Goal: Task Accomplishment & Management: Manage account settings

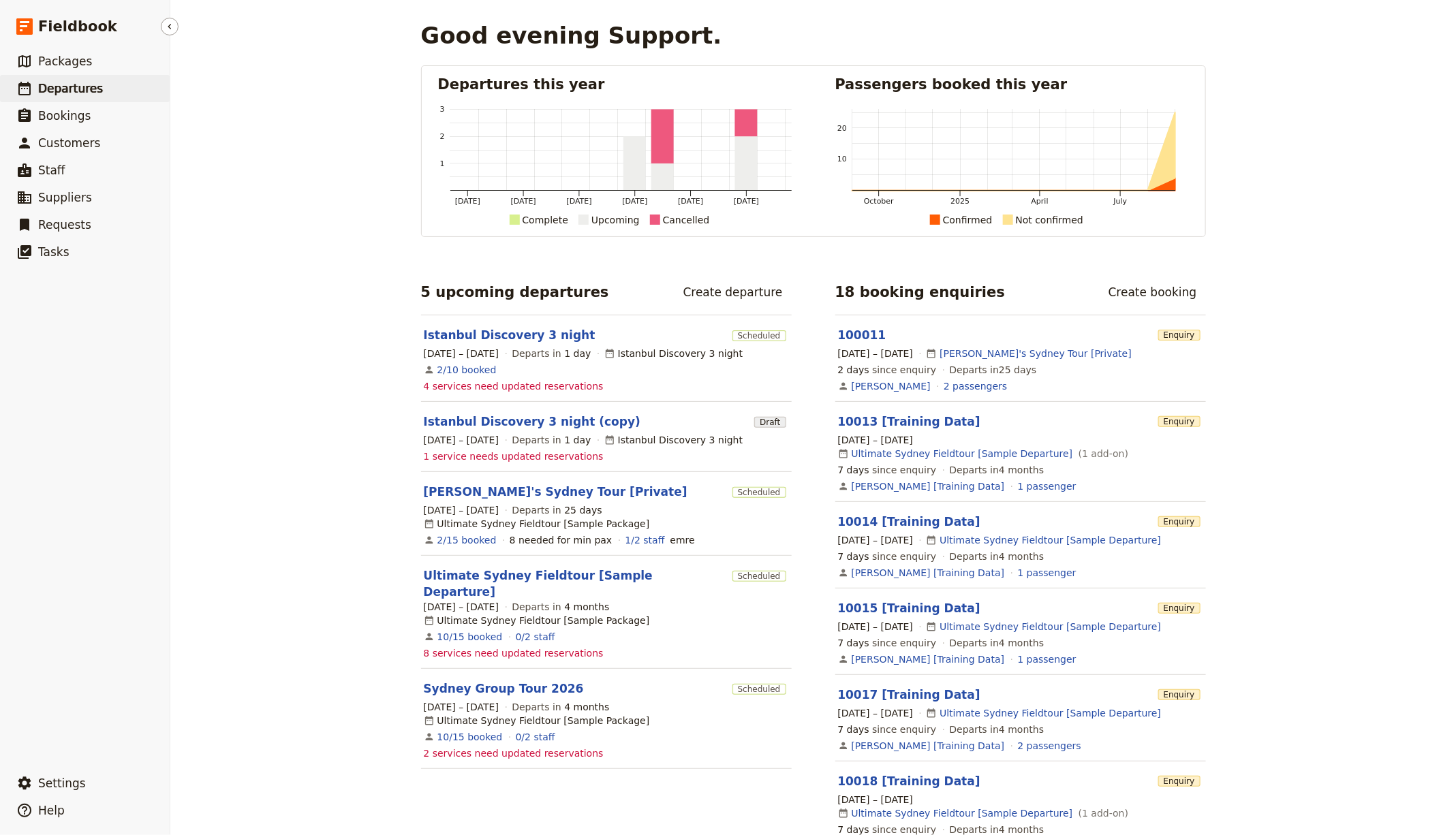
click at [111, 84] on link "​ Departures" at bounding box center [85, 89] width 170 height 28
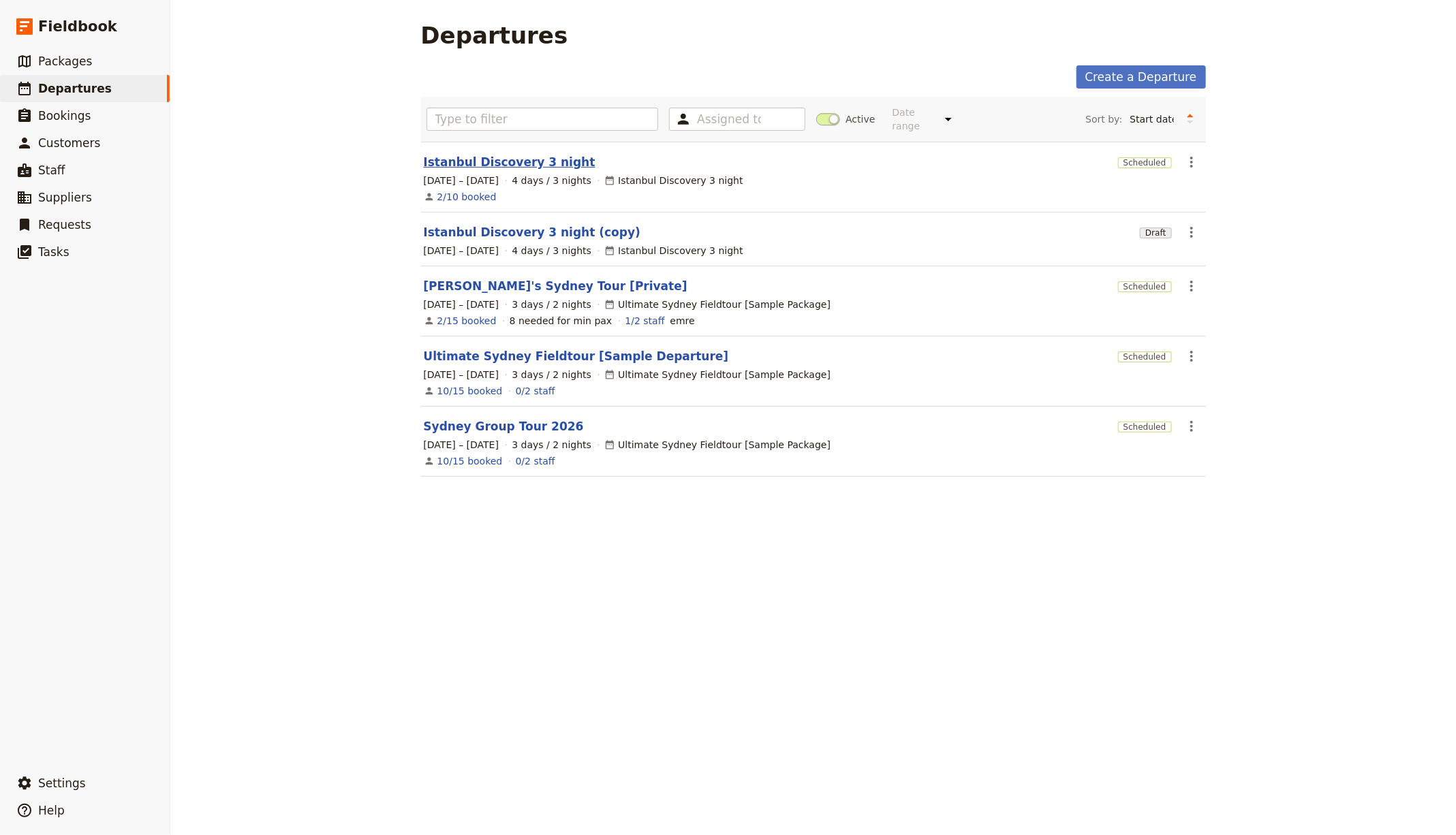
click at [495, 159] on link "Istanbul Discovery 3 night" at bounding box center [509, 163] width 171 height 16
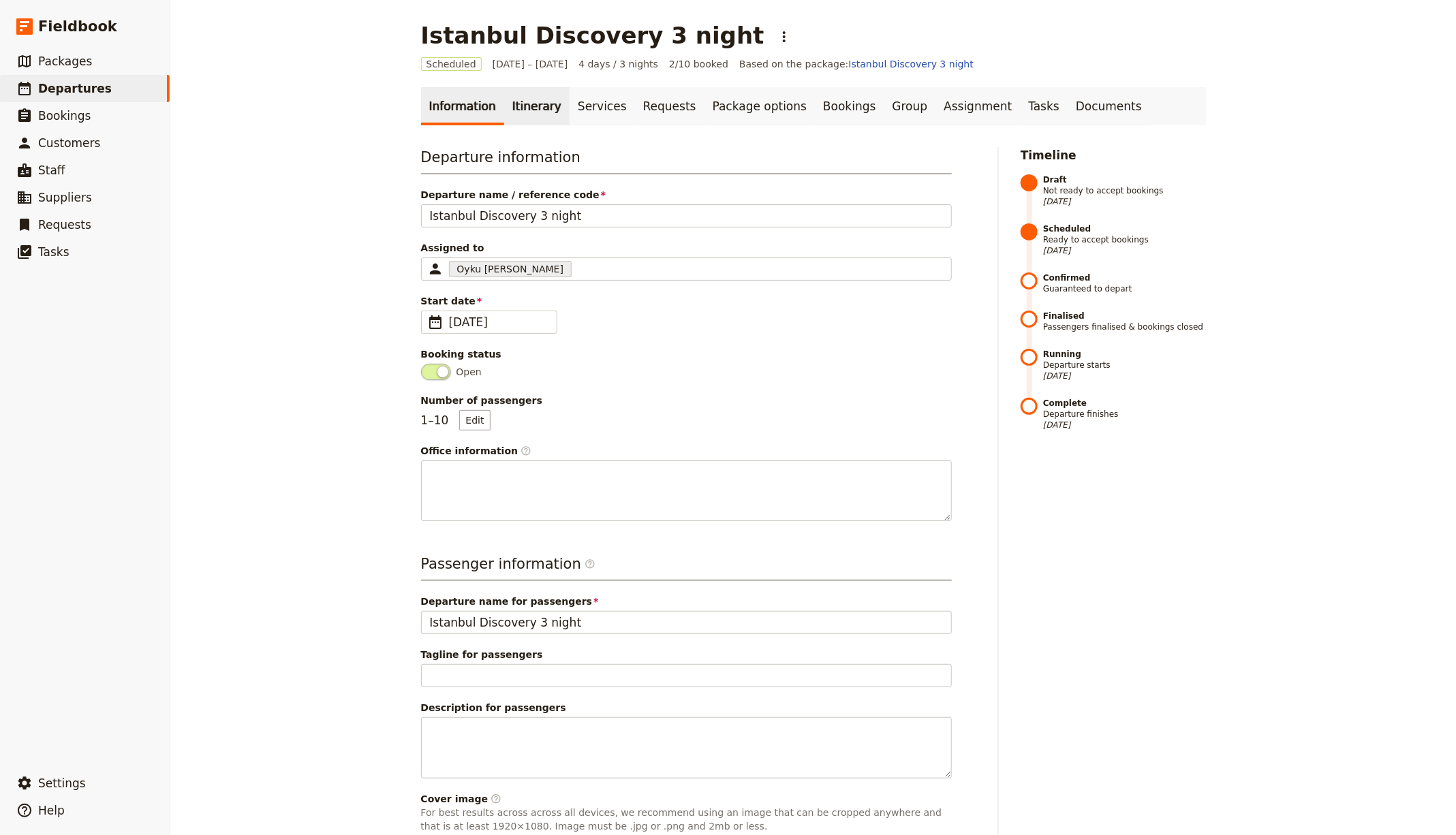
click at [519, 104] on link "Itinerary" at bounding box center [537, 106] width 66 height 38
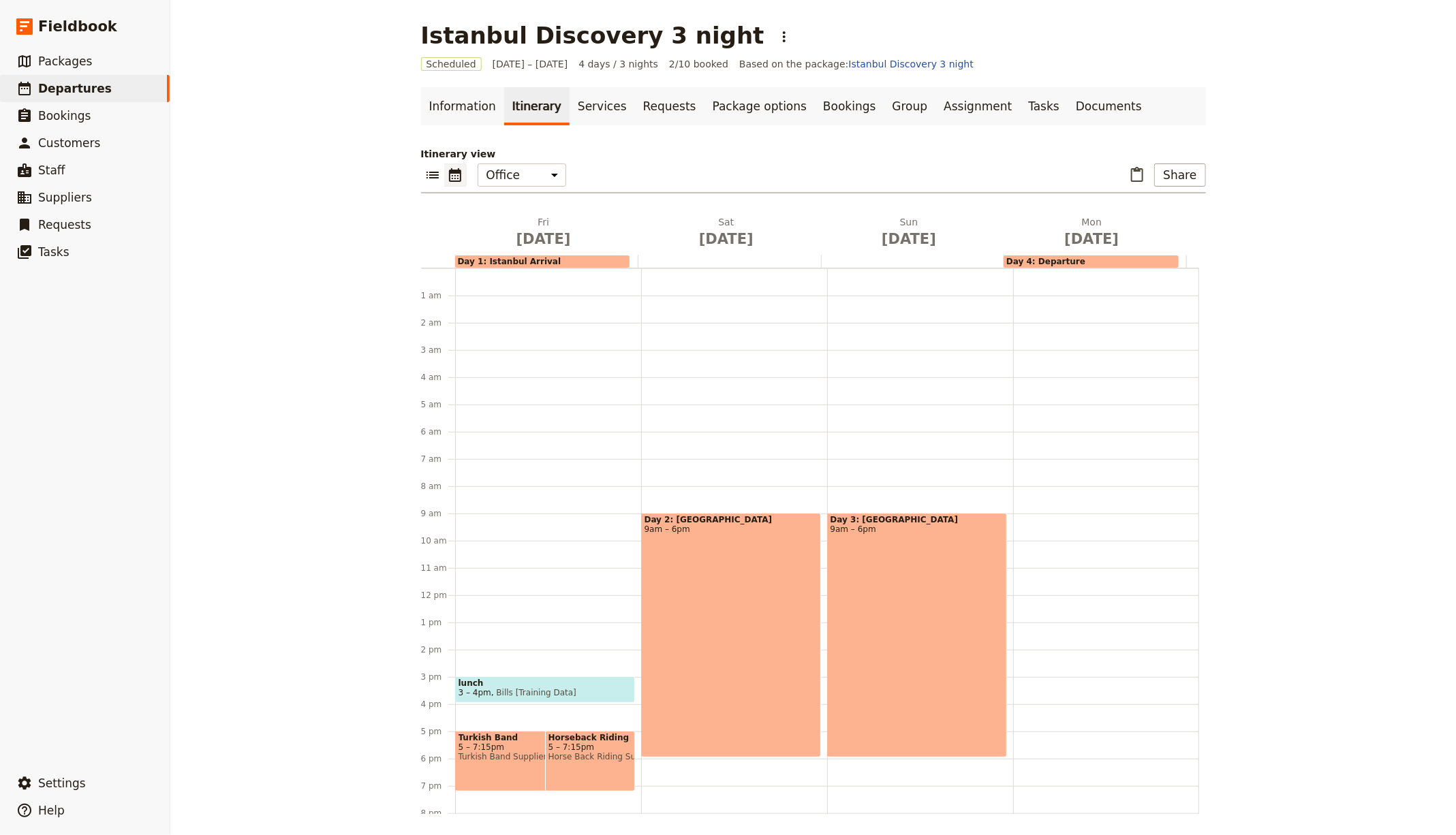
scroll to position [121, 0]
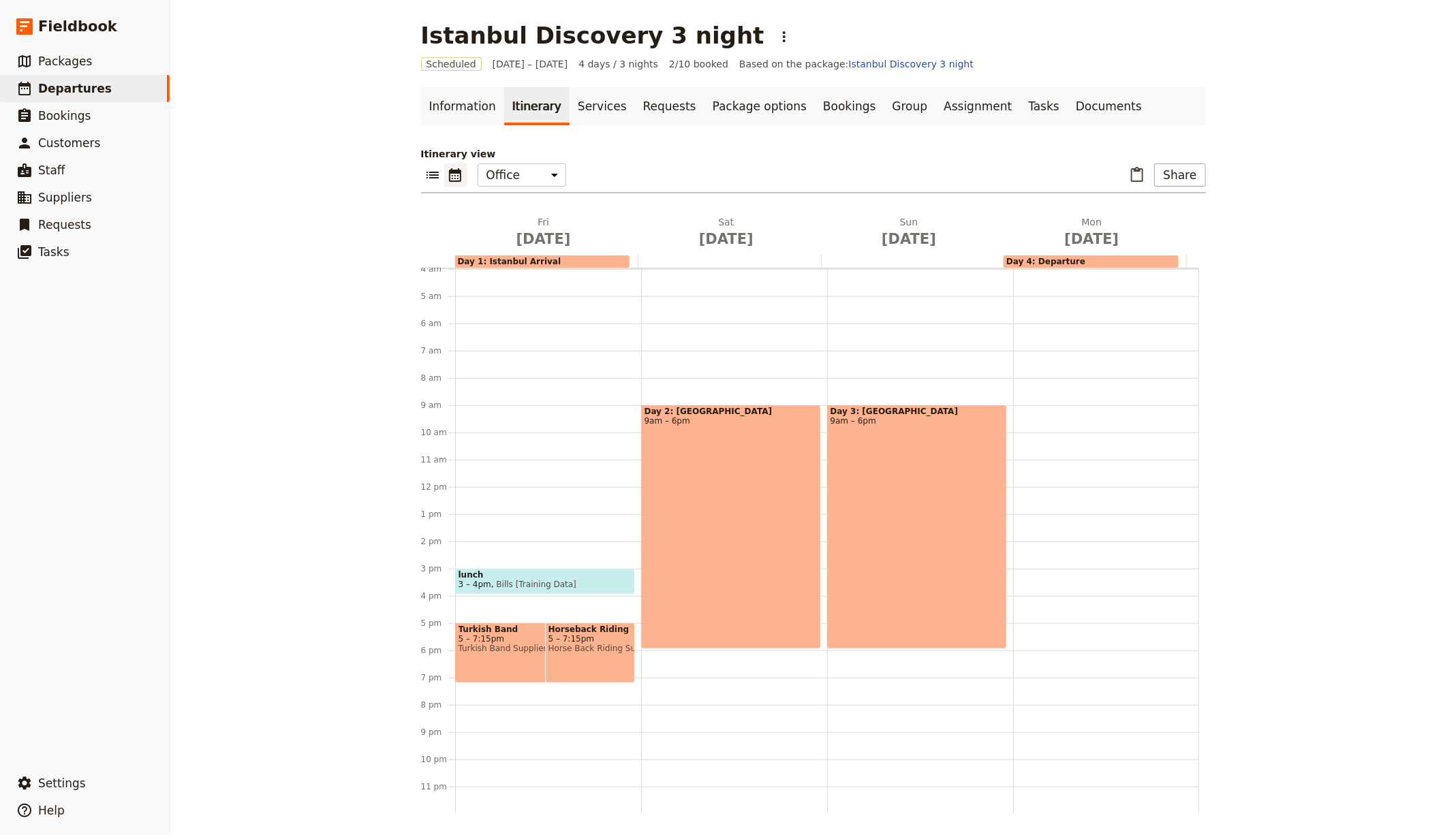
click at [479, 634] on span "5 – 7:15pm" at bounding box center [532, 639] width 146 height 10
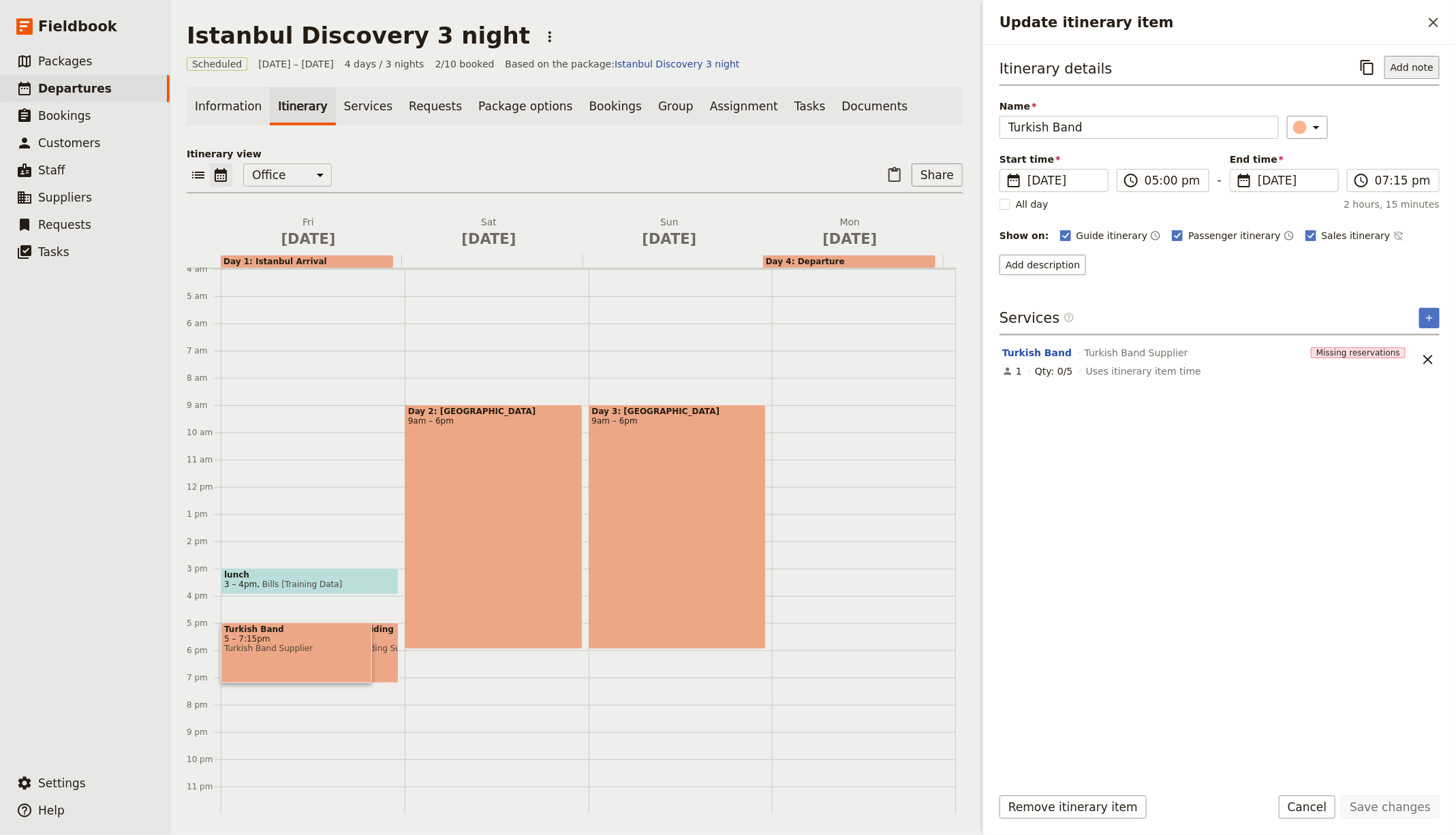
click at [1410, 77] on button "Add note" at bounding box center [1412, 67] width 55 height 23
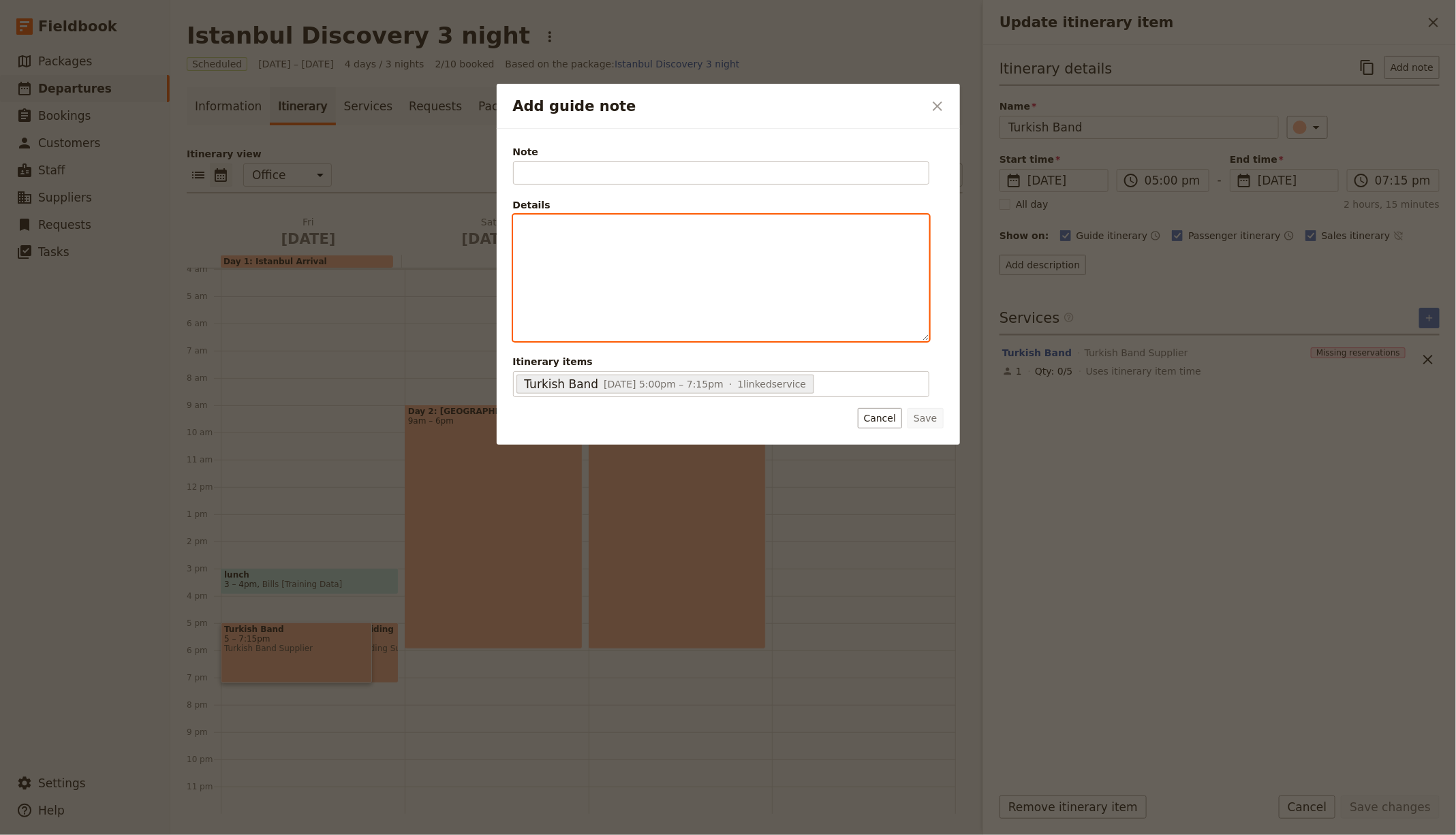
click at [608, 252] on div "Add guide note" at bounding box center [721, 278] width 415 height 126
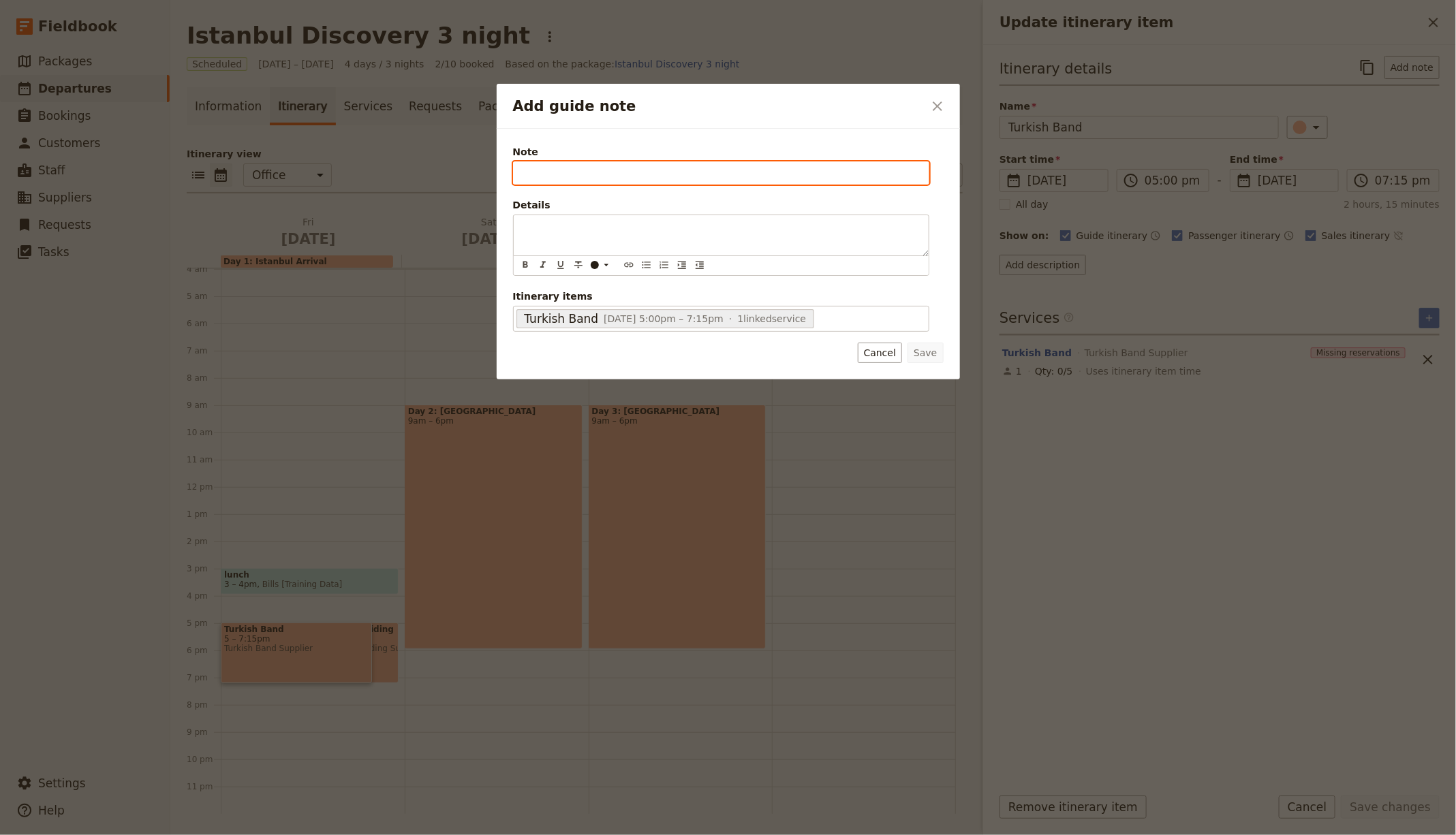
click at [600, 171] on input "Note" at bounding box center [721, 173] width 416 height 23
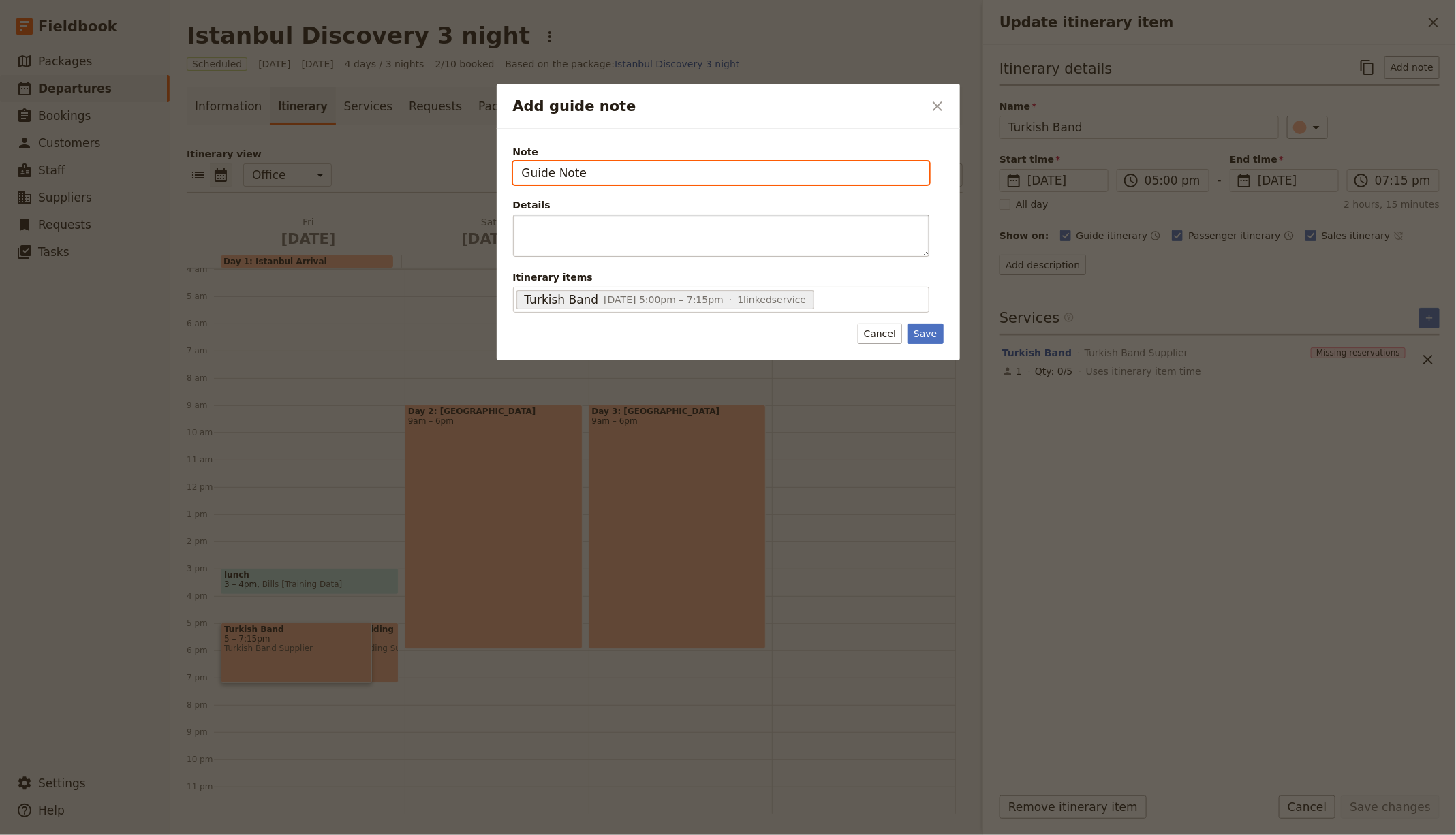
type input "Guide Note"
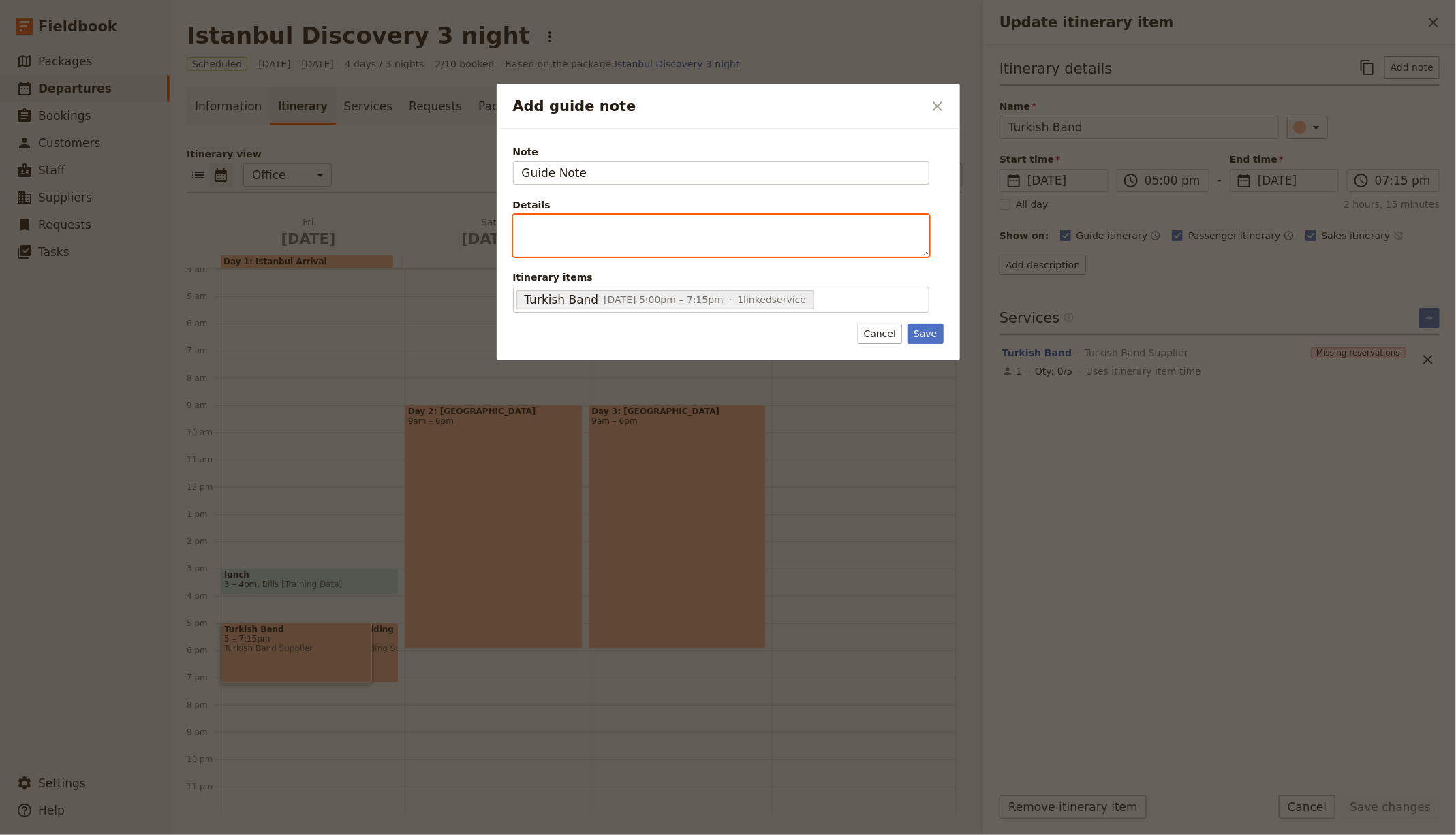
click at [617, 225] on p "Add guide note" at bounding box center [721, 227] width 399 height 13
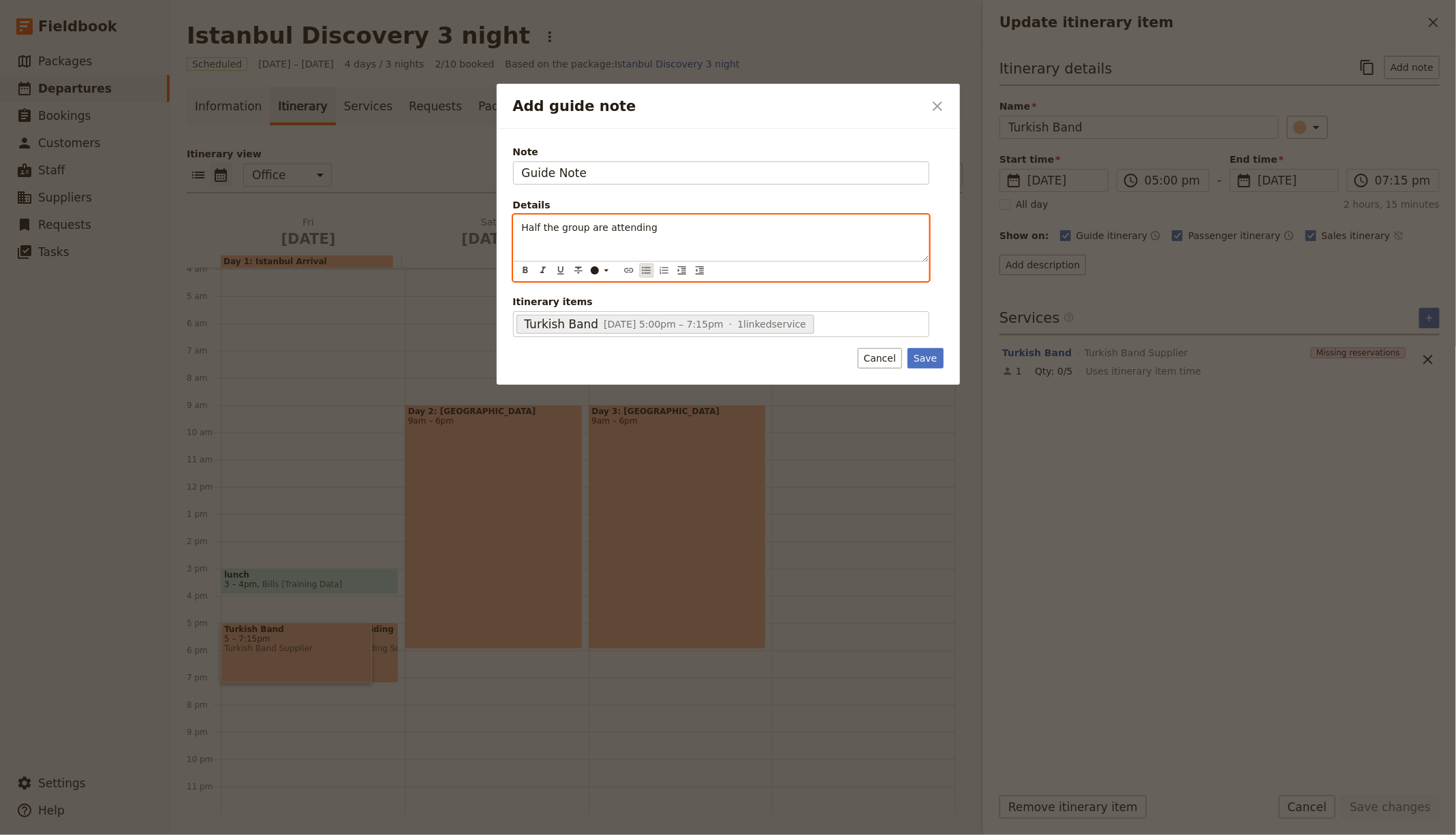
click at [643, 271] on icon "Bulleted list" at bounding box center [646, 270] width 11 height 11
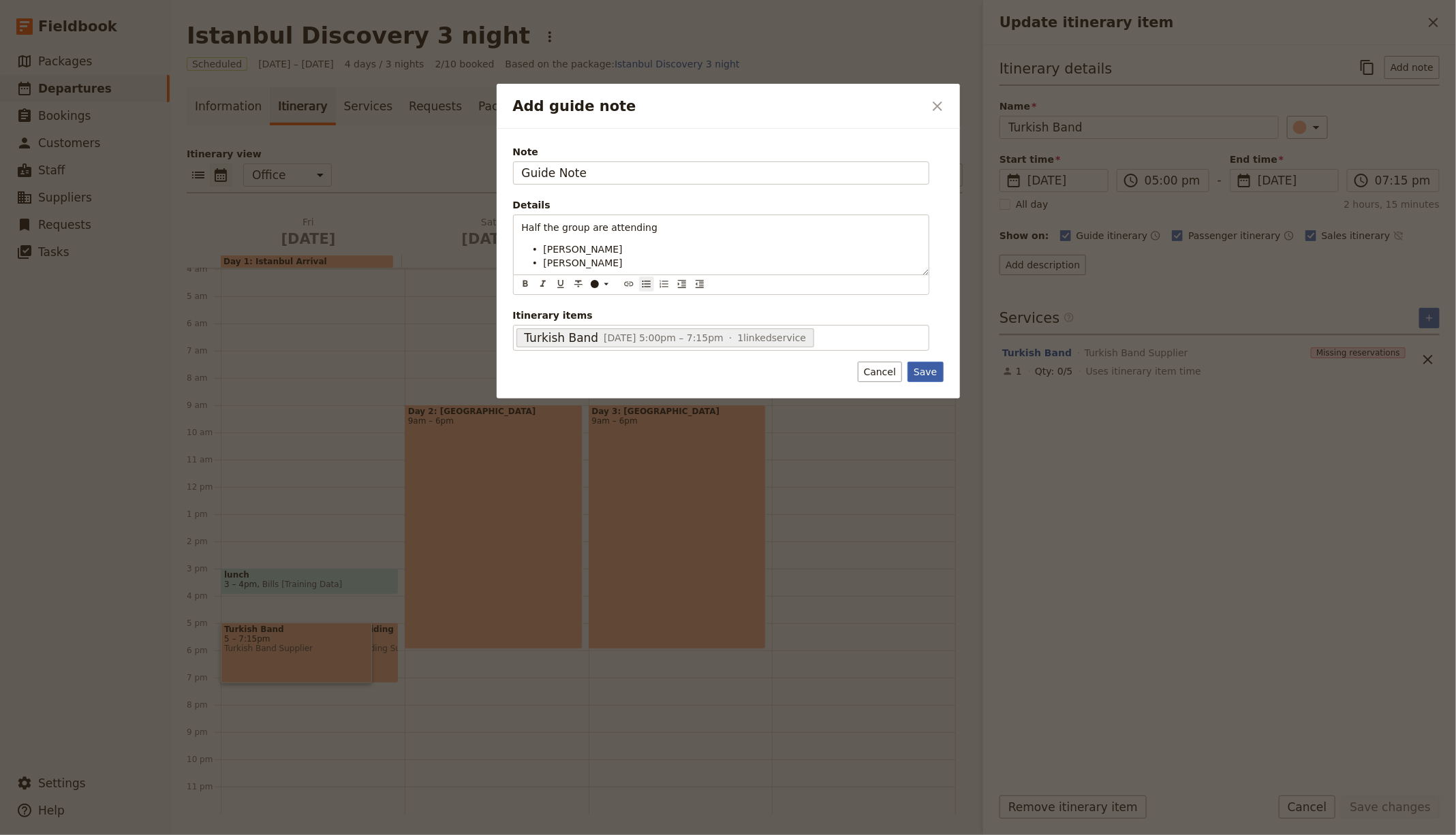
click at [929, 372] on div "Note Guide Note Details Half the group are attending [PERSON_NAME] ​ ​ ​ ​ ​ ​ …" at bounding box center [728, 264] width 463 height 271
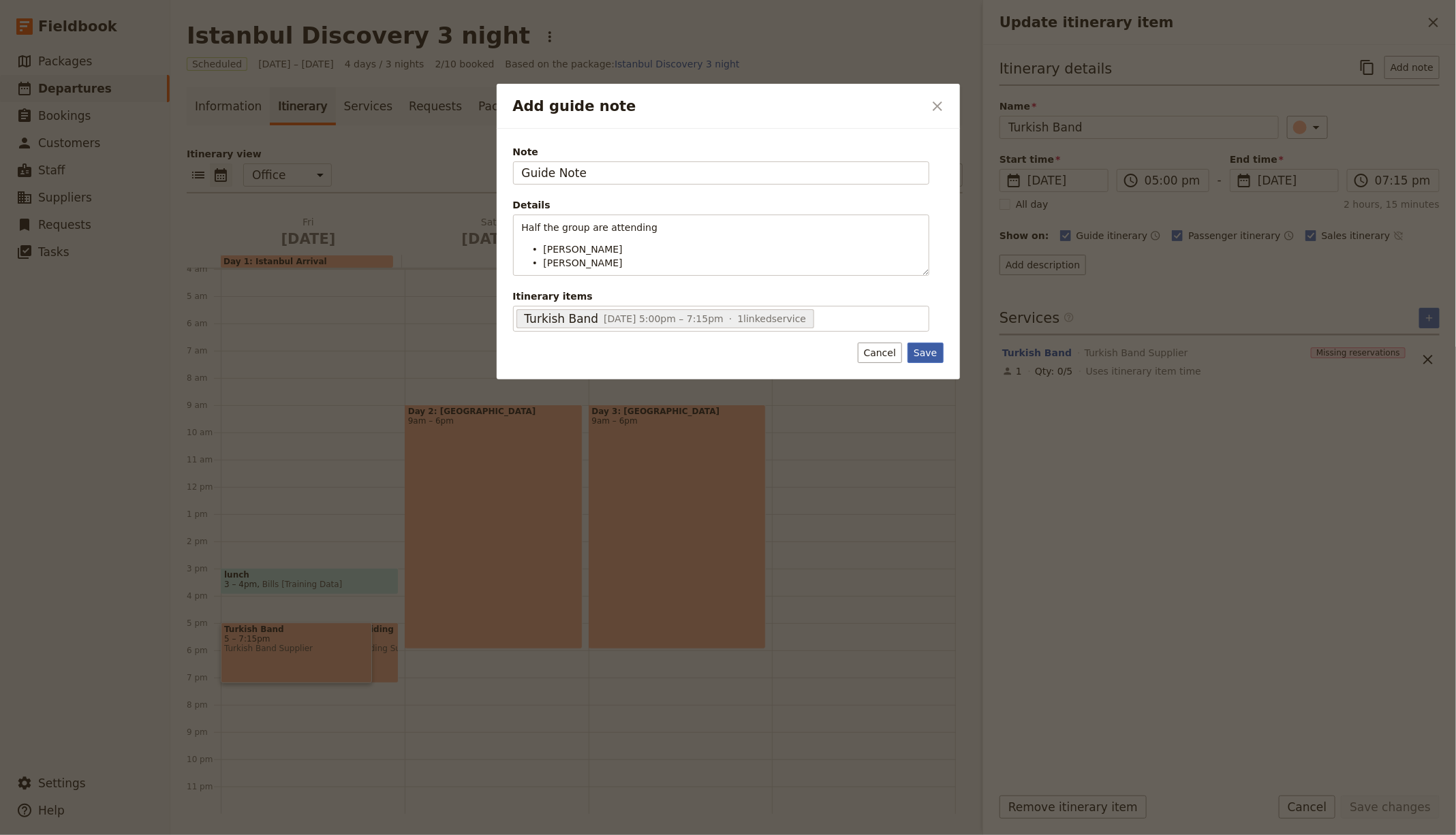
click at [915, 353] on button "Save" at bounding box center [925, 353] width 36 height 20
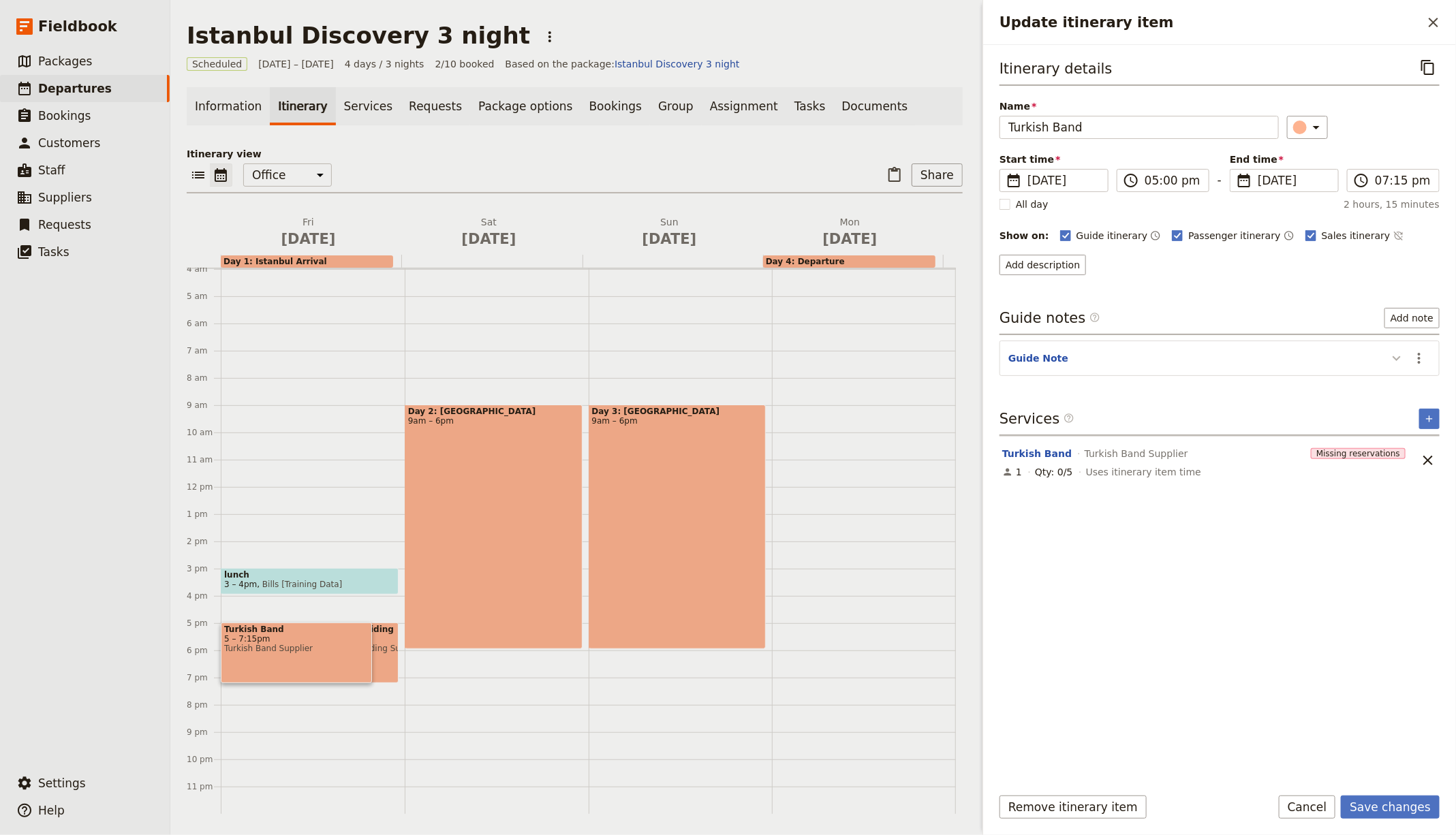
click at [1390, 351] on icon "Update itinerary item" at bounding box center [1396, 359] width 16 height 16
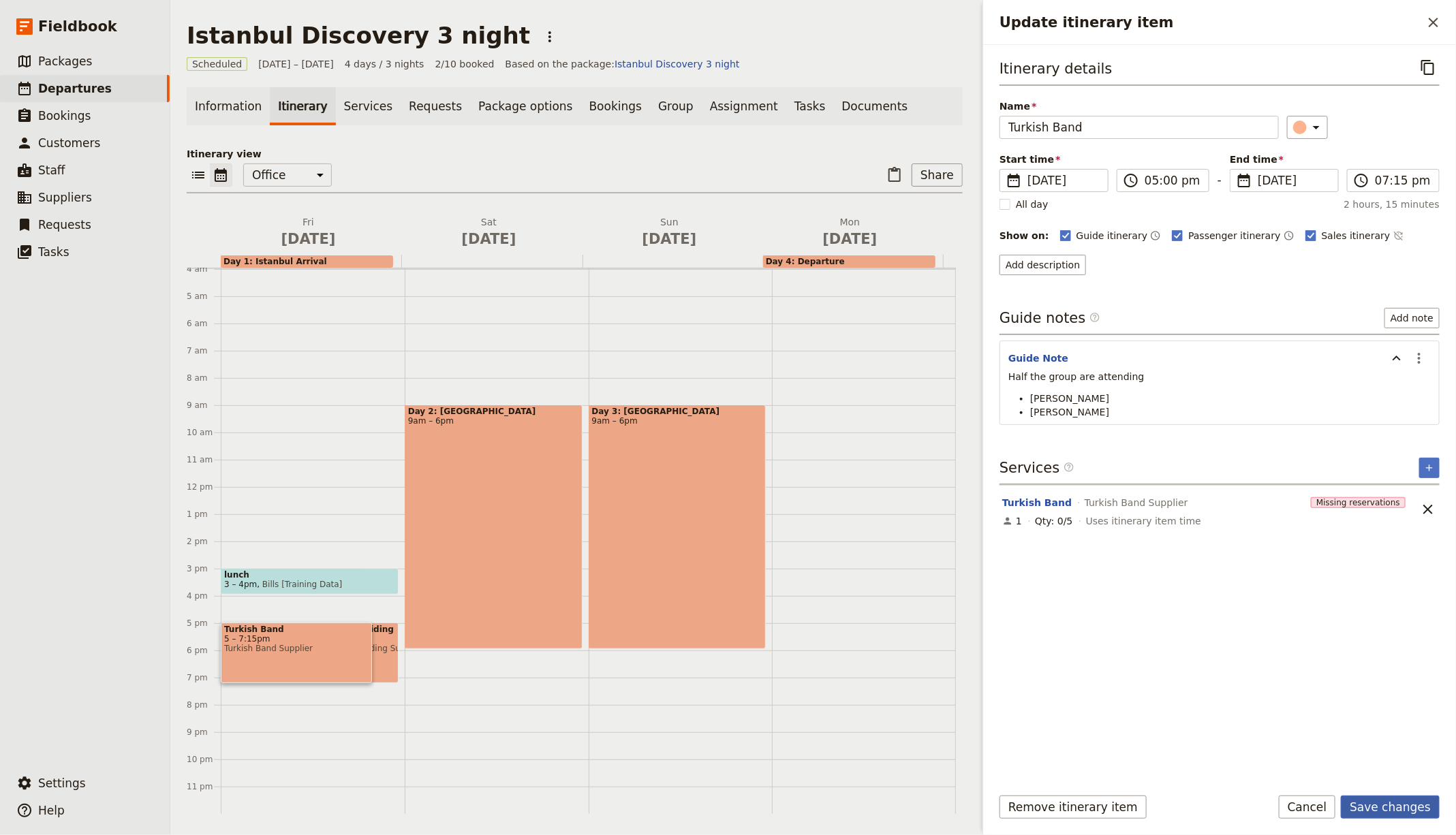
click at [1382, 812] on button "Save changes" at bounding box center [1390, 807] width 99 height 23
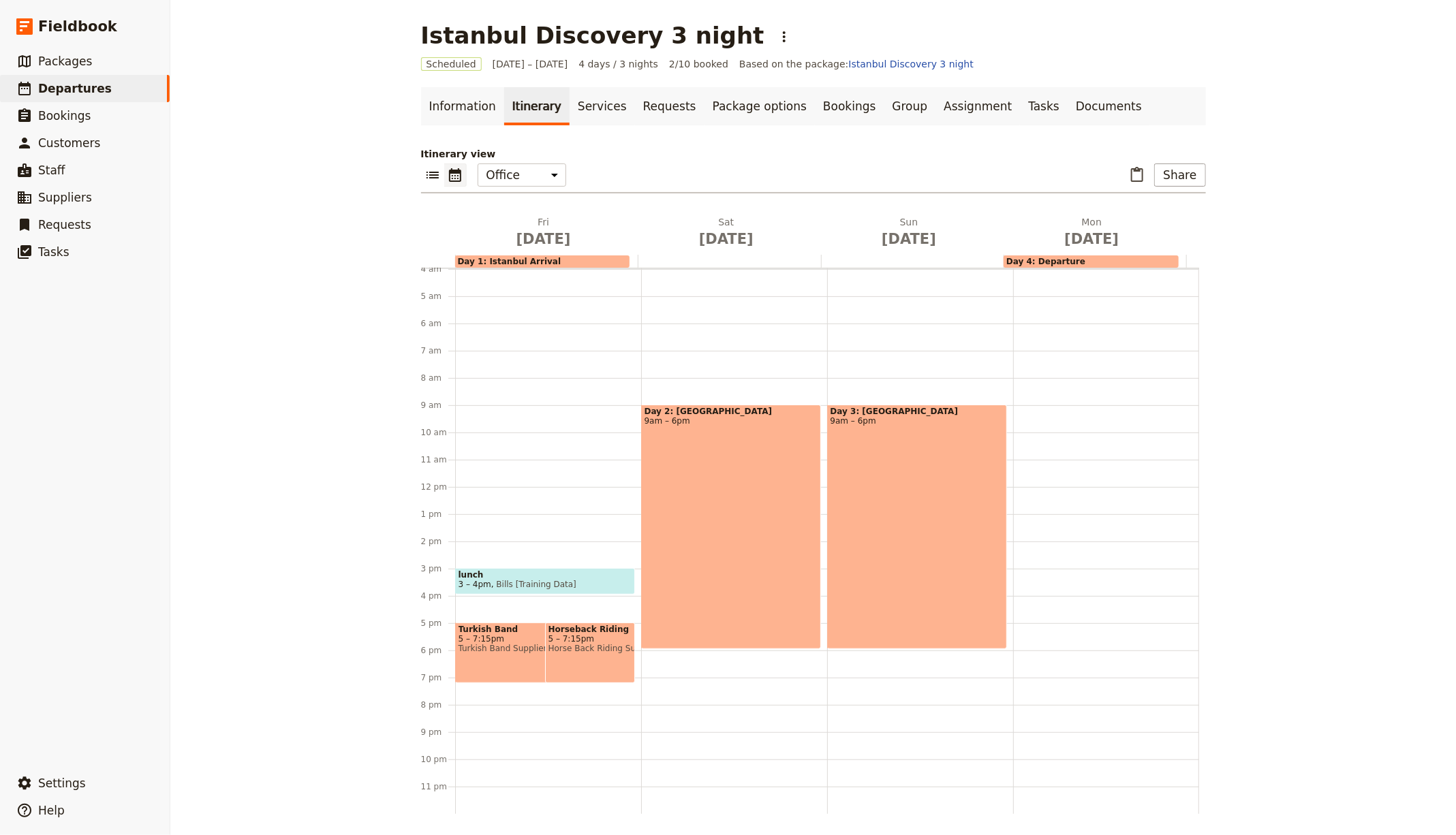
click at [586, 634] on span "5 – 7:15pm" at bounding box center [590, 639] width 83 height 10
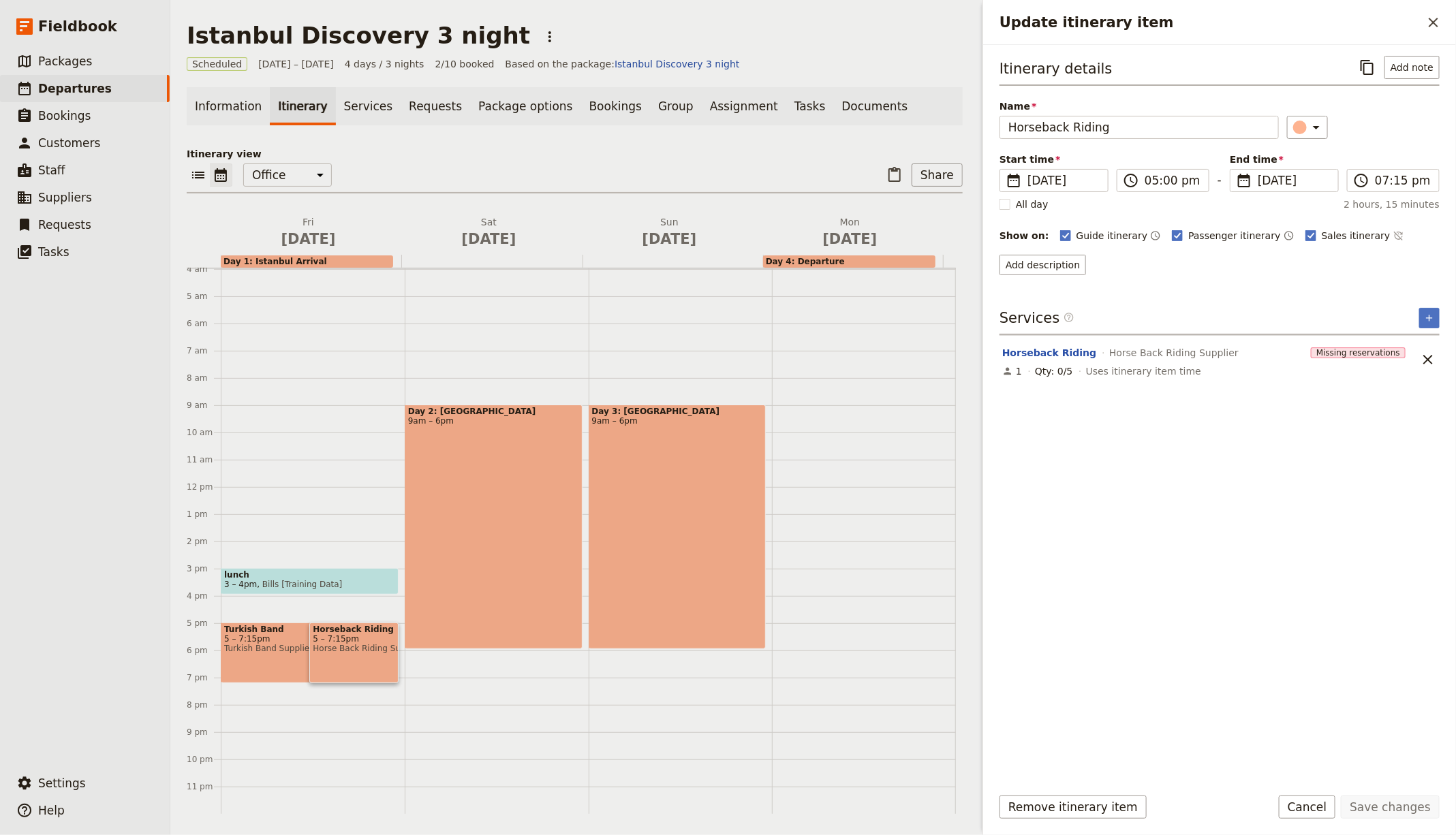
click at [1399, 79] on div "Itinerary details ​ Add note" at bounding box center [1220, 71] width 440 height 30
click at [1402, 71] on button "Add note" at bounding box center [1412, 67] width 55 height 23
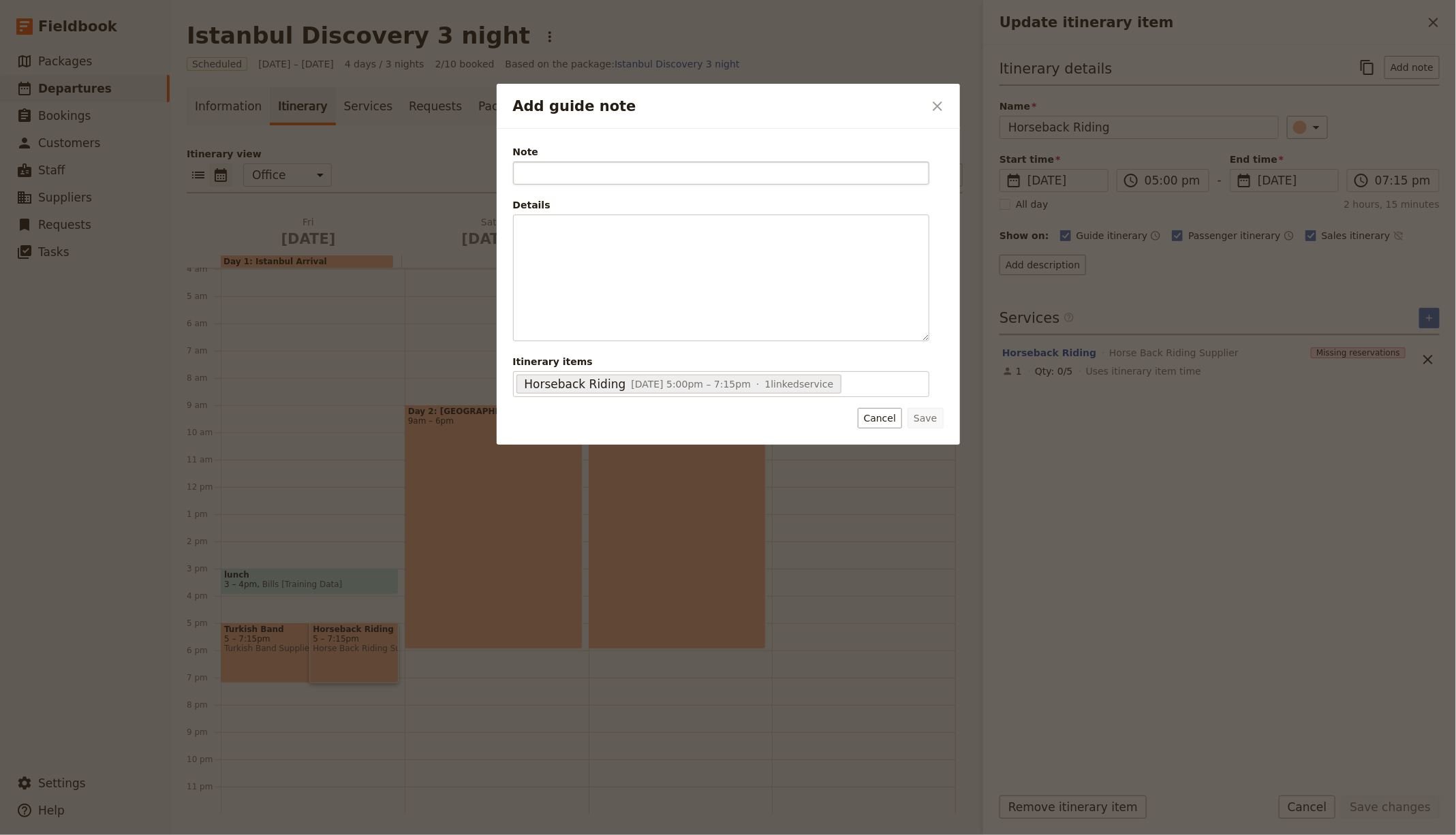
click at [776, 178] on input "Note" at bounding box center [721, 173] width 416 height 23
type input "G"
type input "Guests attended"
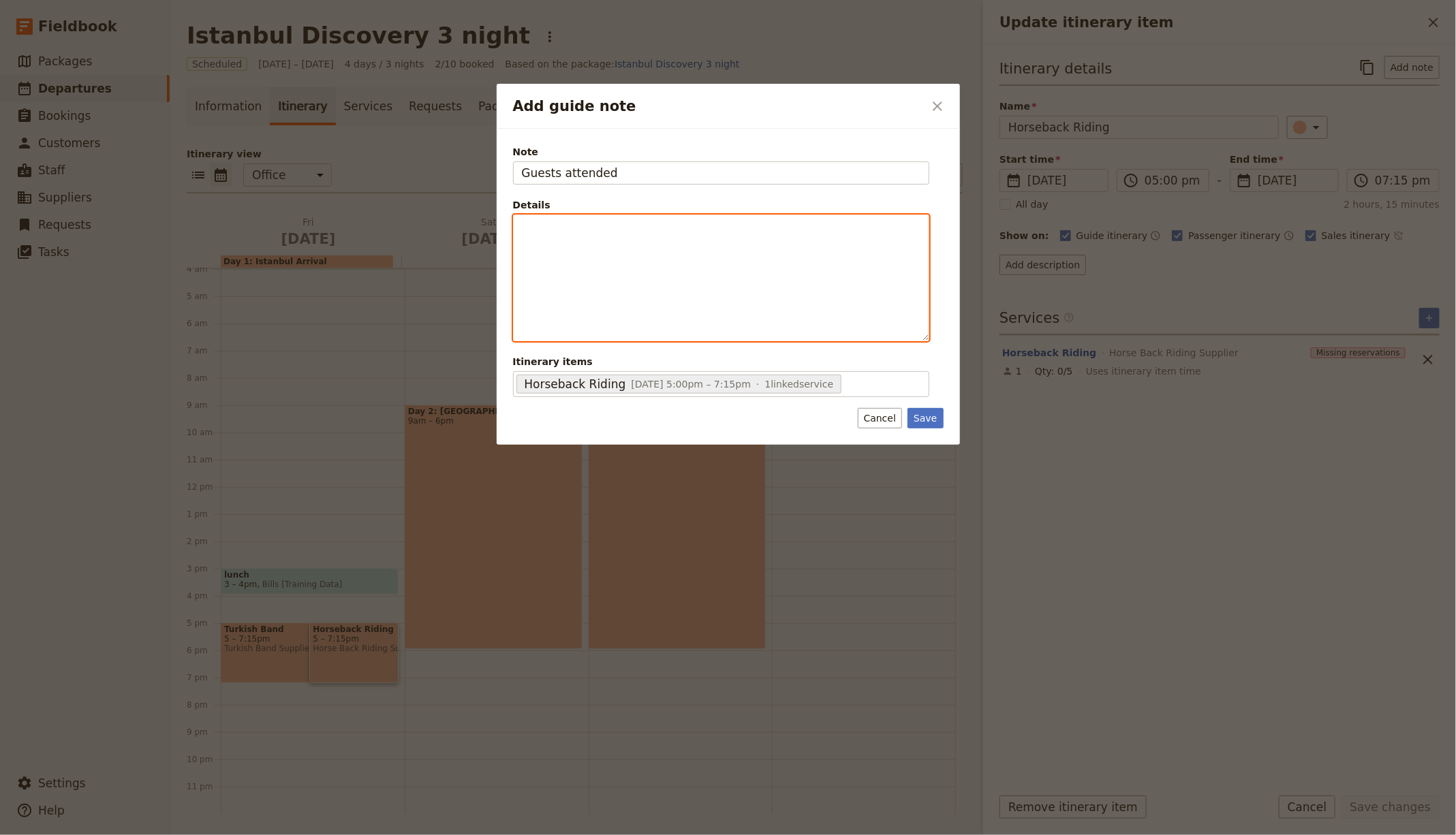
click at [695, 280] on div "Add guide note" at bounding box center [721, 278] width 415 height 126
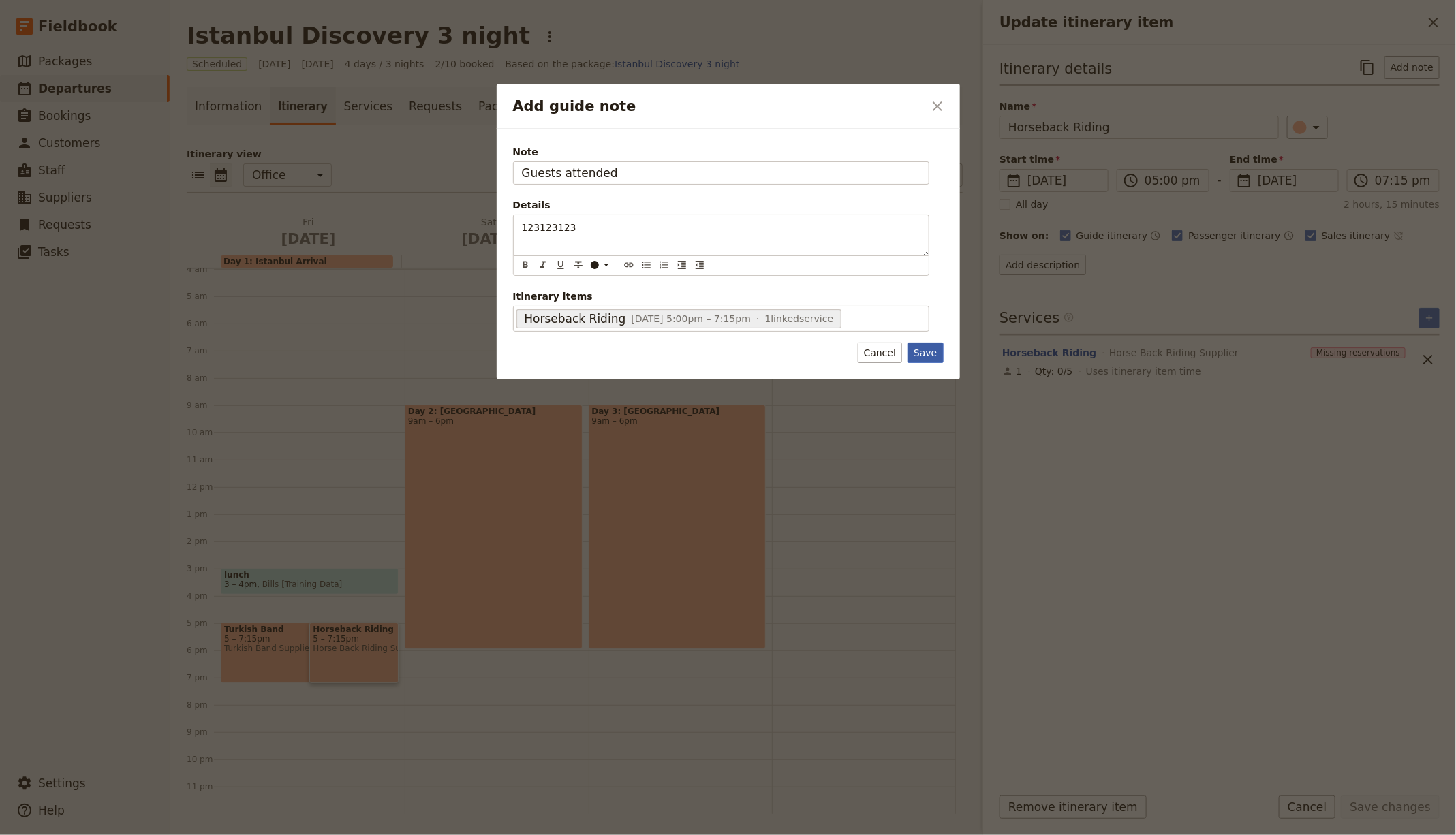
click at [933, 341] on div "Note Guests attended Details 123123123 ​ ​ ​ ​ ​ ​ ​ ​ ​ ​ 123123123 Itinerary …" at bounding box center [728, 254] width 463 height 251
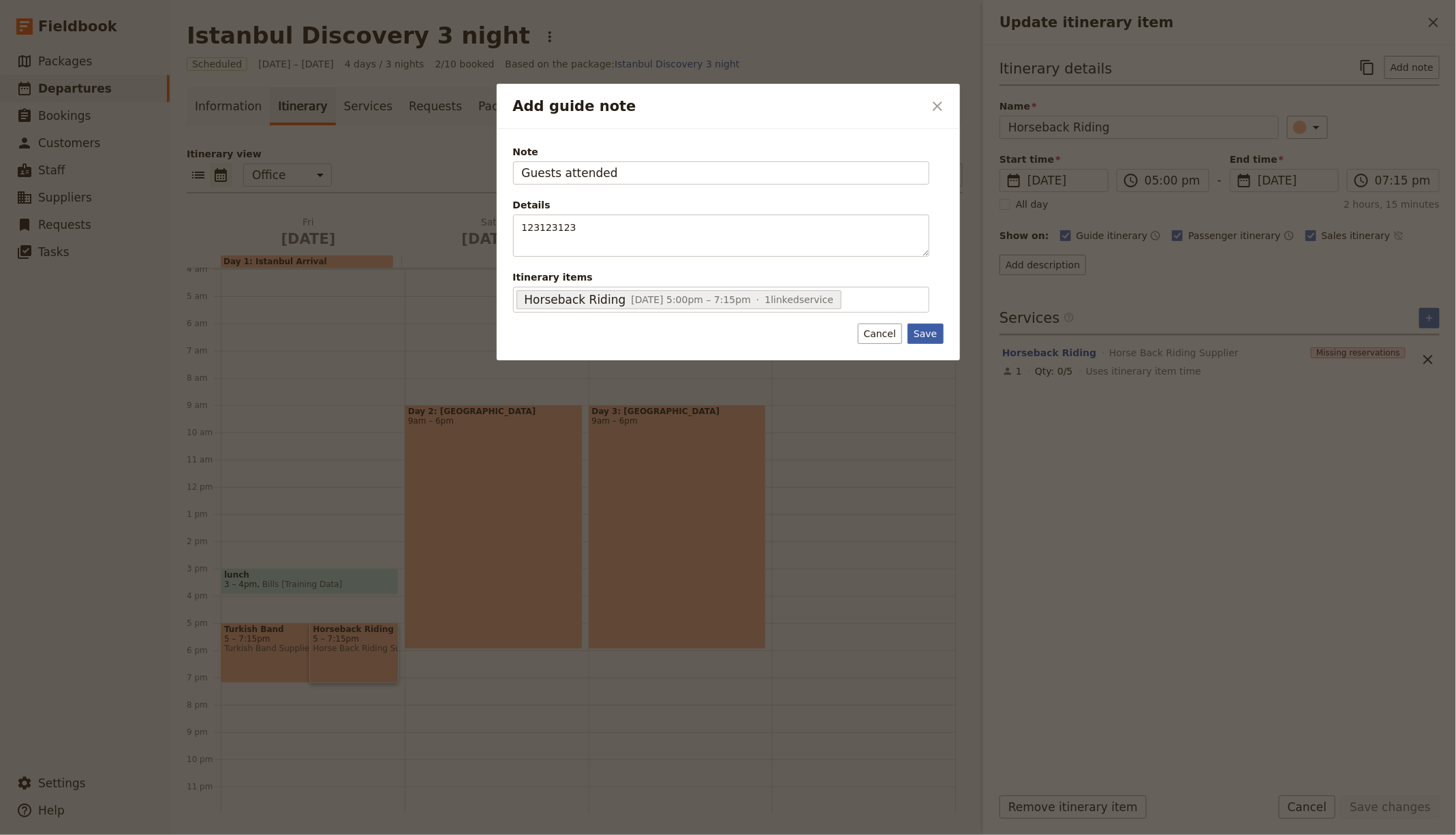
click at [935, 333] on button "Save" at bounding box center [925, 333] width 36 height 20
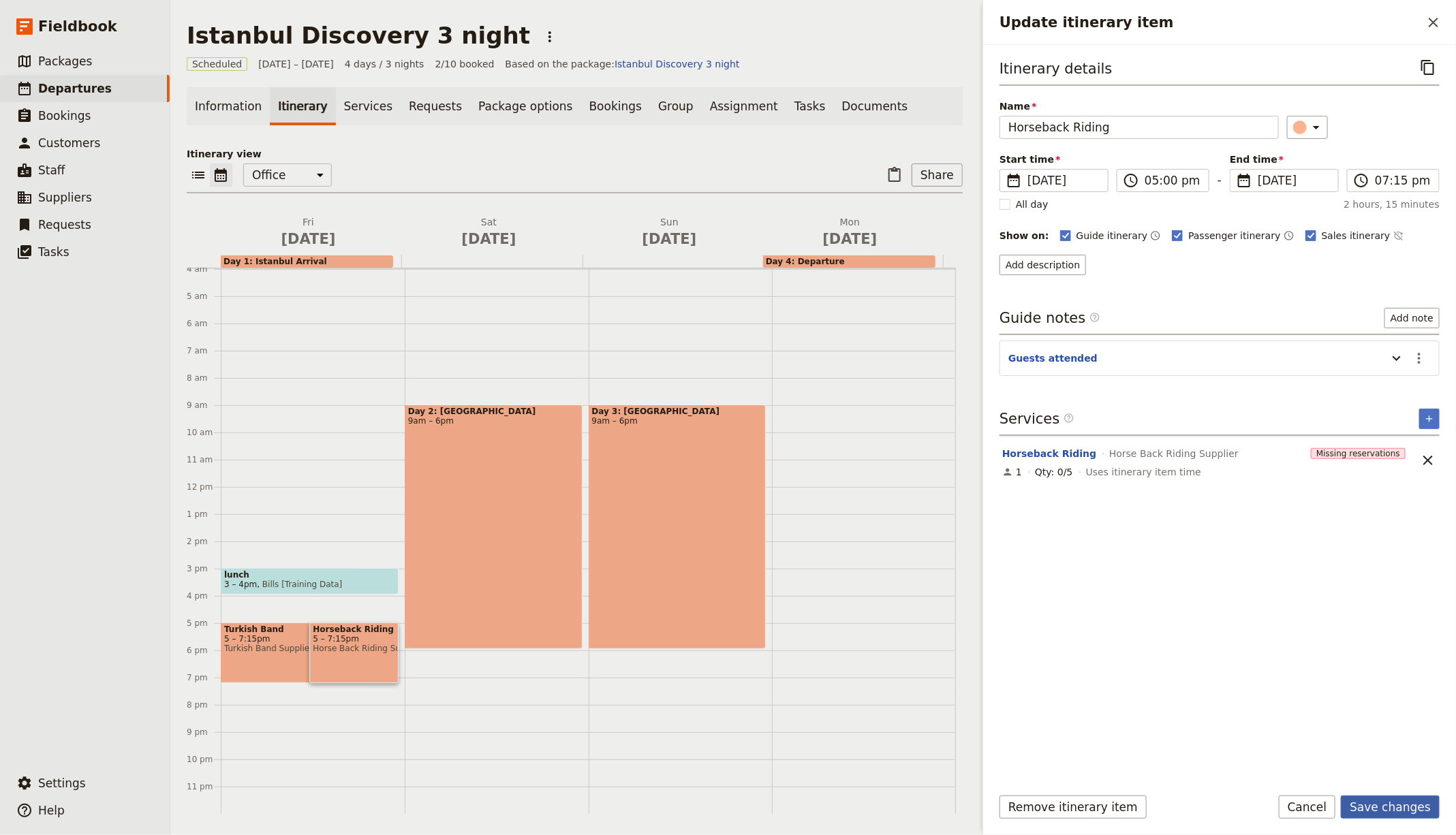
click at [1391, 805] on button "Save changes" at bounding box center [1390, 807] width 99 height 23
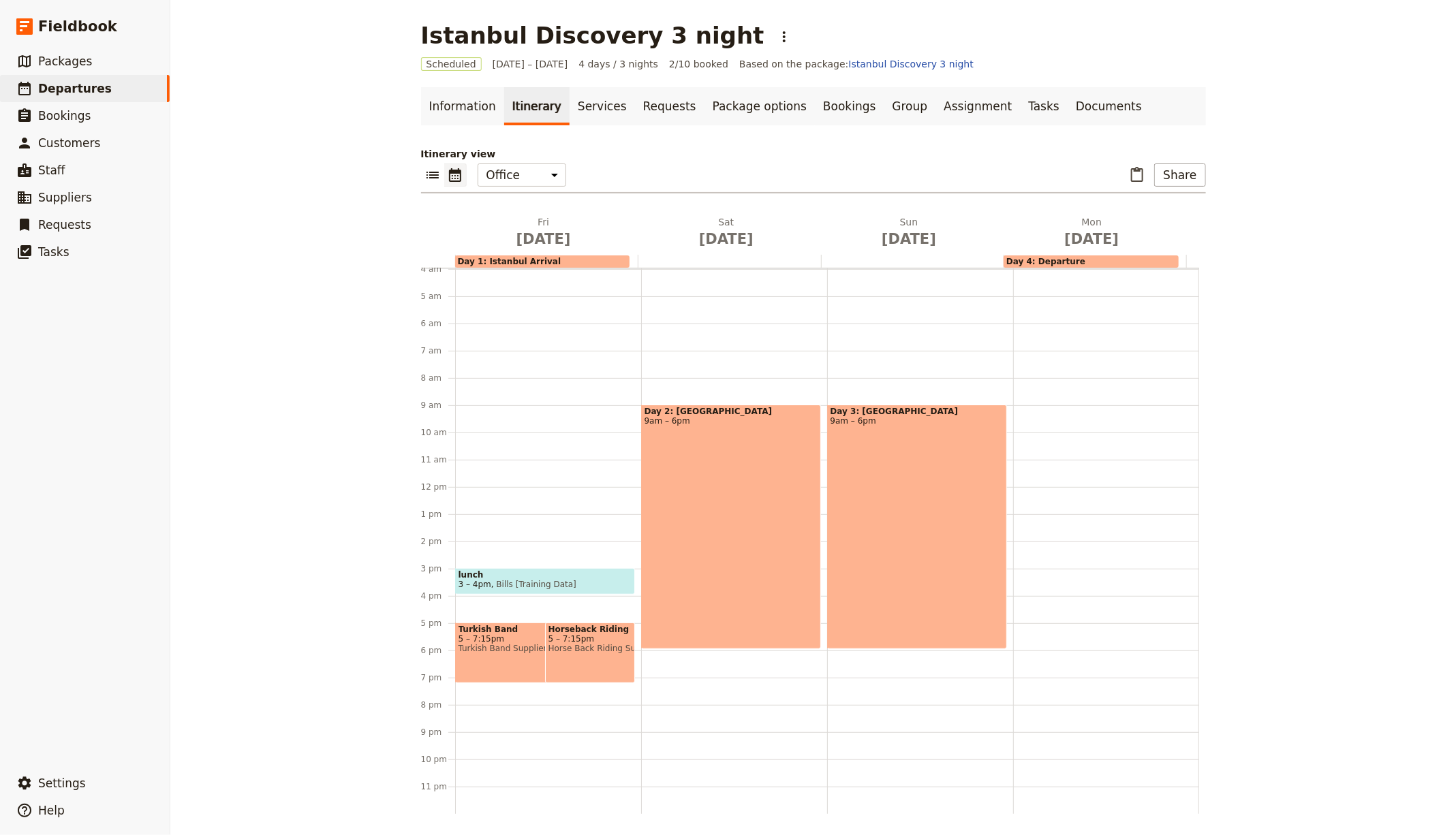
click at [1155, 154] on p "Itinerary view" at bounding box center [813, 154] width 785 height 13
click at [1176, 168] on button "Share" at bounding box center [1179, 174] width 51 height 23
click at [1160, 206] on span "Guide itinerary" at bounding box center [1134, 204] width 72 height 13
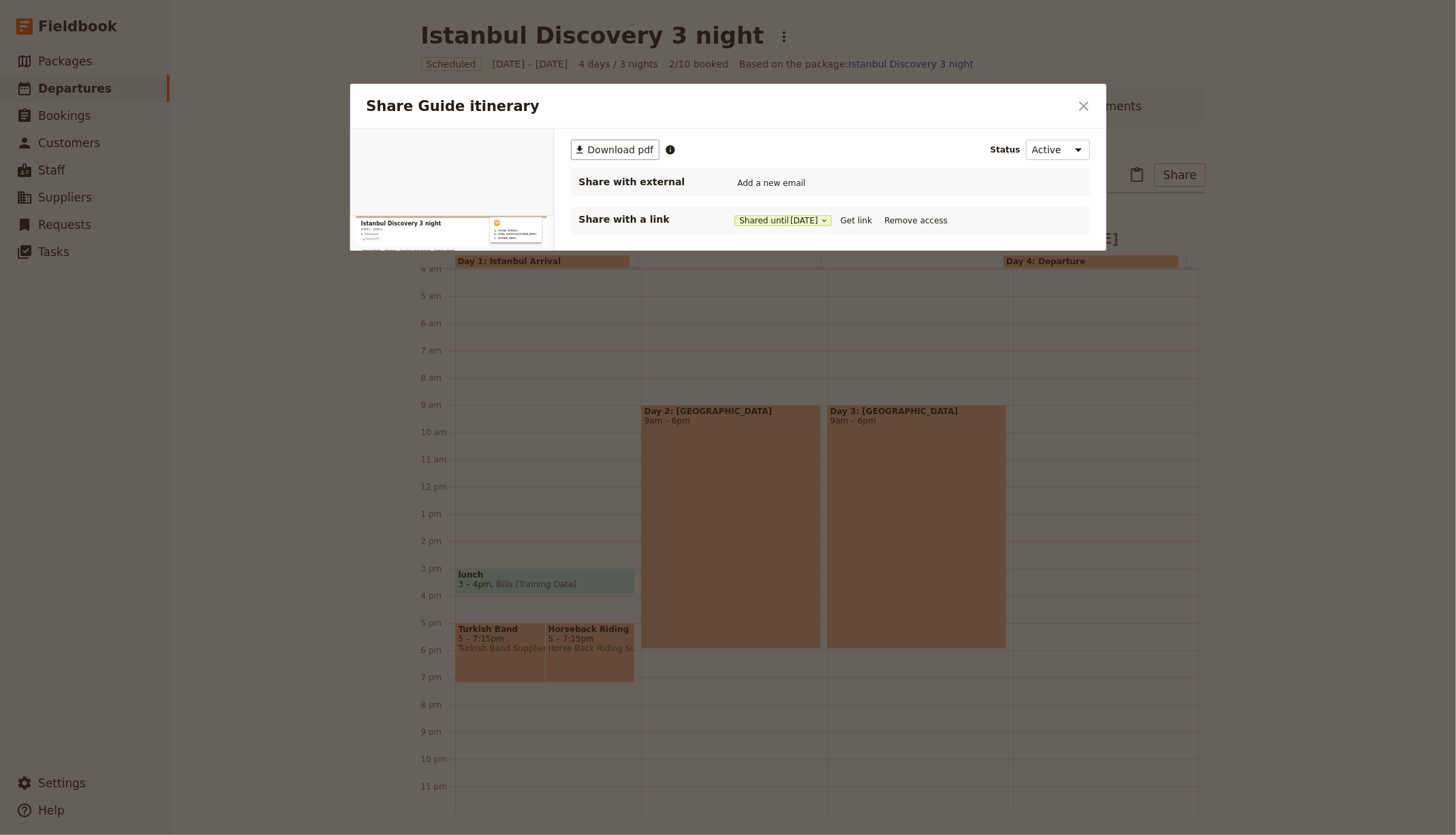
scroll to position [0, 0]
click at [537, 147] on icon "Open full preview" at bounding box center [538, 144] width 11 height 11
click at [1082, 103] on icon "Close dialog" at bounding box center [1084, 107] width 16 height 16
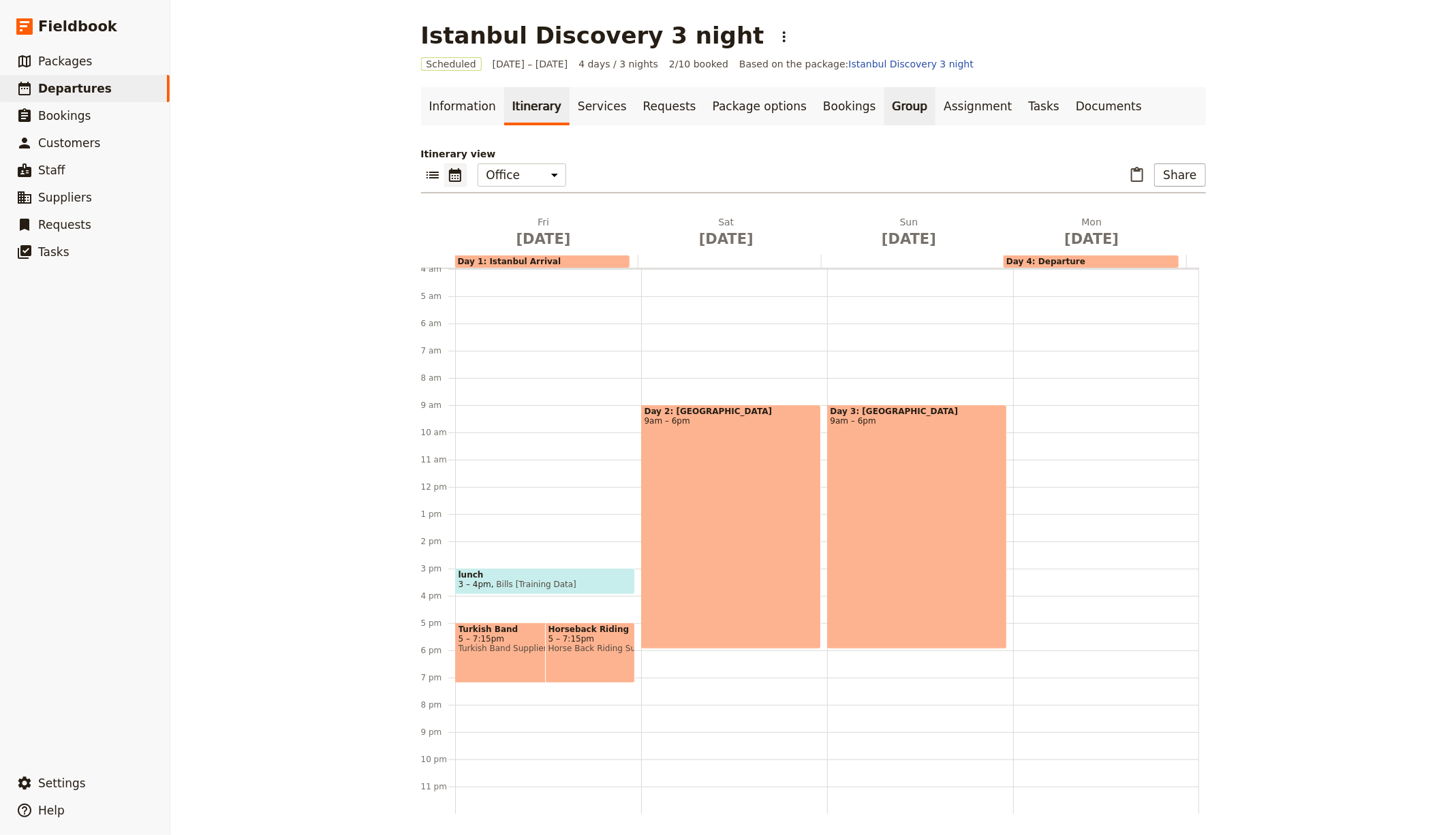
click at [884, 107] on link "Group" at bounding box center [910, 106] width 51 height 38
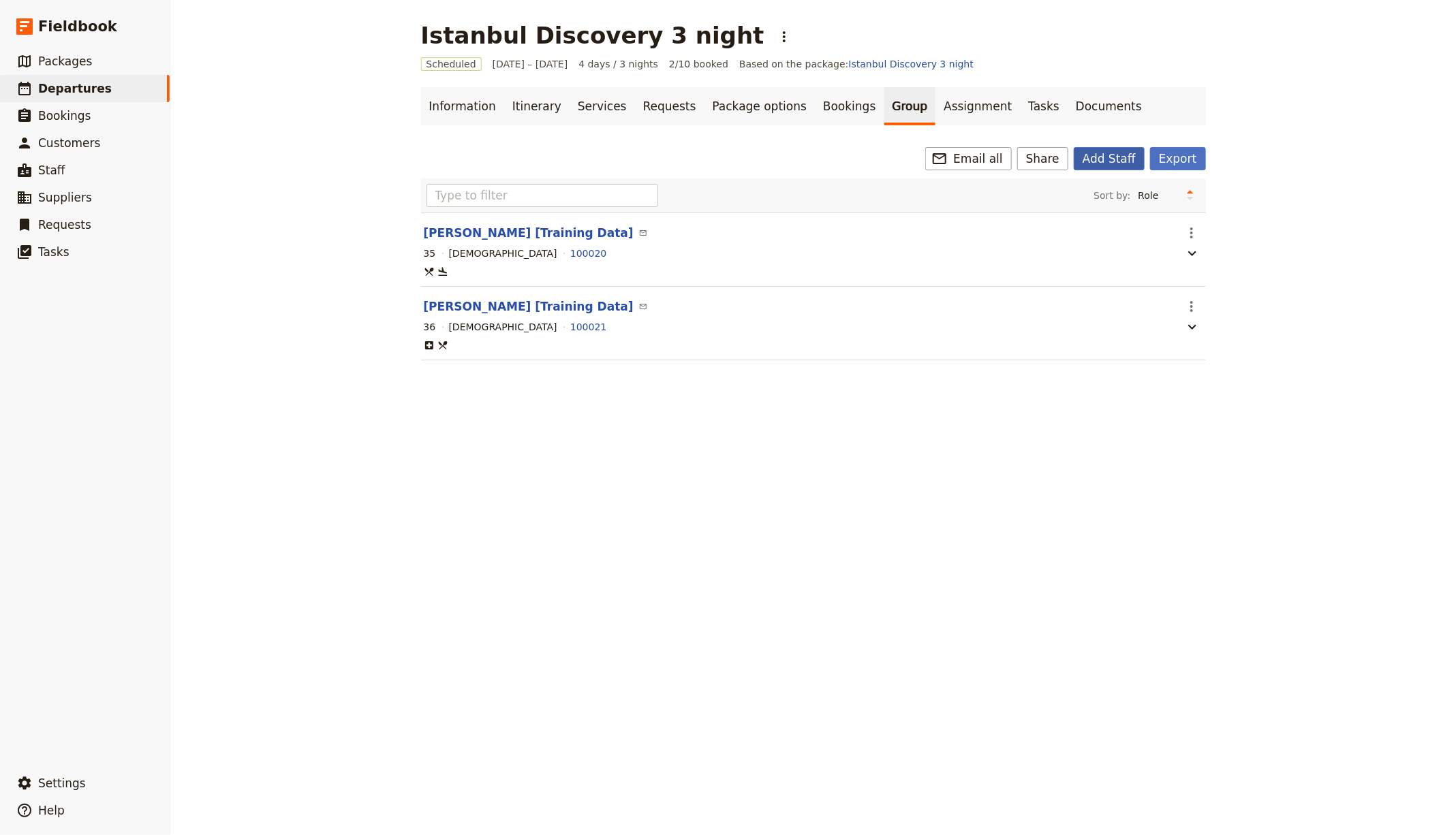
click at [1123, 162] on button "Add Staff" at bounding box center [1109, 158] width 71 height 23
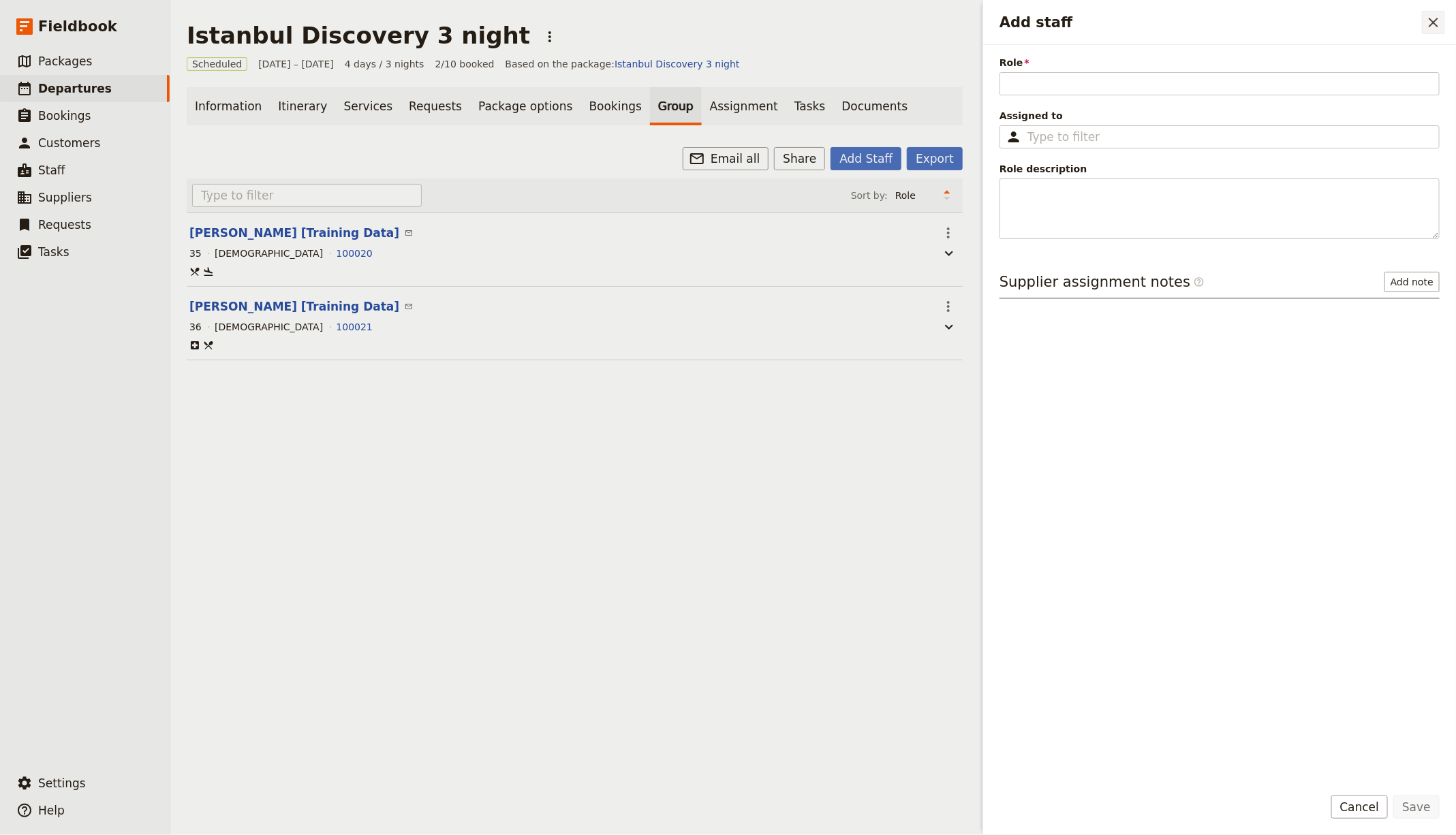
click at [1441, 20] on icon "Close drawer" at bounding box center [1434, 22] width 16 height 16
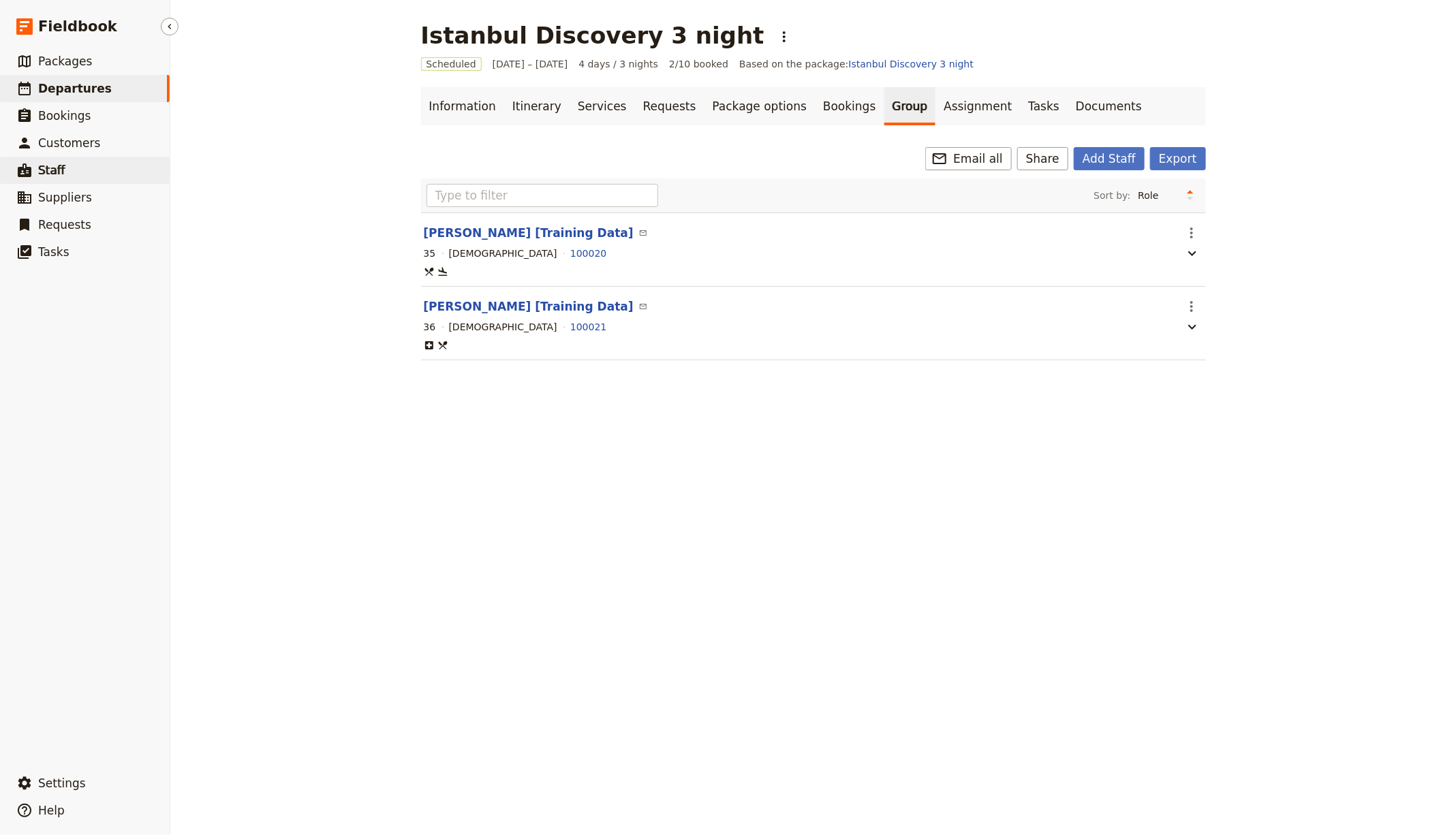
click at [74, 160] on link "​ Staff" at bounding box center [85, 170] width 170 height 28
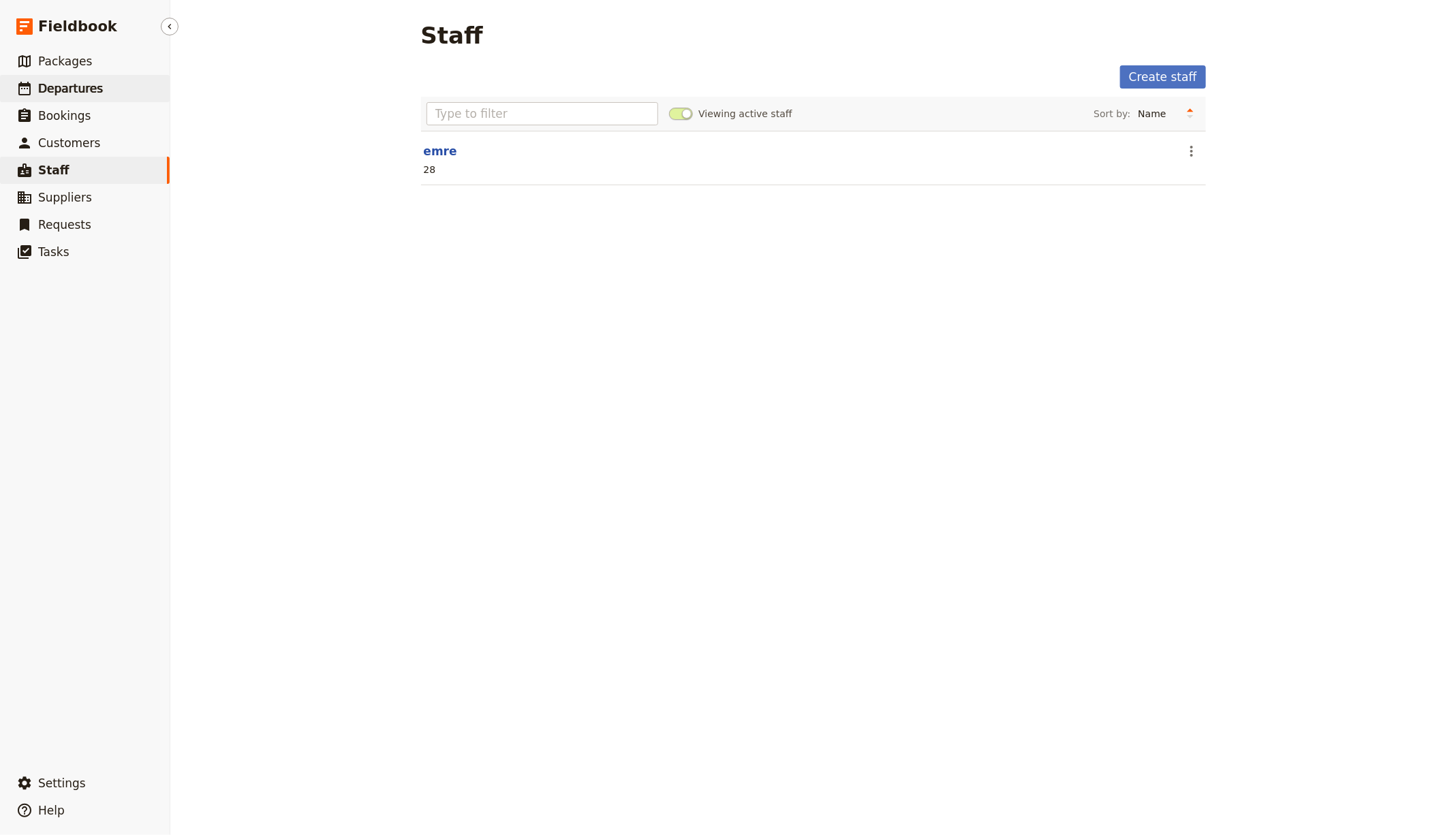
click at [104, 90] on link "​ Departures" at bounding box center [85, 89] width 170 height 28
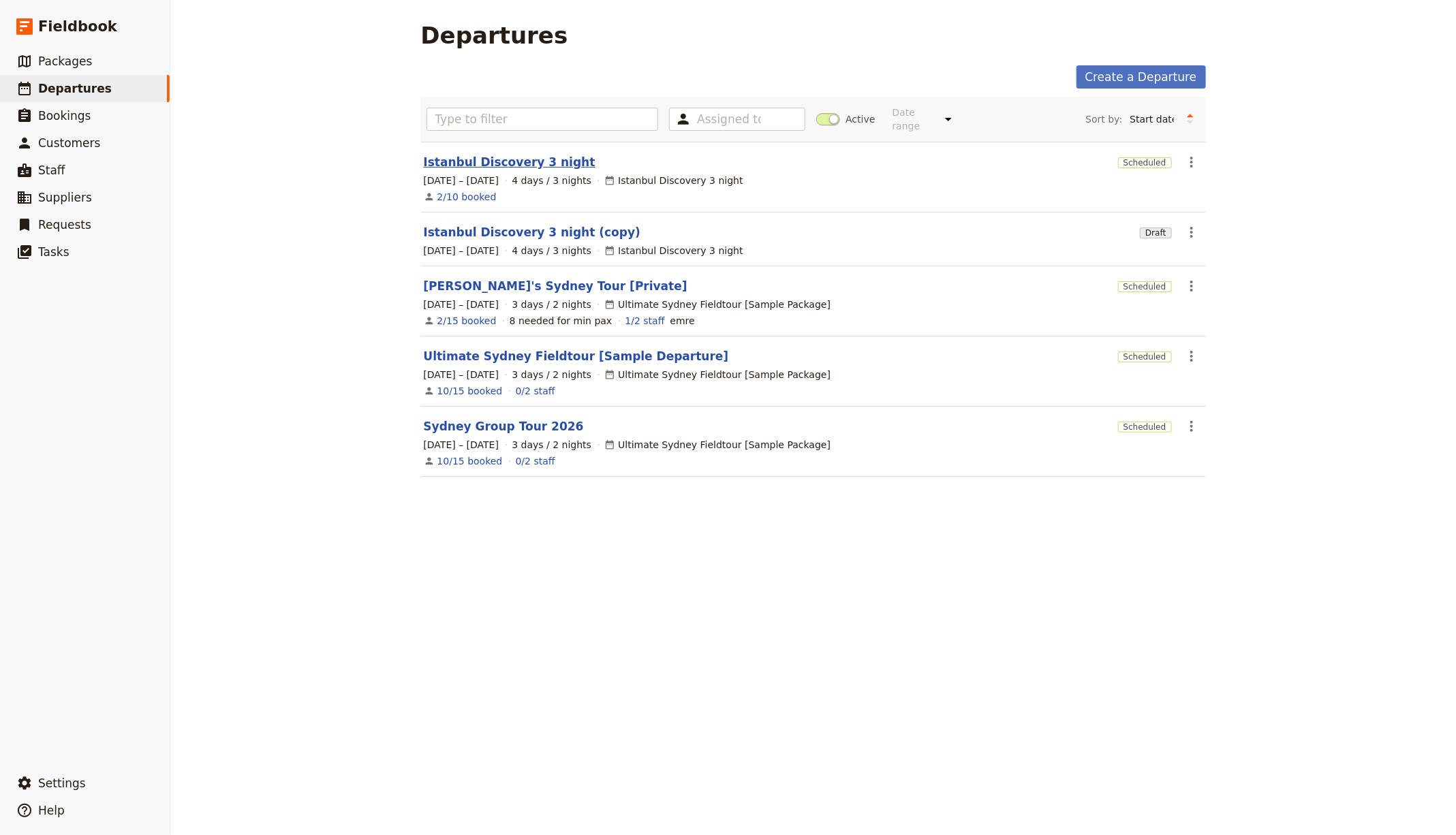
click at [509, 160] on link "Istanbul Discovery 3 night" at bounding box center [509, 163] width 171 height 16
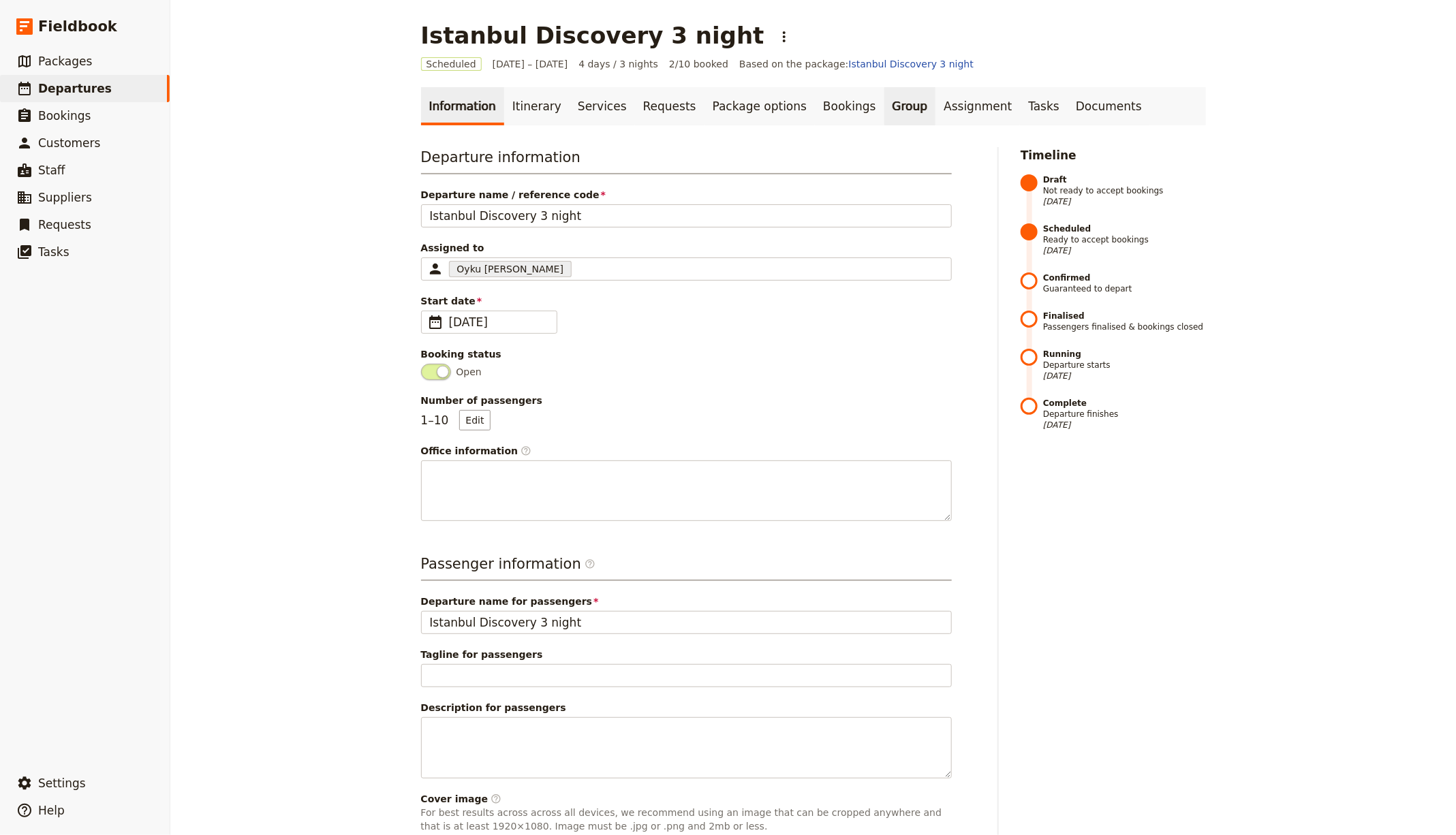
click at [884, 108] on link "Group" at bounding box center [910, 106] width 51 height 38
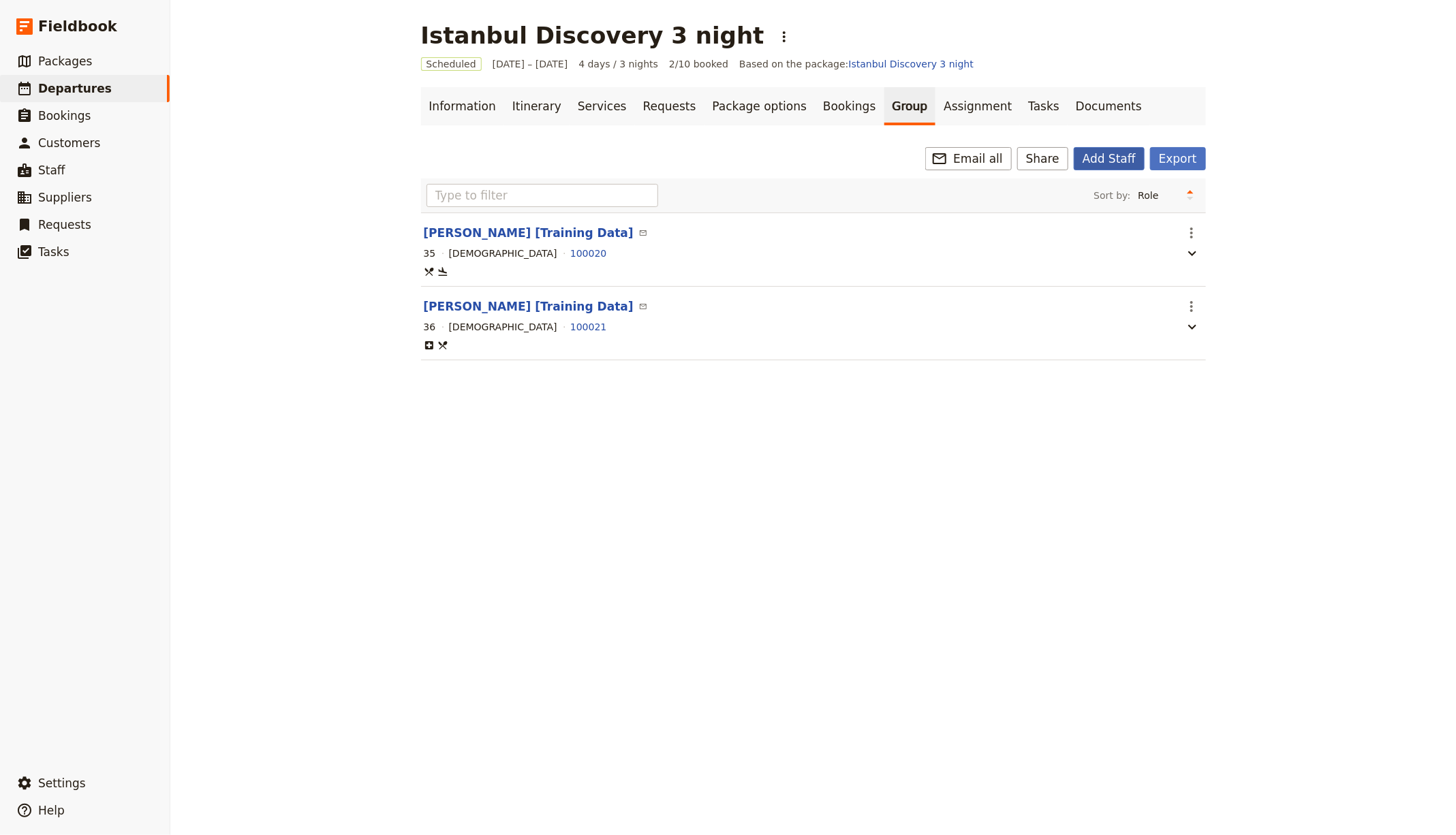
click at [1105, 157] on button "Add Staff" at bounding box center [1109, 158] width 71 height 23
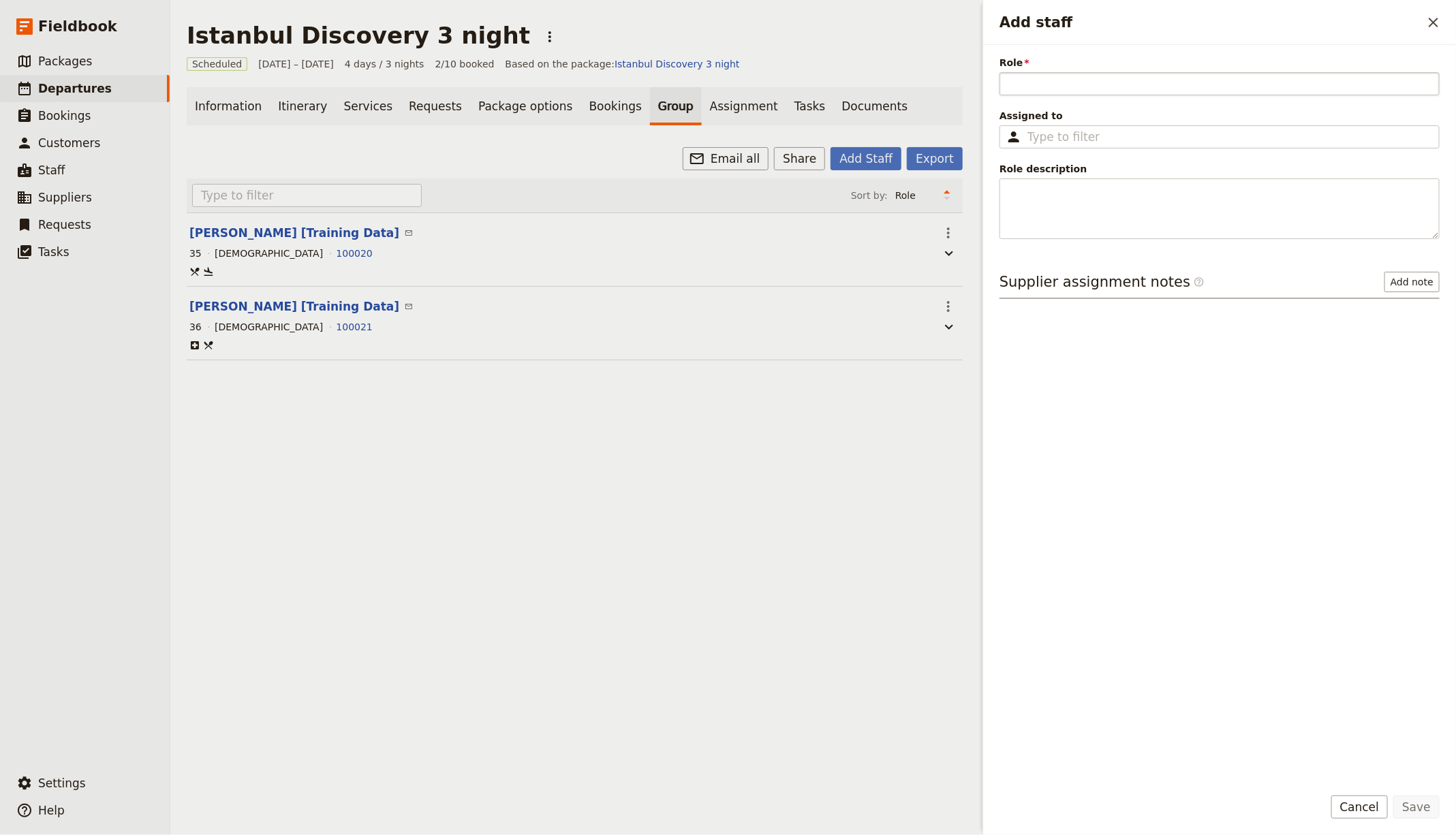
click at [1064, 88] on input "Role" at bounding box center [1220, 84] width 440 height 23
type input "Tour Guide"
click at [1090, 139] on input "Assigned to ​" at bounding box center [1229, 137] width 403 height 16
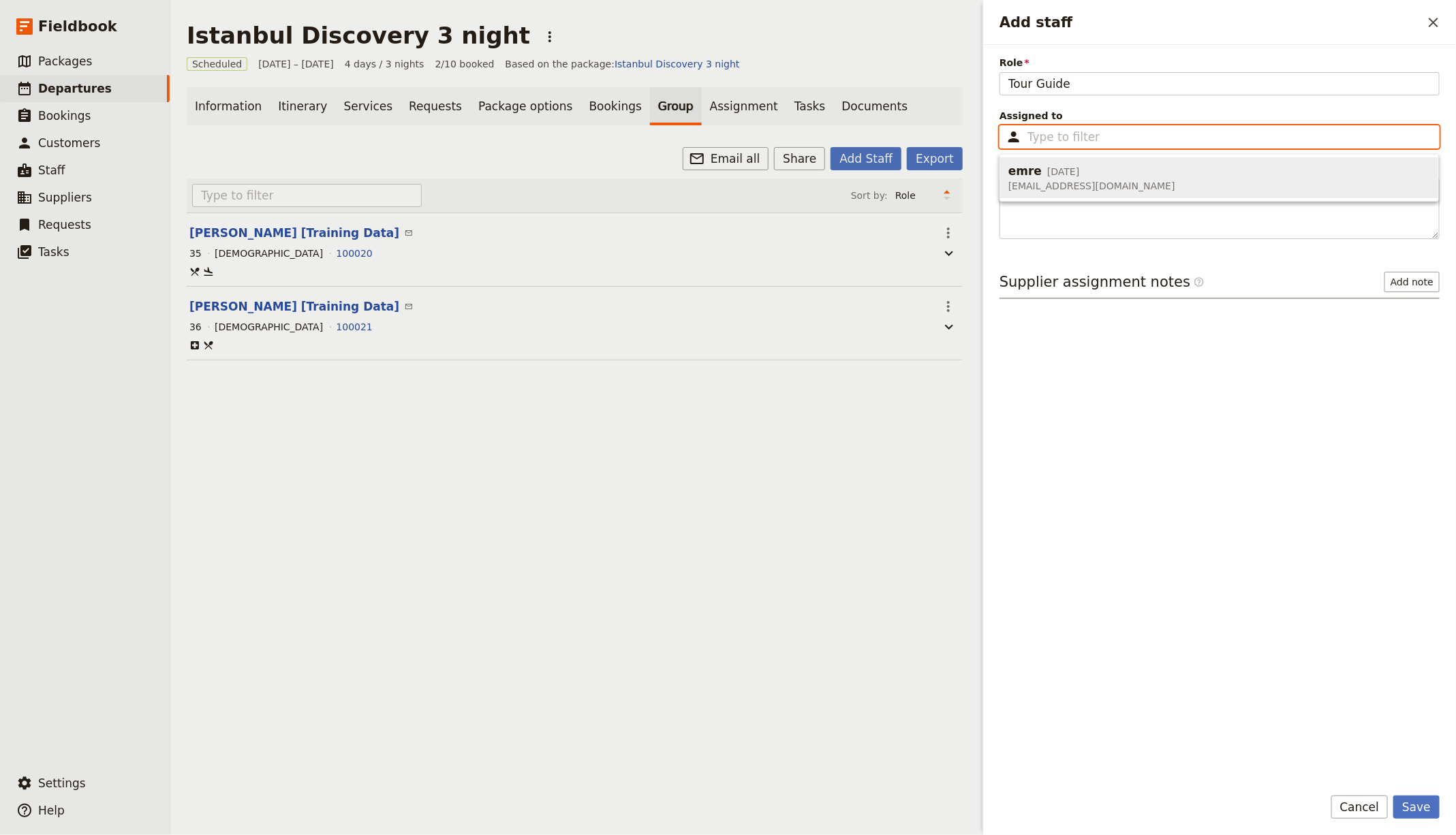
click at [1088, 183] on span "[EMAIL_ADDRESS][DOMAIN_NAME]" at bounding box center [1091, 186] width 167 height 13
type input "emre"
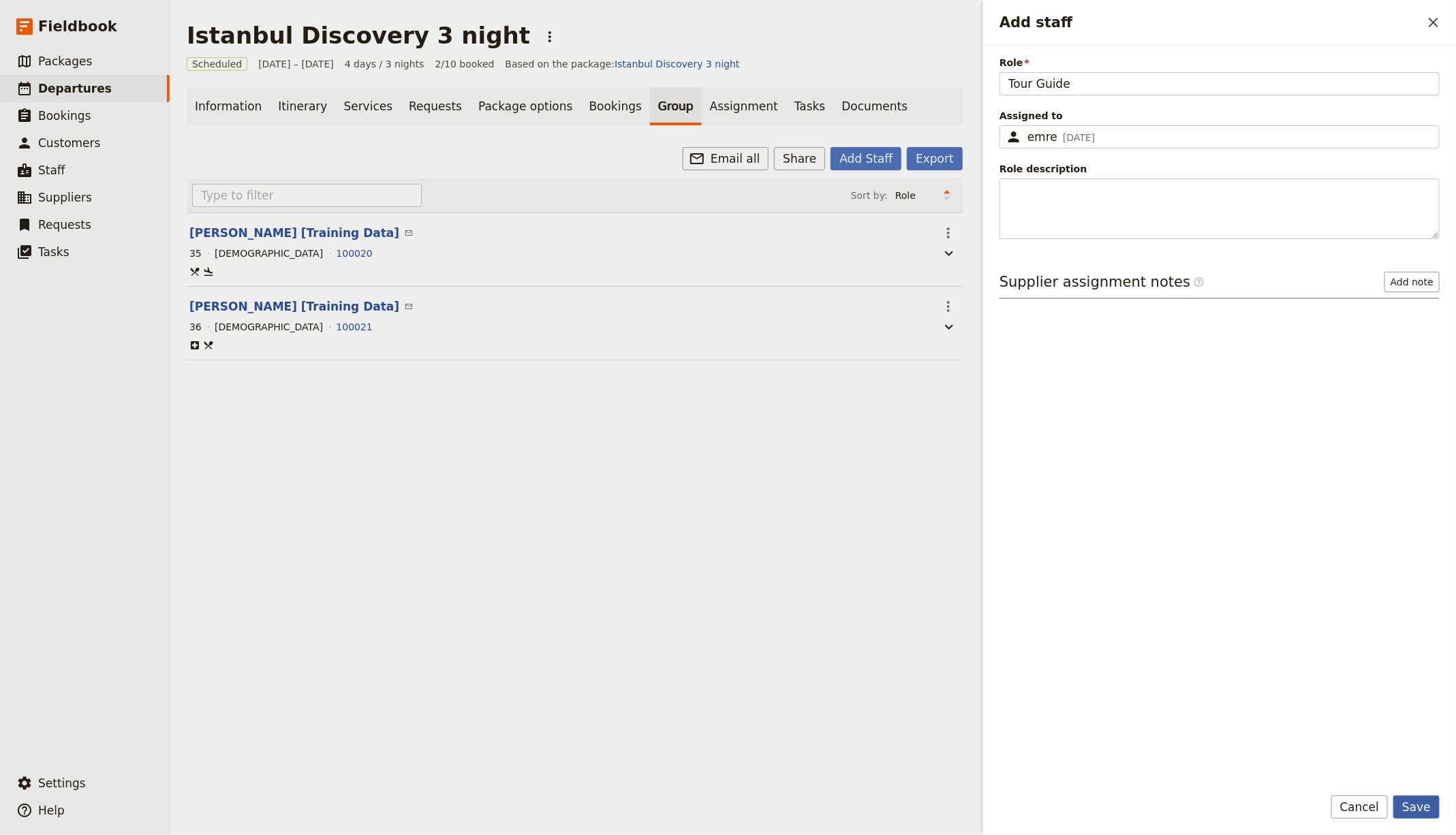
click at [1437, 812] on button "Save" at bounding box center [1416, 807] width 46 height 23
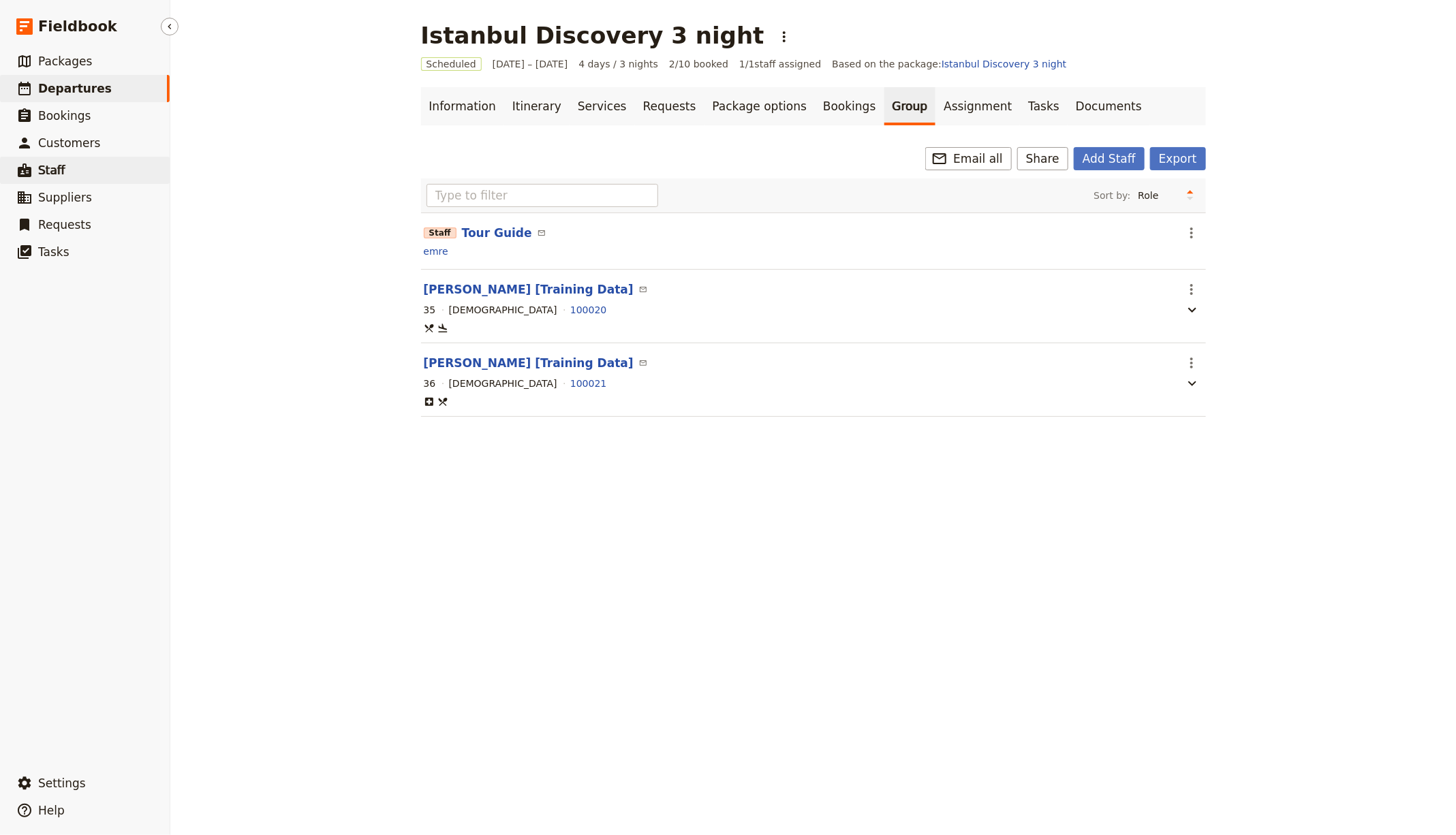
click at [48, 171] on span "Staff" at bounding box center [51, 170] width 28 height 13
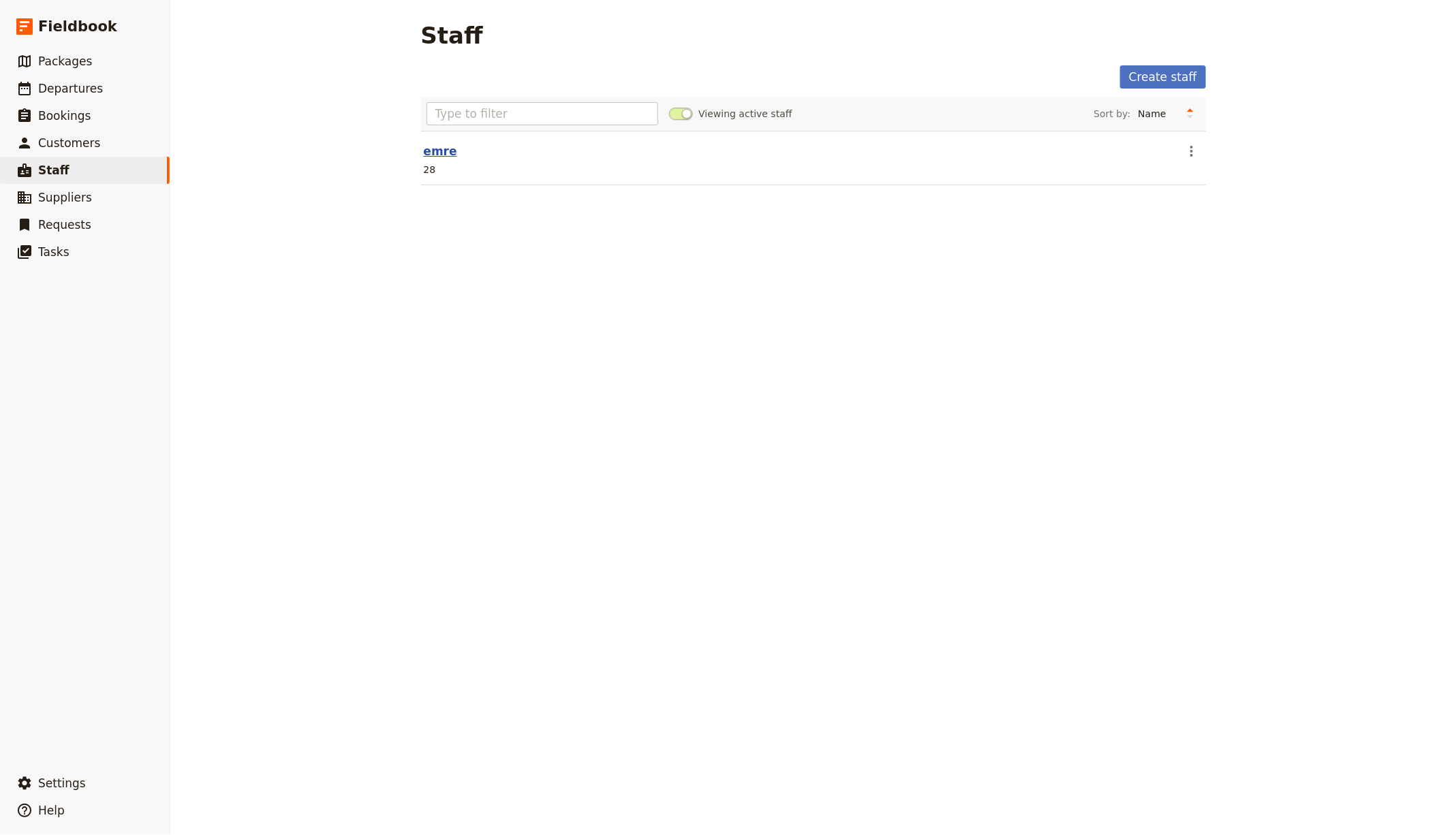
click at [423, 151] on link "emre" at bounding box center [440, 151] width 34 height 13
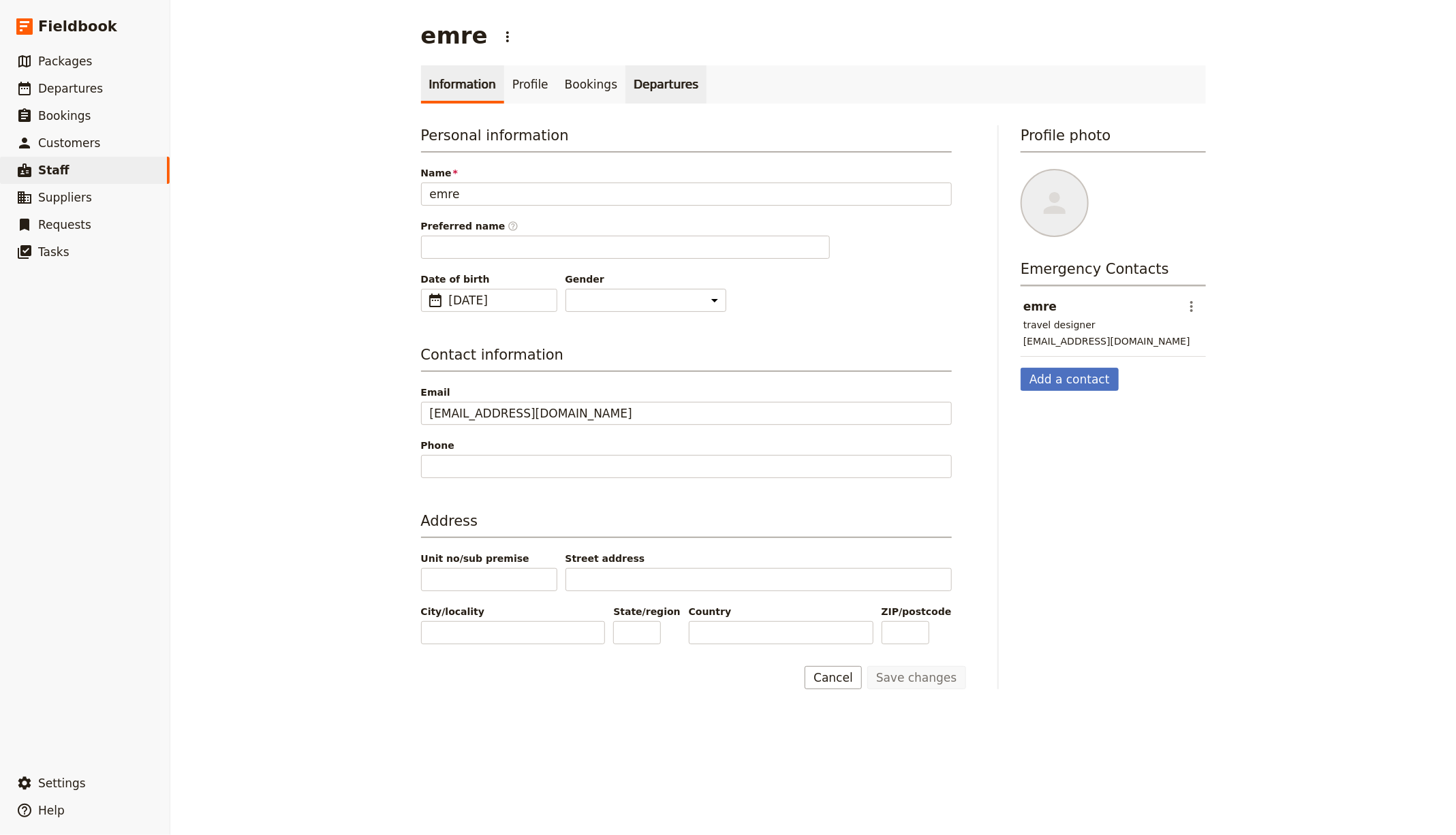
click at [649, 89] on link "Departures" at bounding box center [666, 84] width 81 height 38
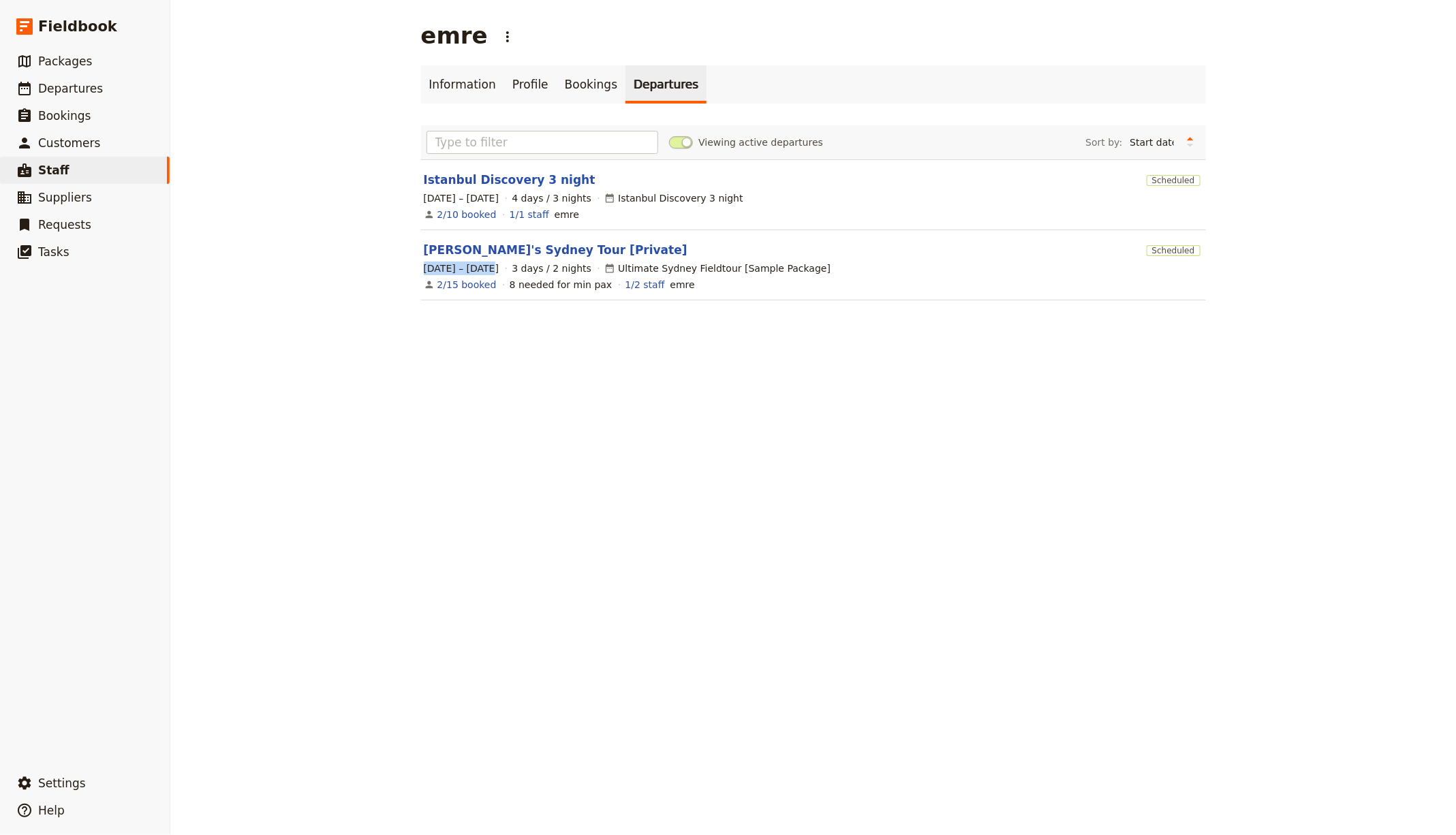
drag, startPoint x: 417, startPoint y: 268, endPoint x: 488, endPoint y: 271, distance: 71.1
click at [488, 271] on div "[DATE] – [DATE] 3 days / 2 nights Ultimate Sydney Fieldtour [Sample Package]" at bounding box center [813, 268] width 782 height 16
drag, startPoint x: 417, startPoint y: 199, endPoint x: 491, endPoint y: 201, distance: 74.0
click at [491, 201] on span "[DATE] – [DATE]" at bounding box center [461, 198] width 75 height 13
click at [60, 86] on span "Departures" at bounding box center [70, 89] width 65 height 13
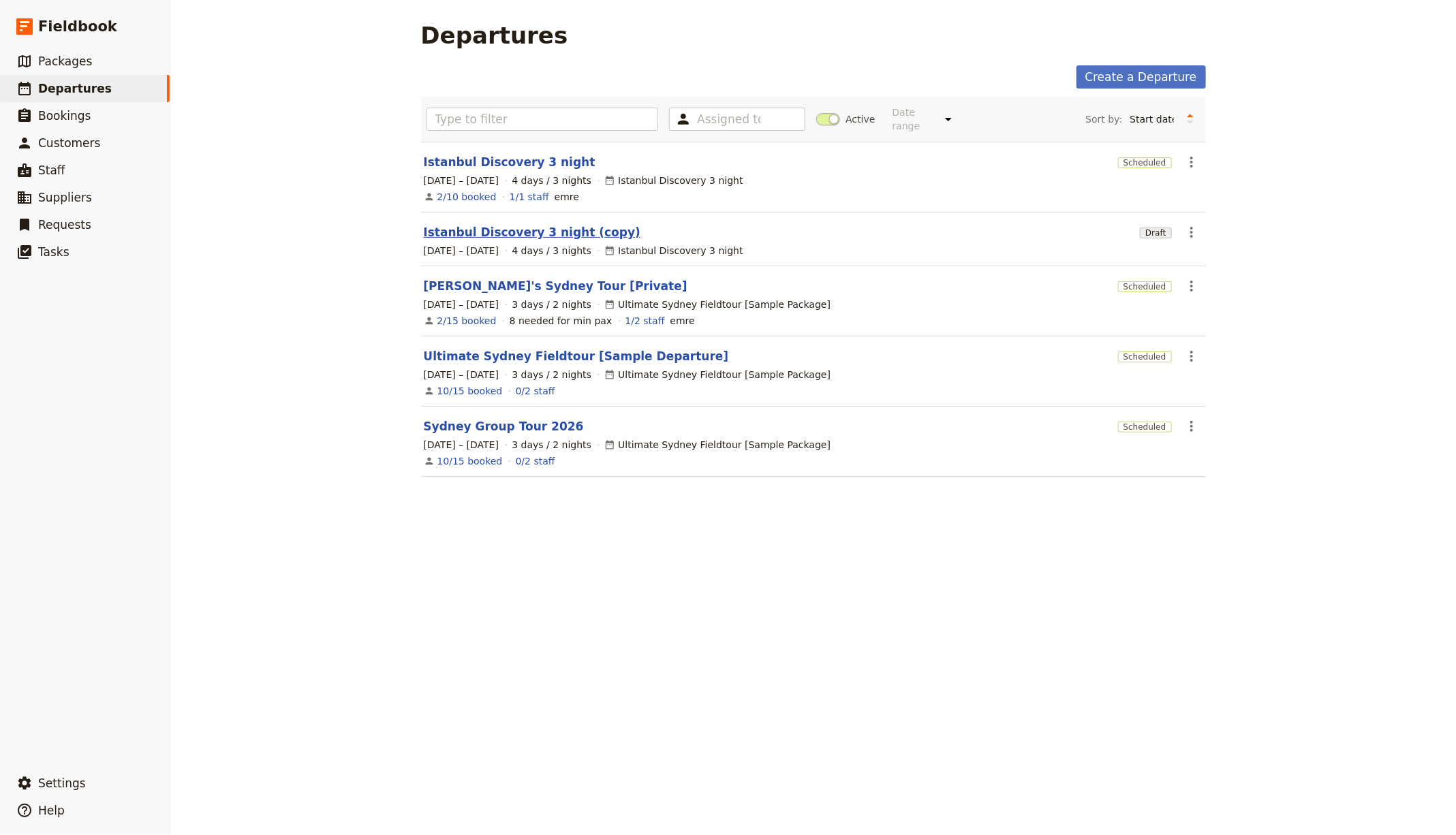
click at [568, 231] on link "Istanbul Discovery 3 night (copy)" at bounding box center [532, 233] width 218 height 16
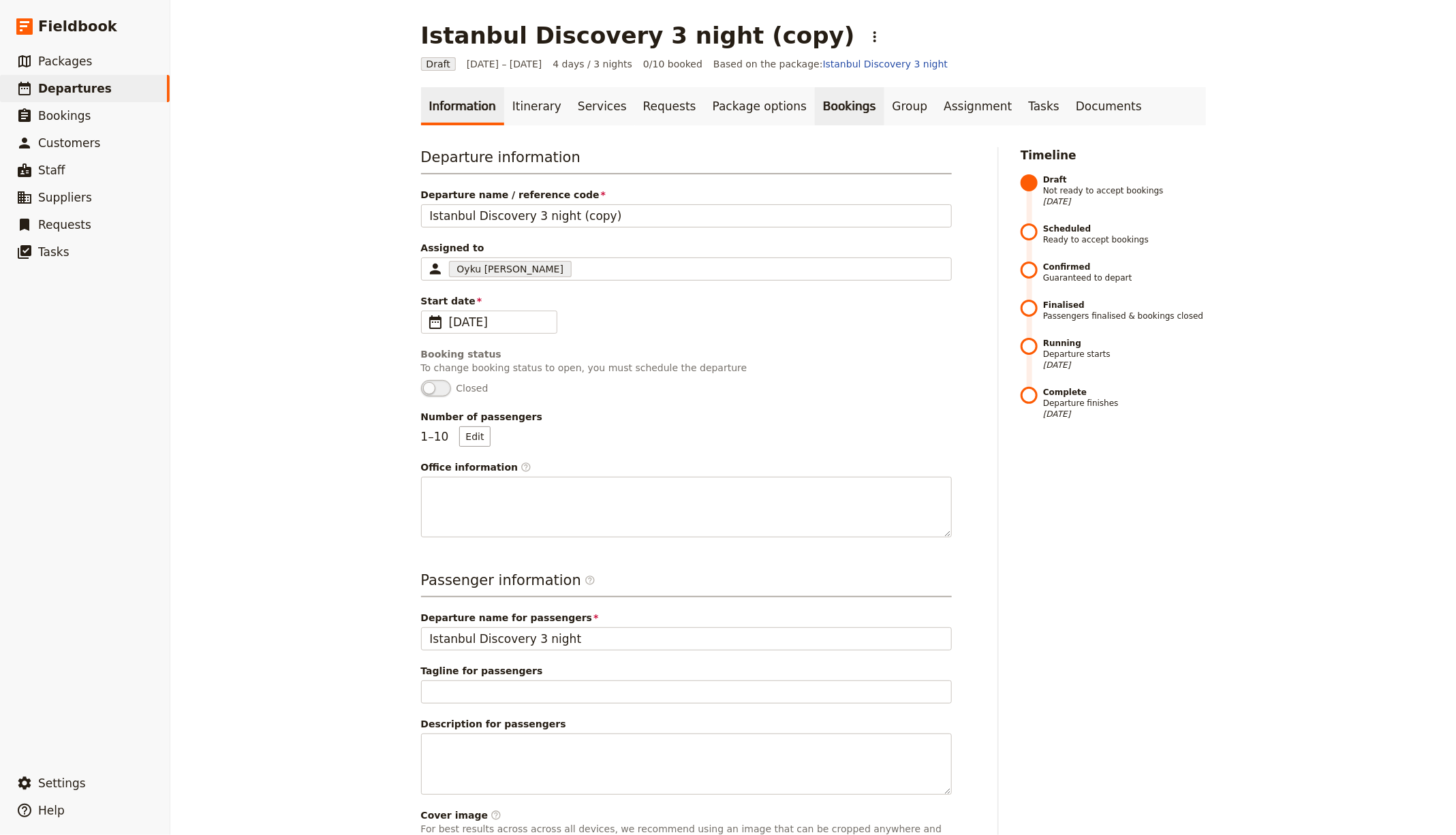
click at [884, 113] on link "Group" at bounding box center [910, 106] width 51 height 38
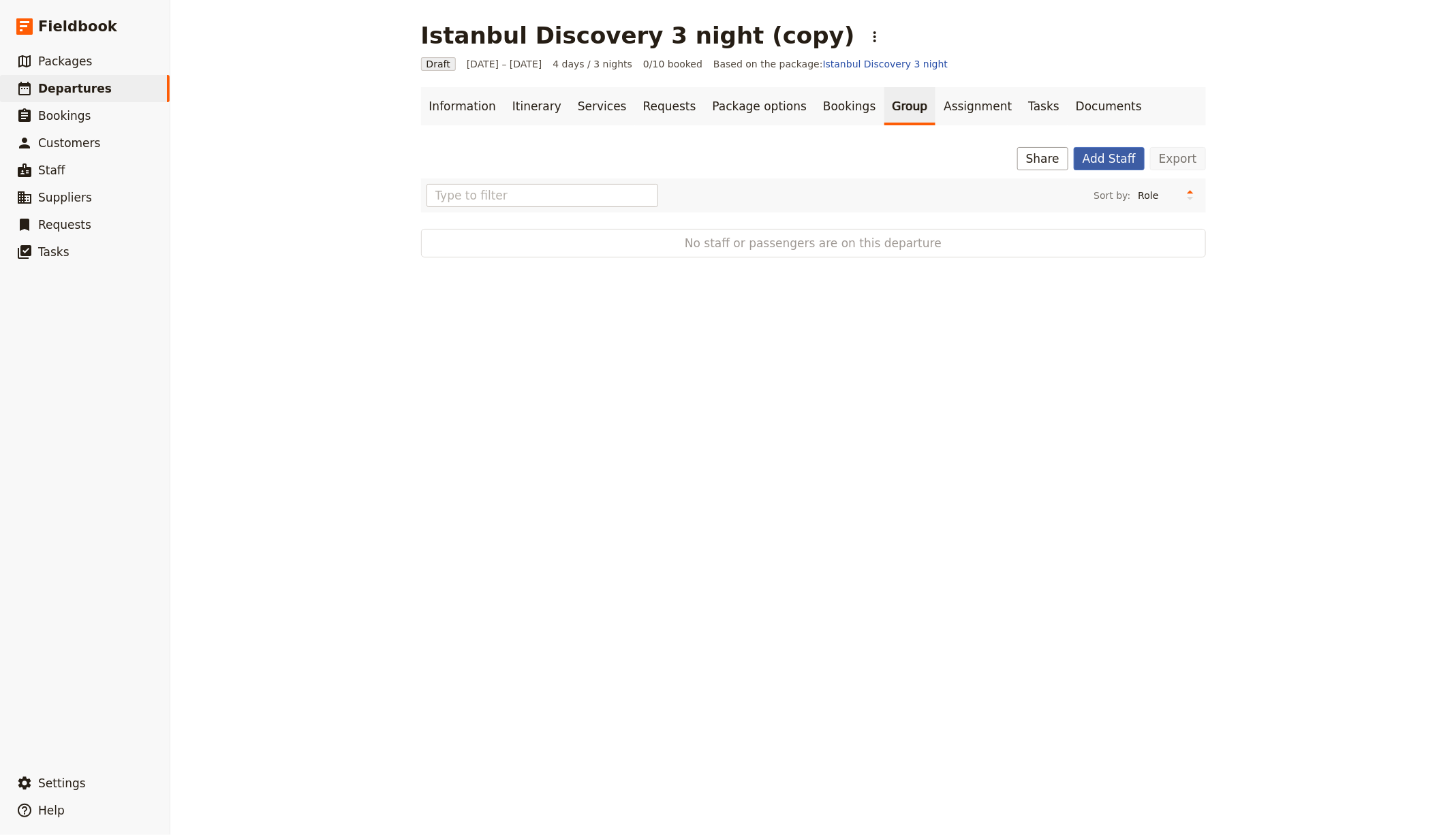
click at [1133, 160] on button "Add Staff" at bounding box center [1109, 158] width 71 height 23
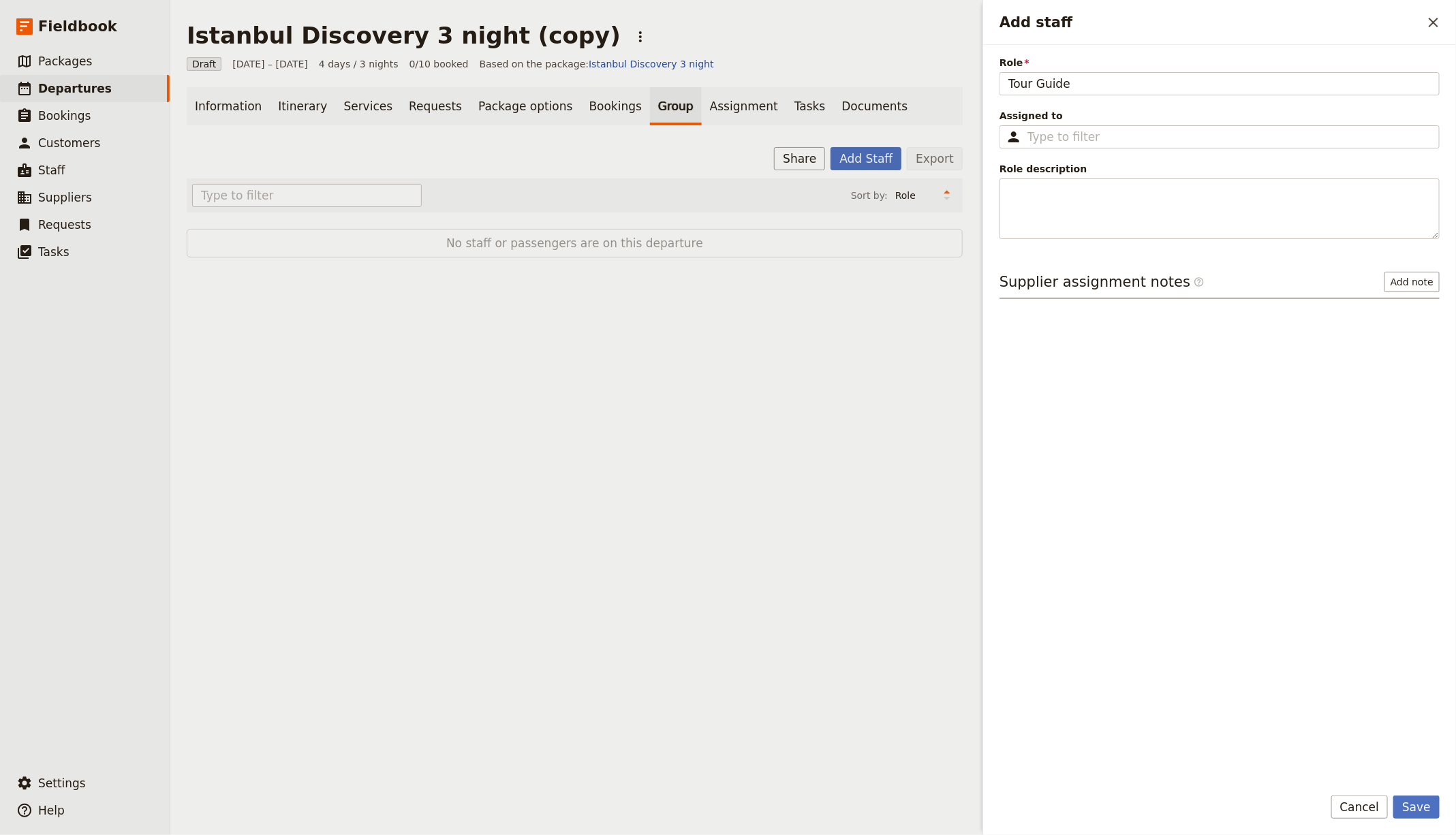
type input "Tour Guide"
click at [1393, 795] on button "Save" at bounding box center [1416, 807] width 46 height 23
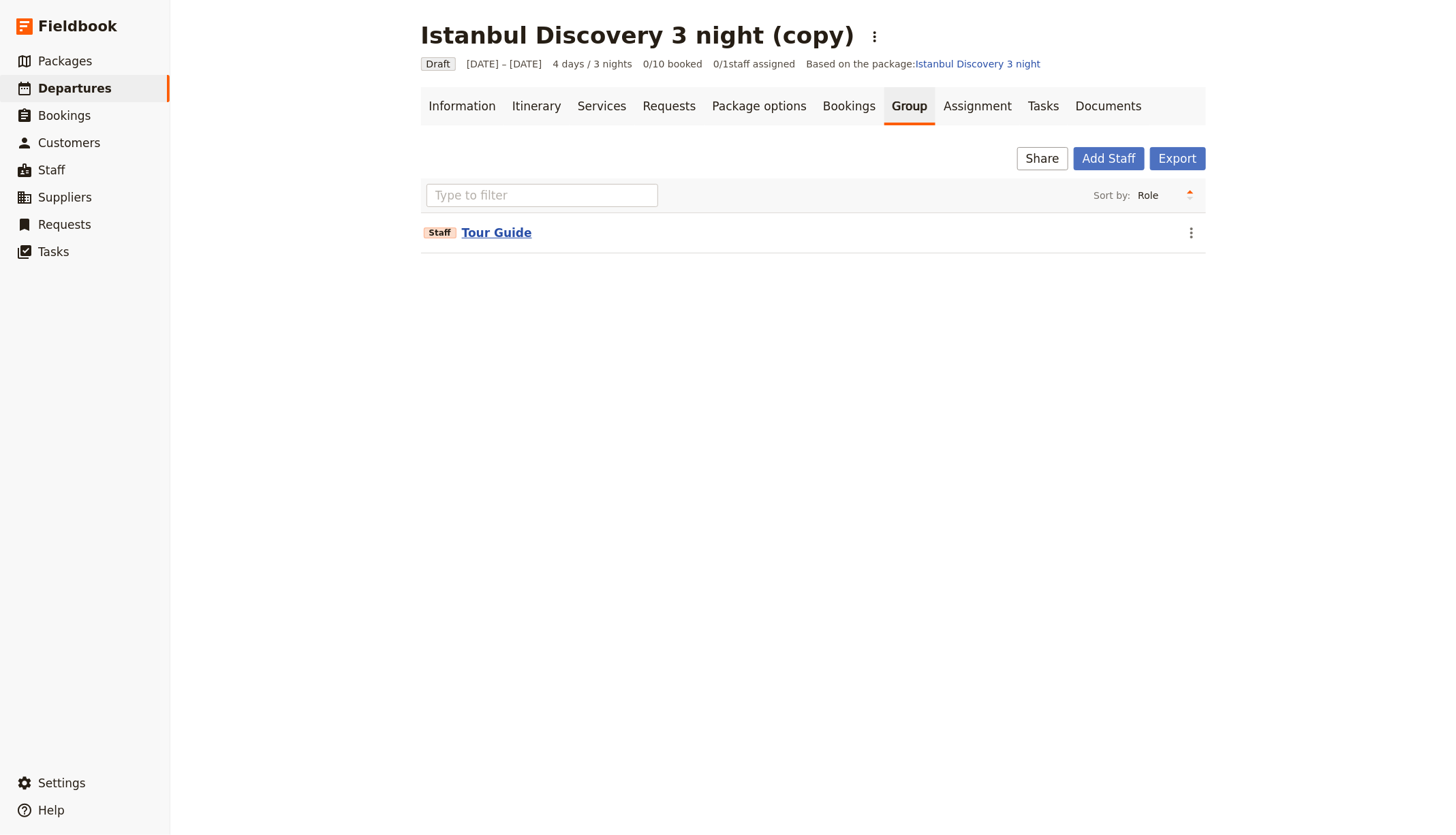
click at [489, 230] on button "Tour Guide" at bounding box center [497, 233] width 70 height 16
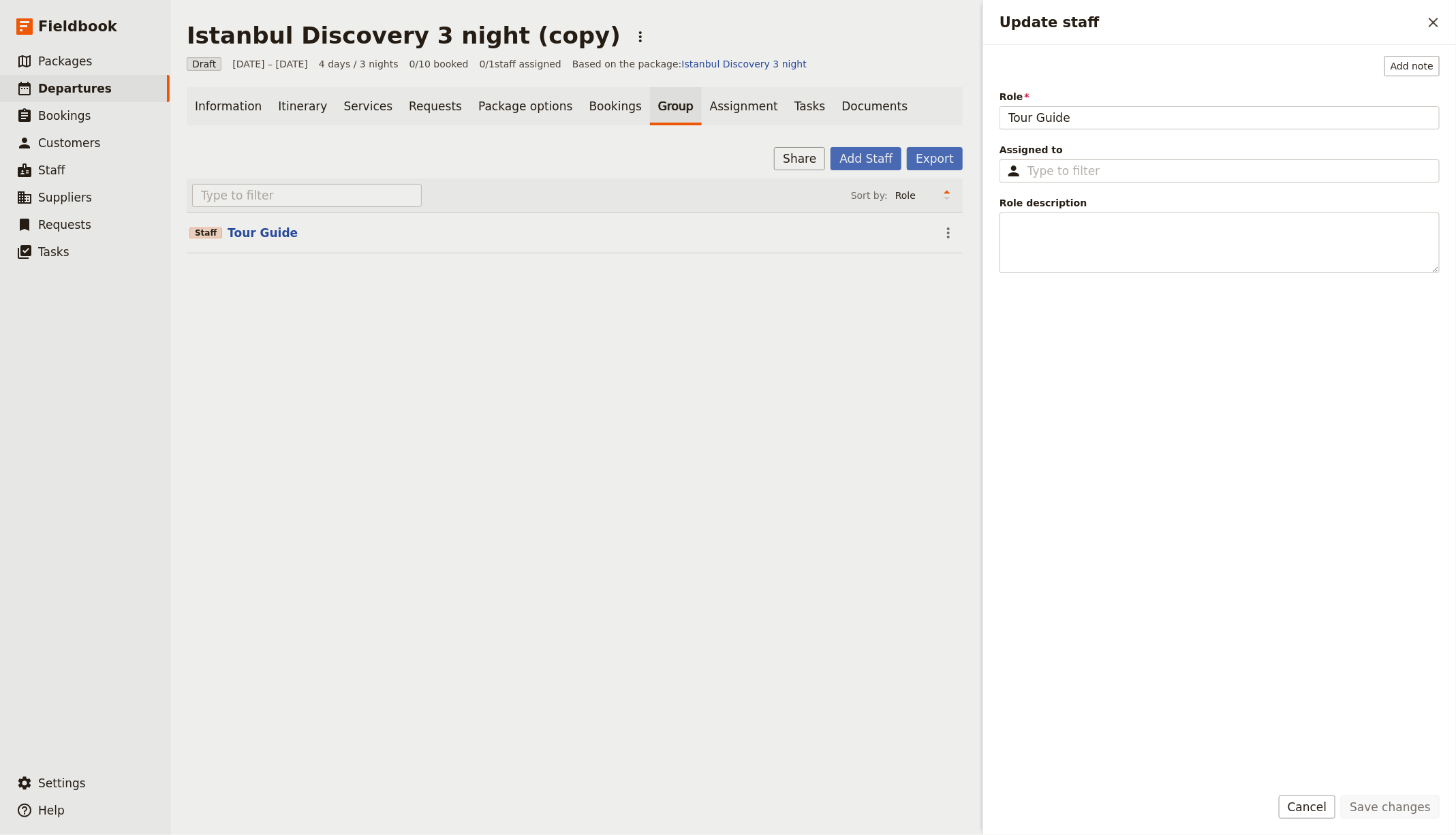
click at [1123, 182] on div "Add note Role Tour Guide Assigned to ​ Role description" at bounding box center [1220, 415] width 440 height 718
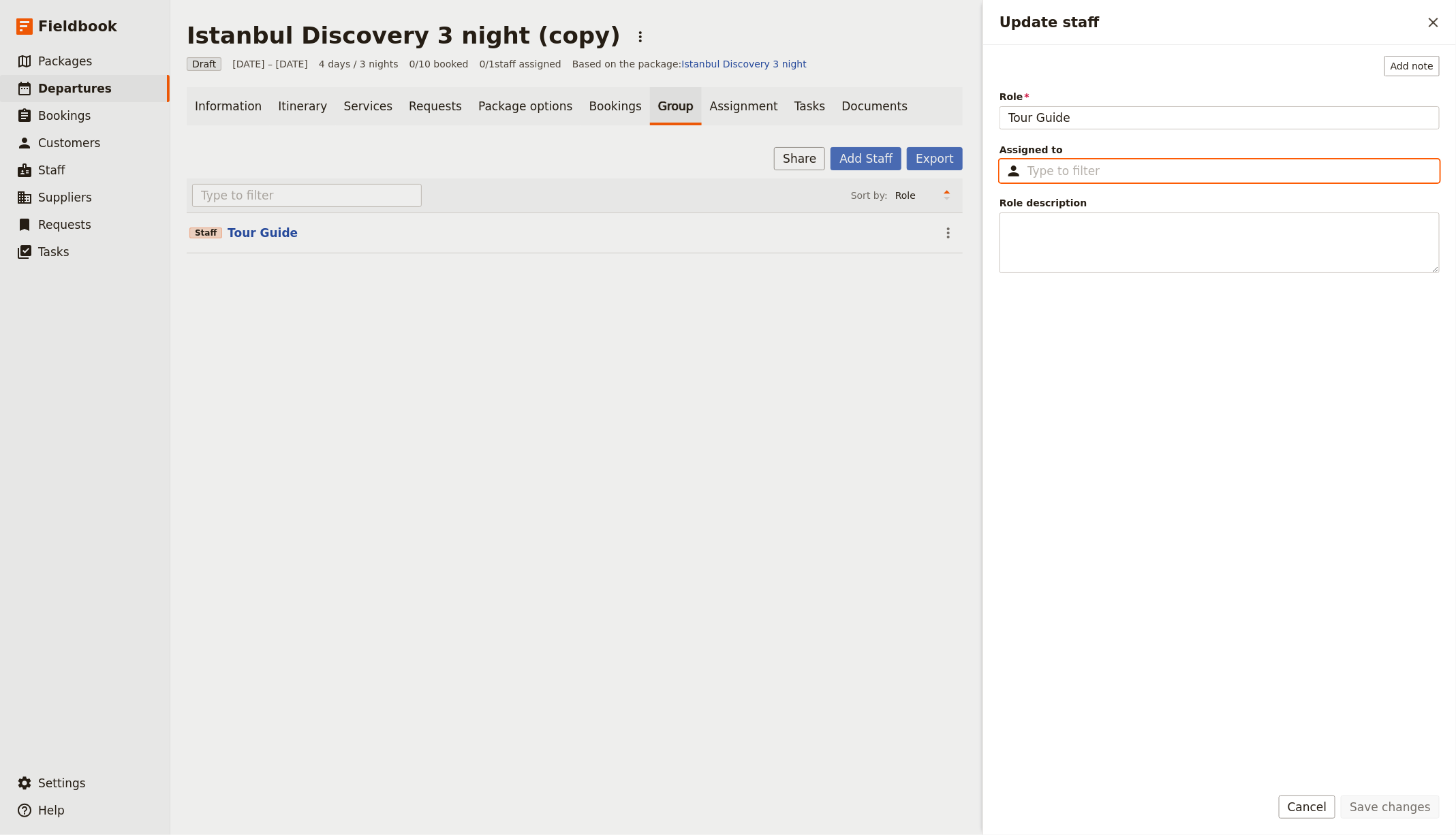
click at [1122, 176] on input "Assigned to ​" at bounding box center [1229, 171] width 403 height 16
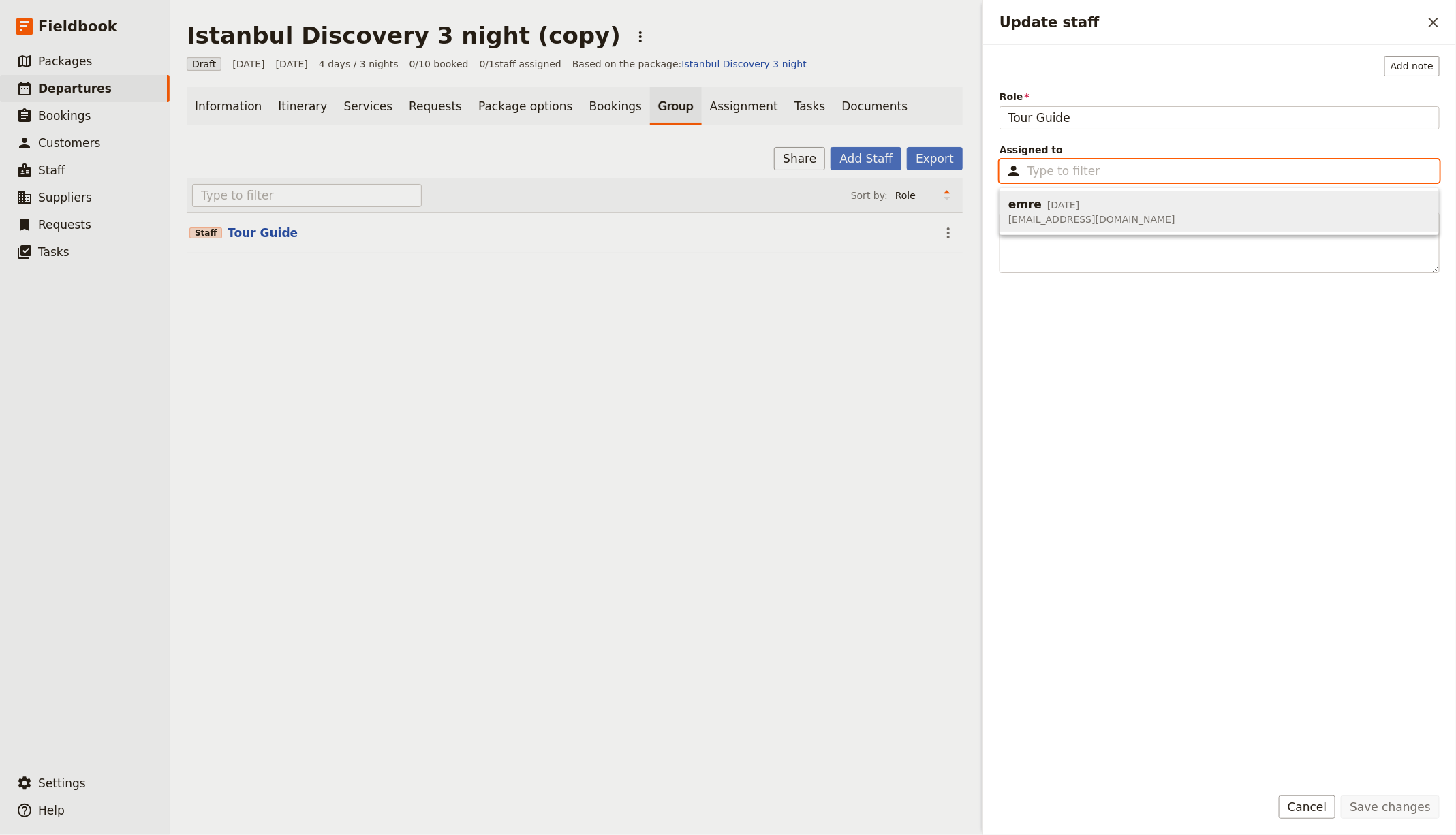
click at [1071, 218] on span "[EMAIL_ADDRESS][DOMAIN_NAME]" at bounding box center [1091, 219] width 167 height 13
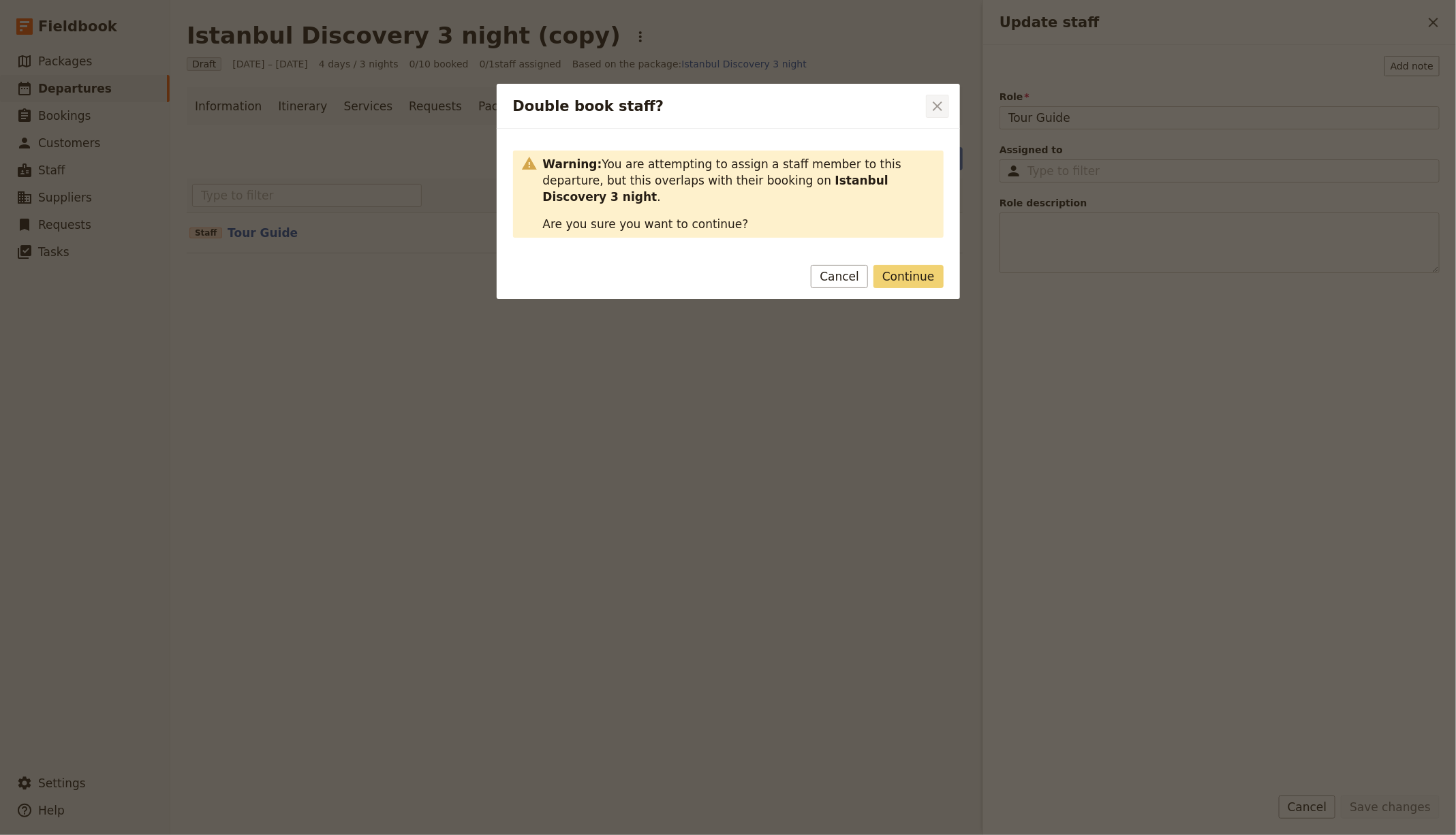
click at [936, 111] on icon "Close dialog" at bounding box center [937, 107] width 16 height 16
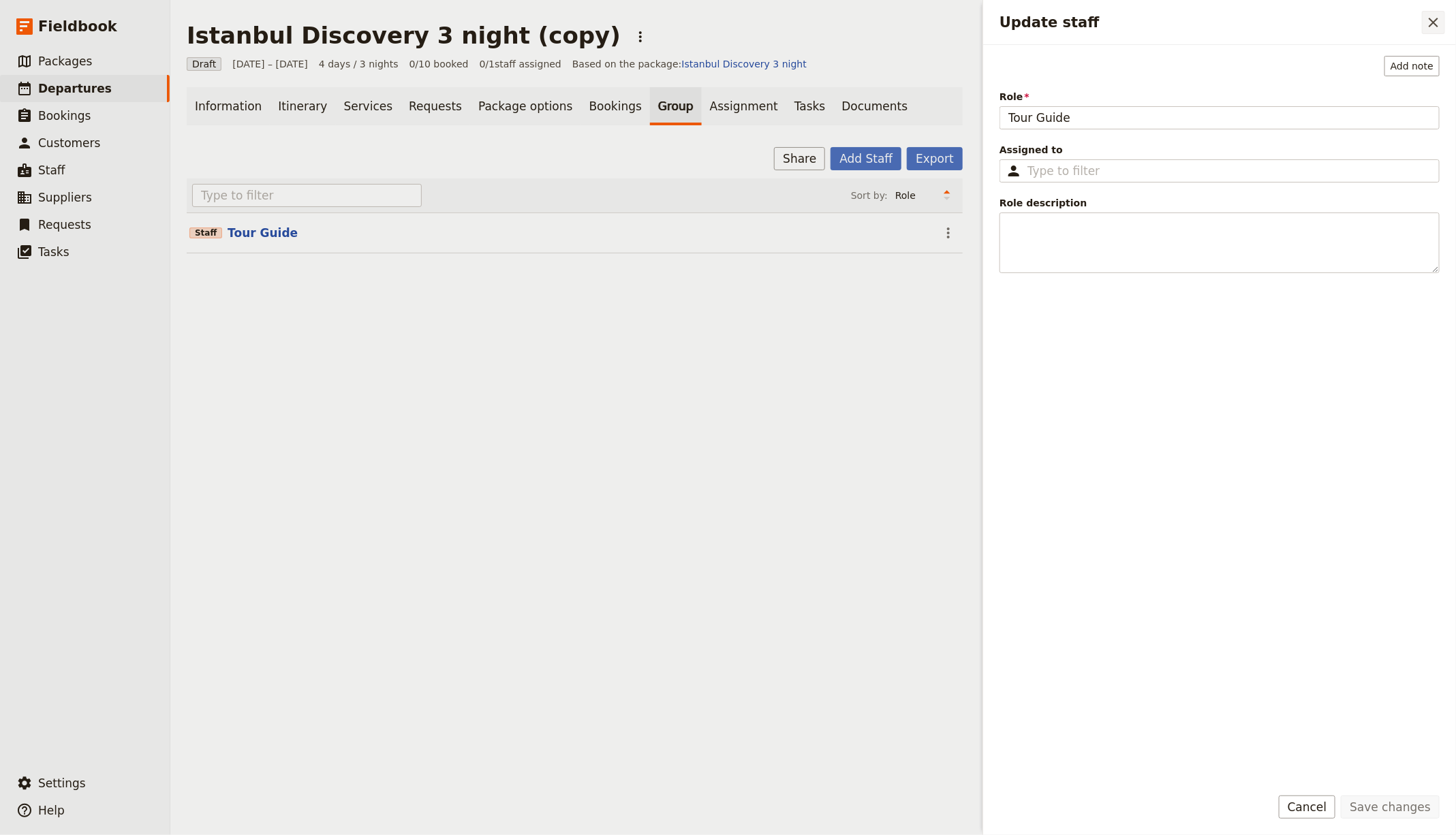
click at [1428, 22] on icon "Close drawer" at bounding box center [1434, 22] width 16 height 16
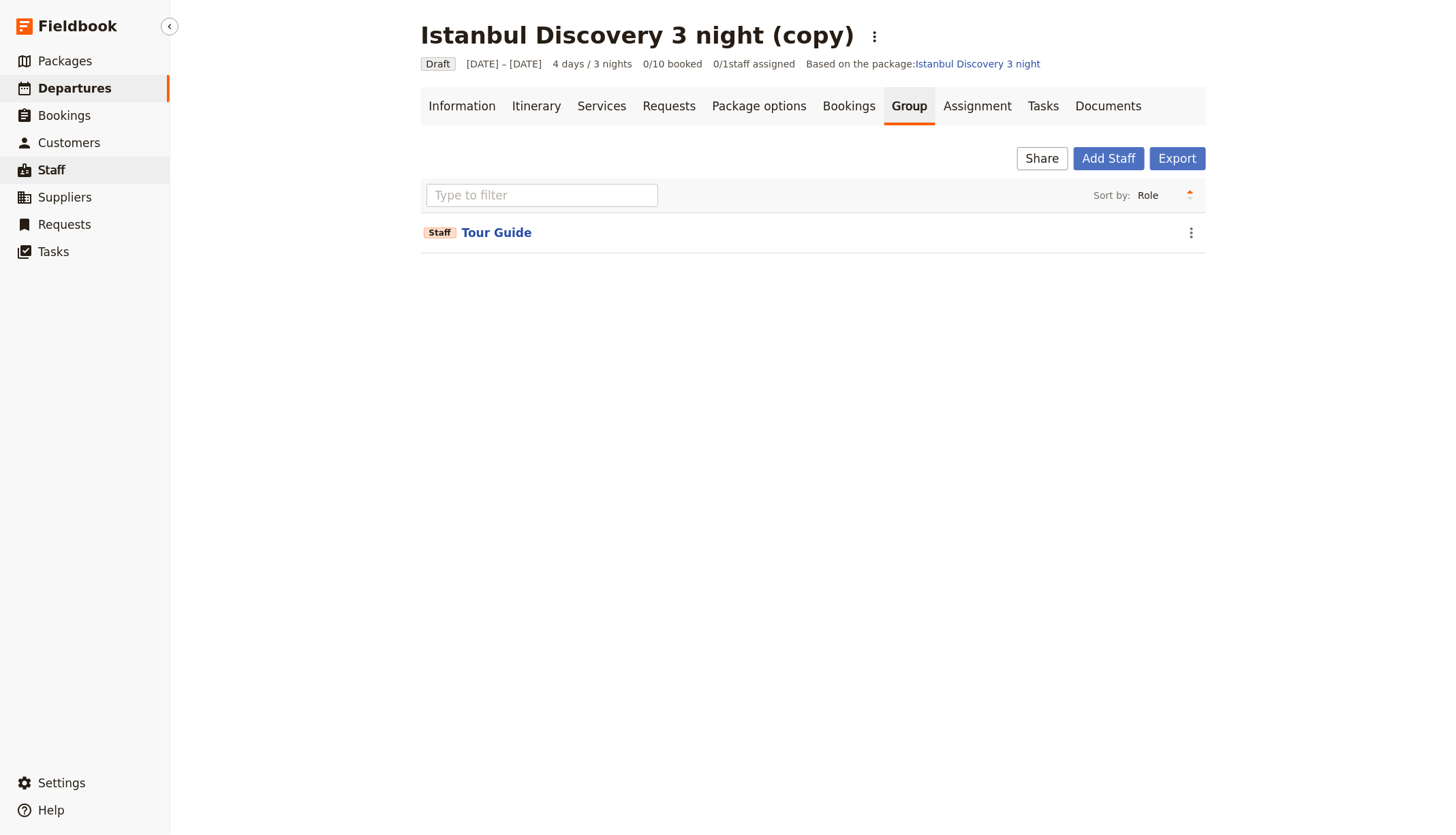
click at [83, 166] on link "​ Staff" at bounding box center [85, 170] width 170 height 28
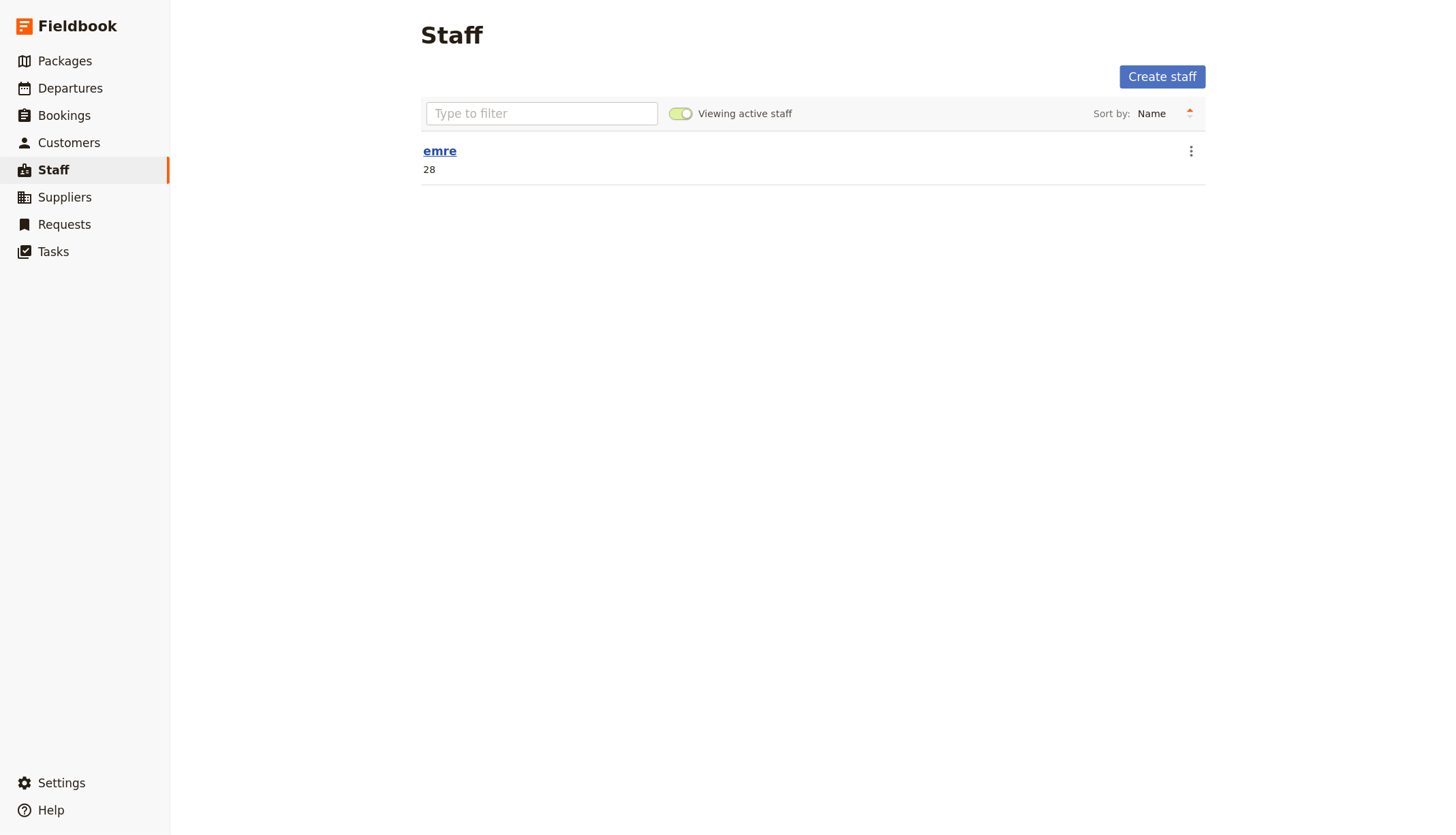
click at [423, 152] on link "emre" at bounding box center [440, 151] width 34 height 13
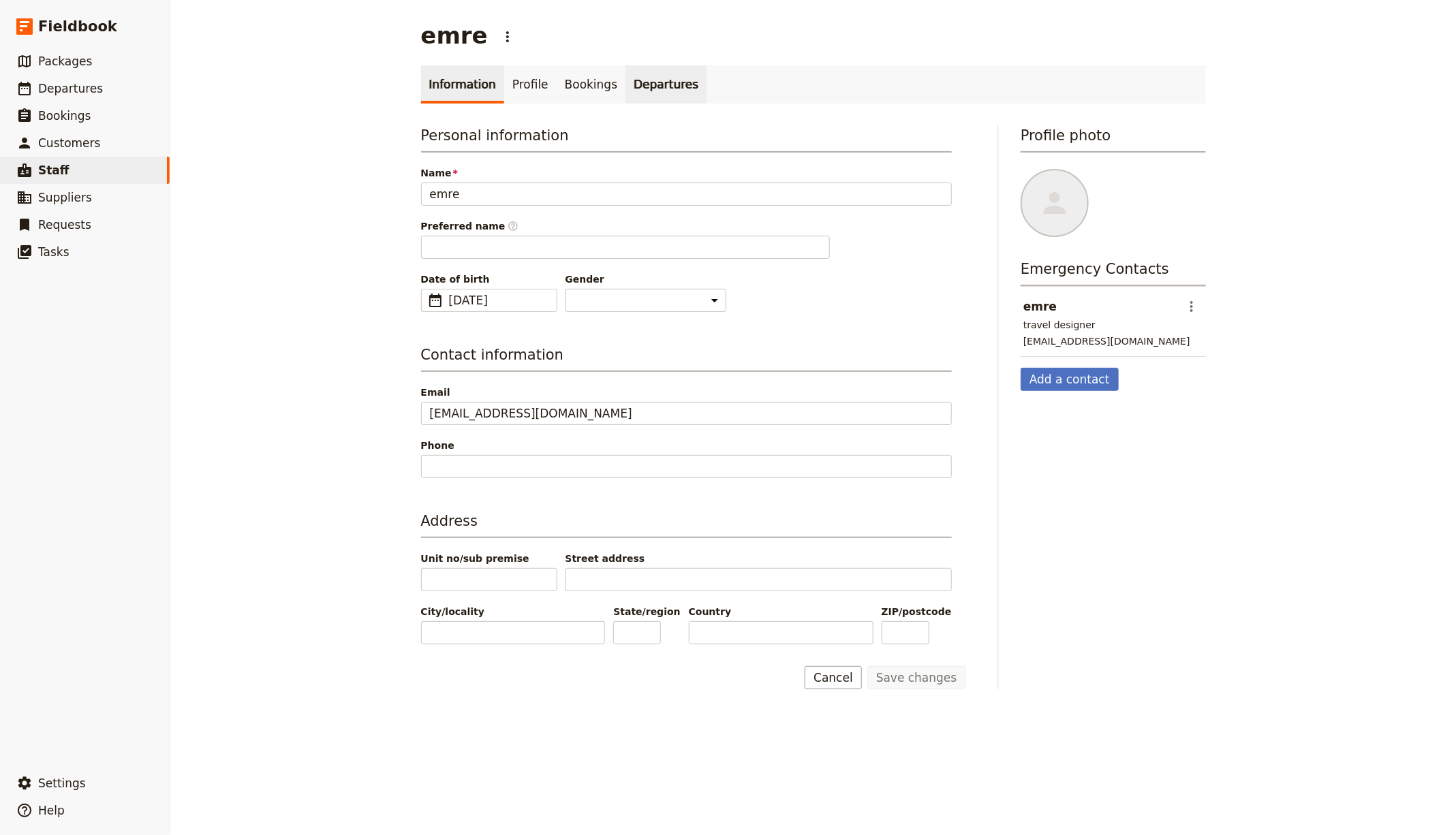
click at [636, 86] on link "Departures" at bounding box center [666, 84] width 81 height 38
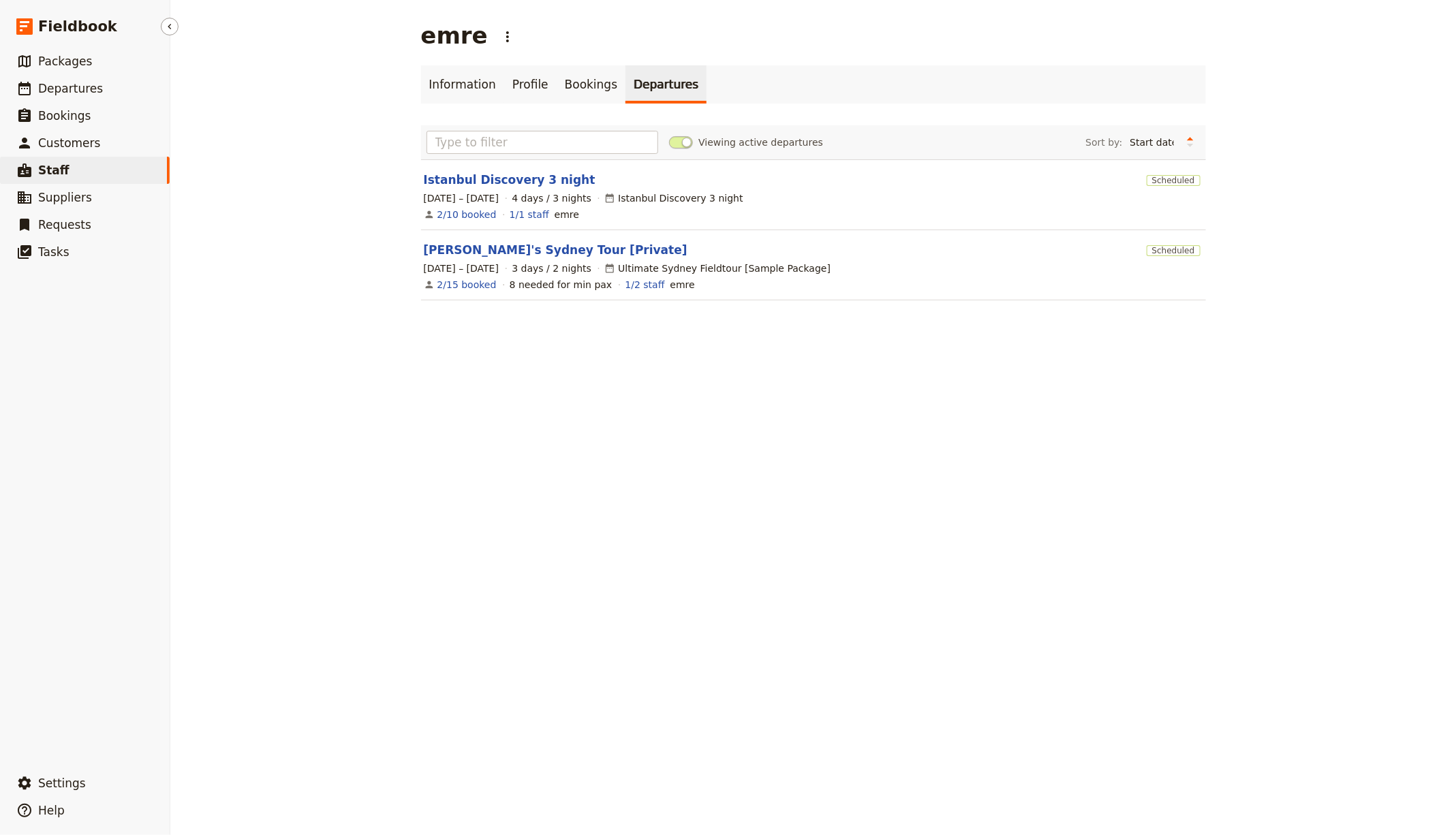
click at [63, 170] on span "Staff" at bounding box center [54, 170] width 31 height 13
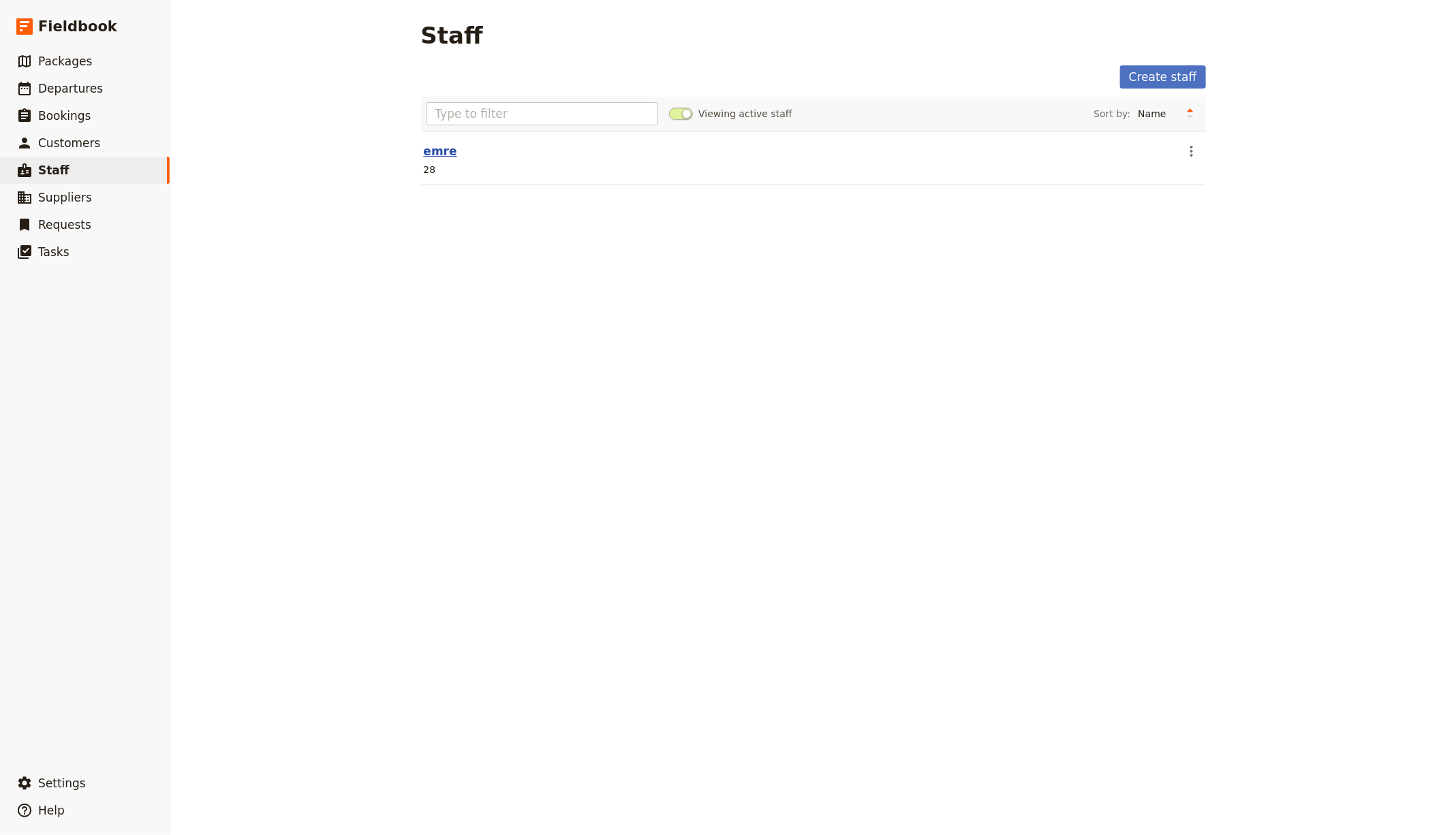
click at [432, 152] on link "emre" at bounding box center [440, 151] width 34 height 13
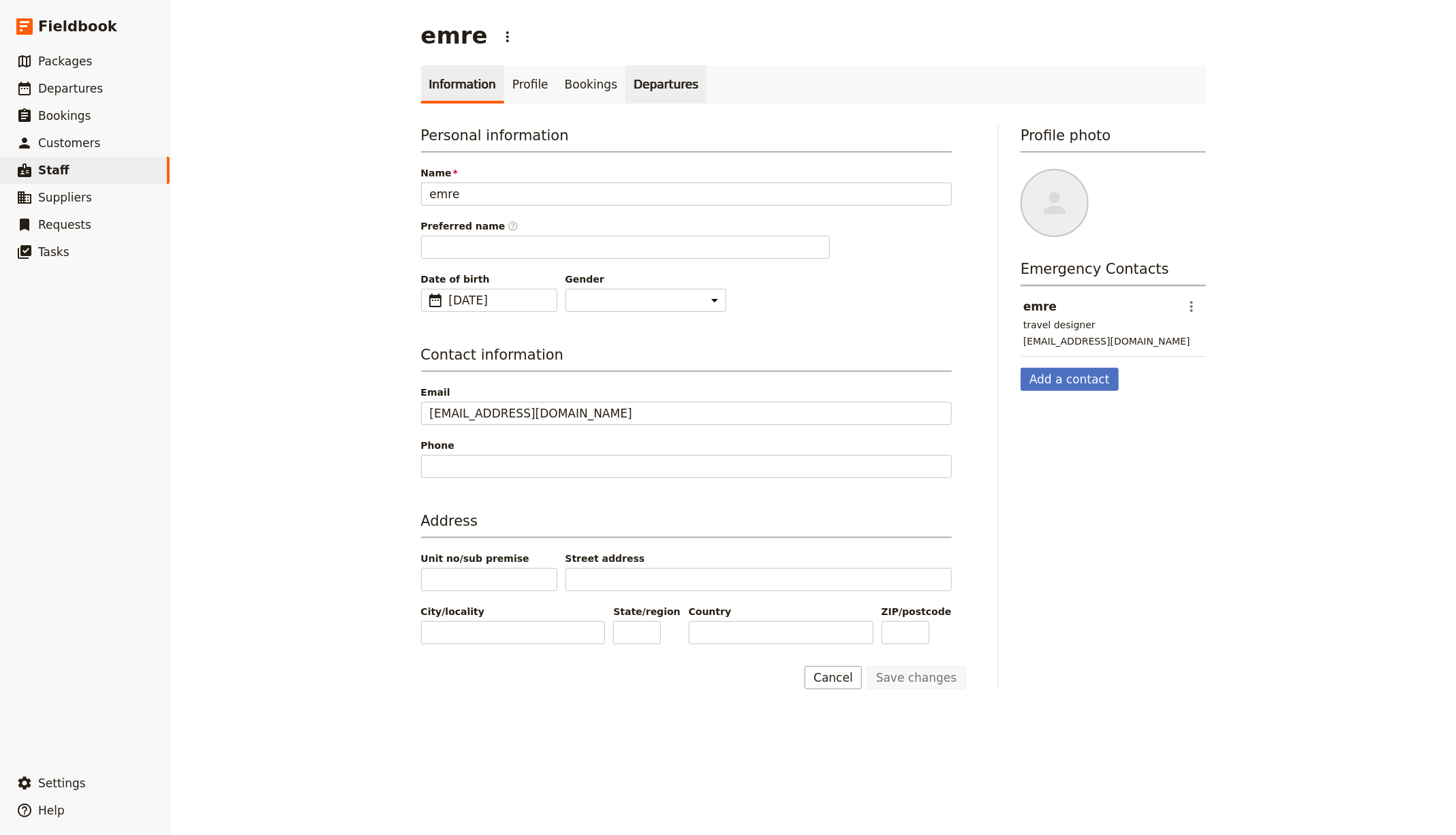
click at [628, 94] on link "Departures" at bounding box center [666, 84] width 81 height 38
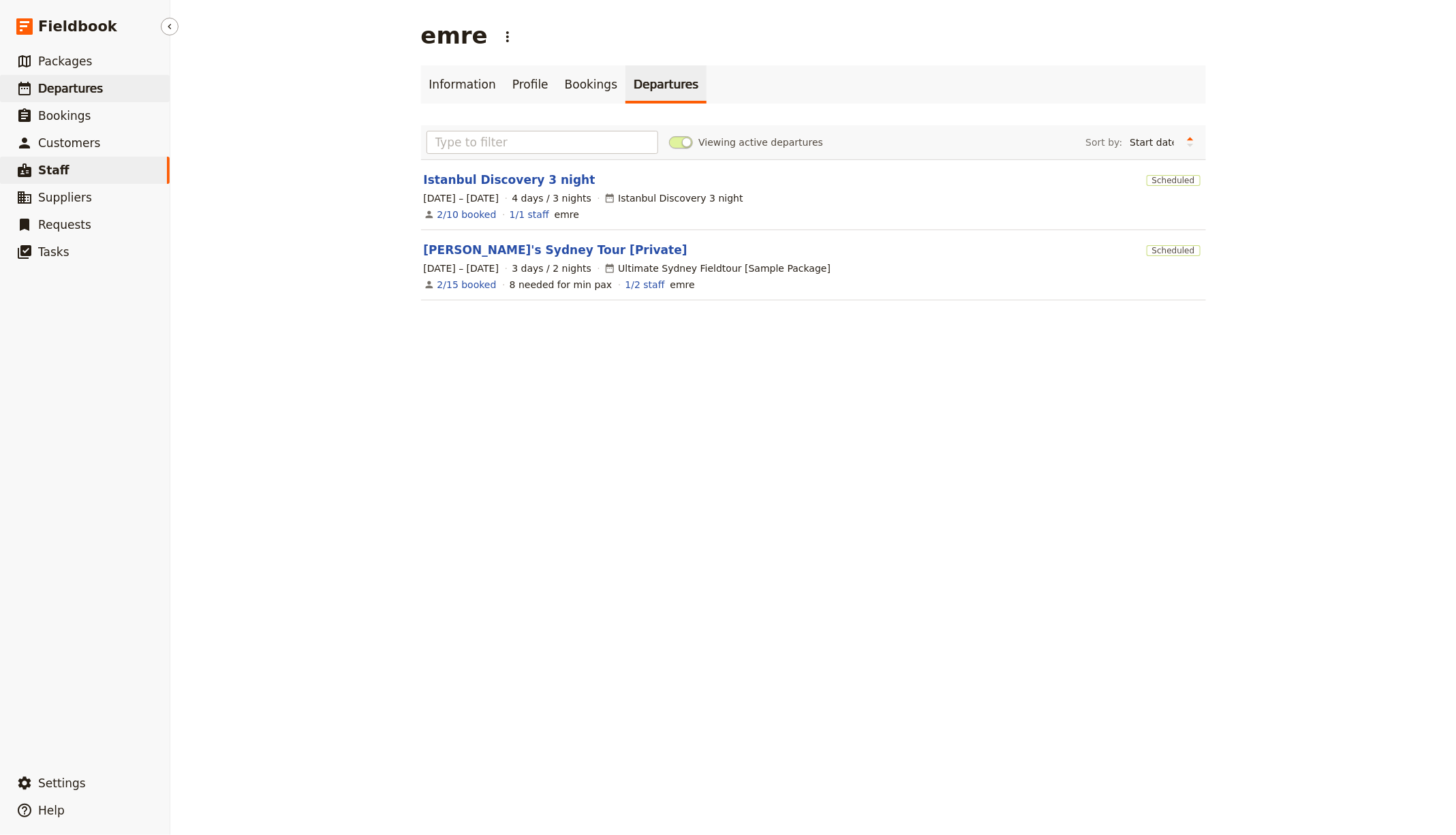
click at [115, 95] on link "​ Departures" at bounding box center [85, 89] width 170 height 28
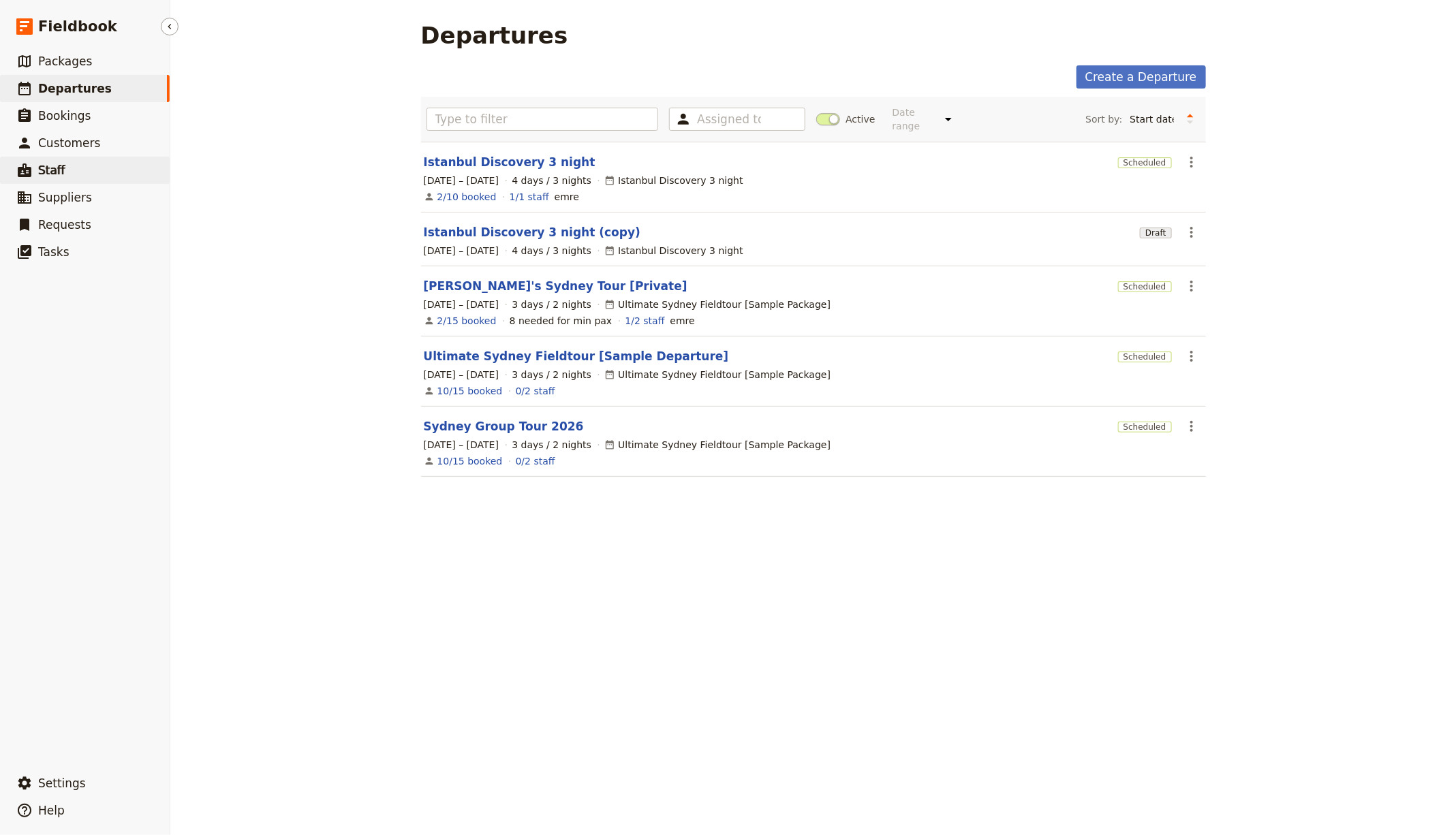
click at [69, 176] on link "​ Staff" at bounding box center [85, 170] width 170 height 28
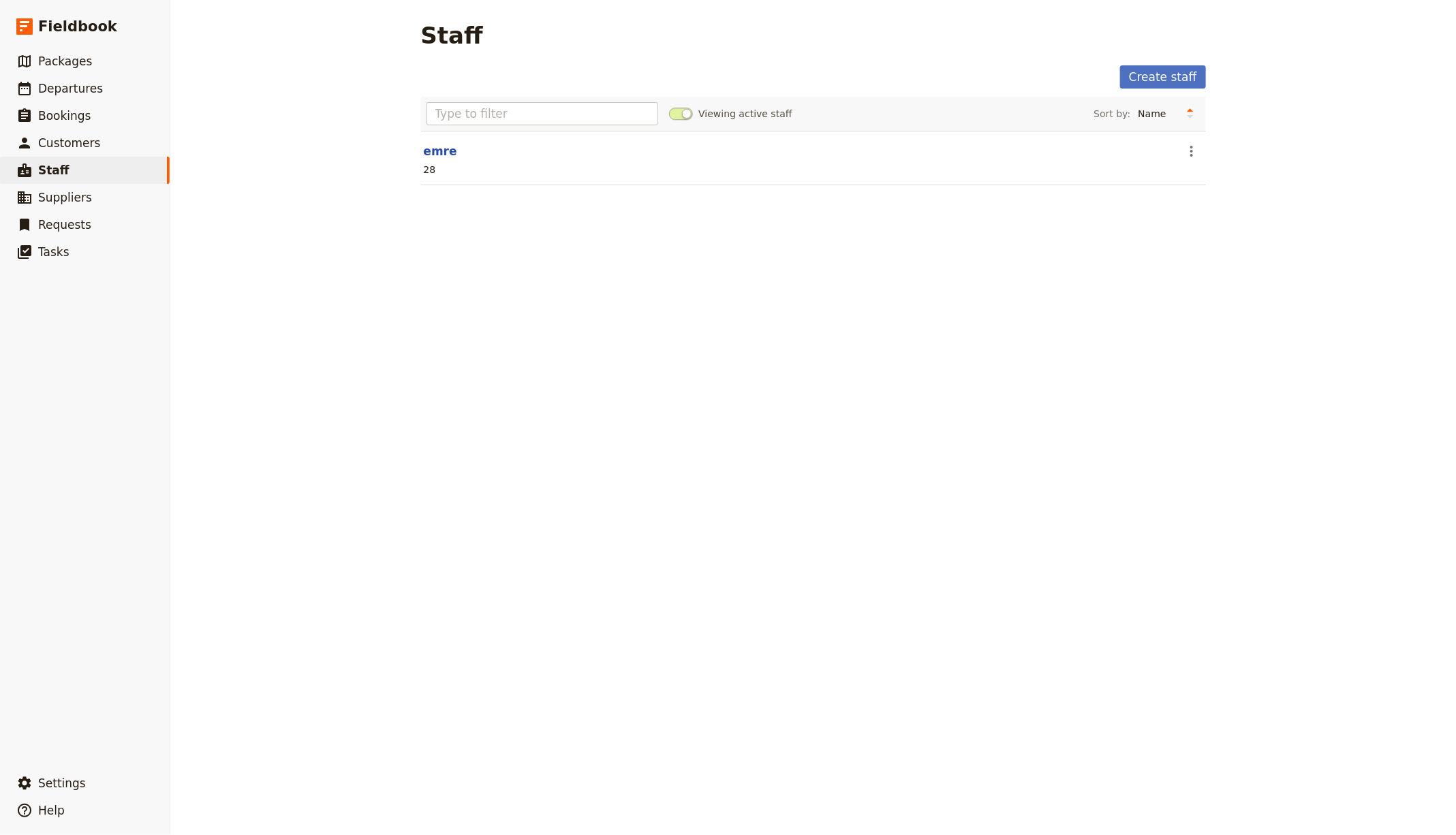
click at [446, 152] on header "emre" at bounding box center [798, 151] width 751 height 16
click at [430, 146] on link "emre" at bounding box center [440, 151] width 34 height 13
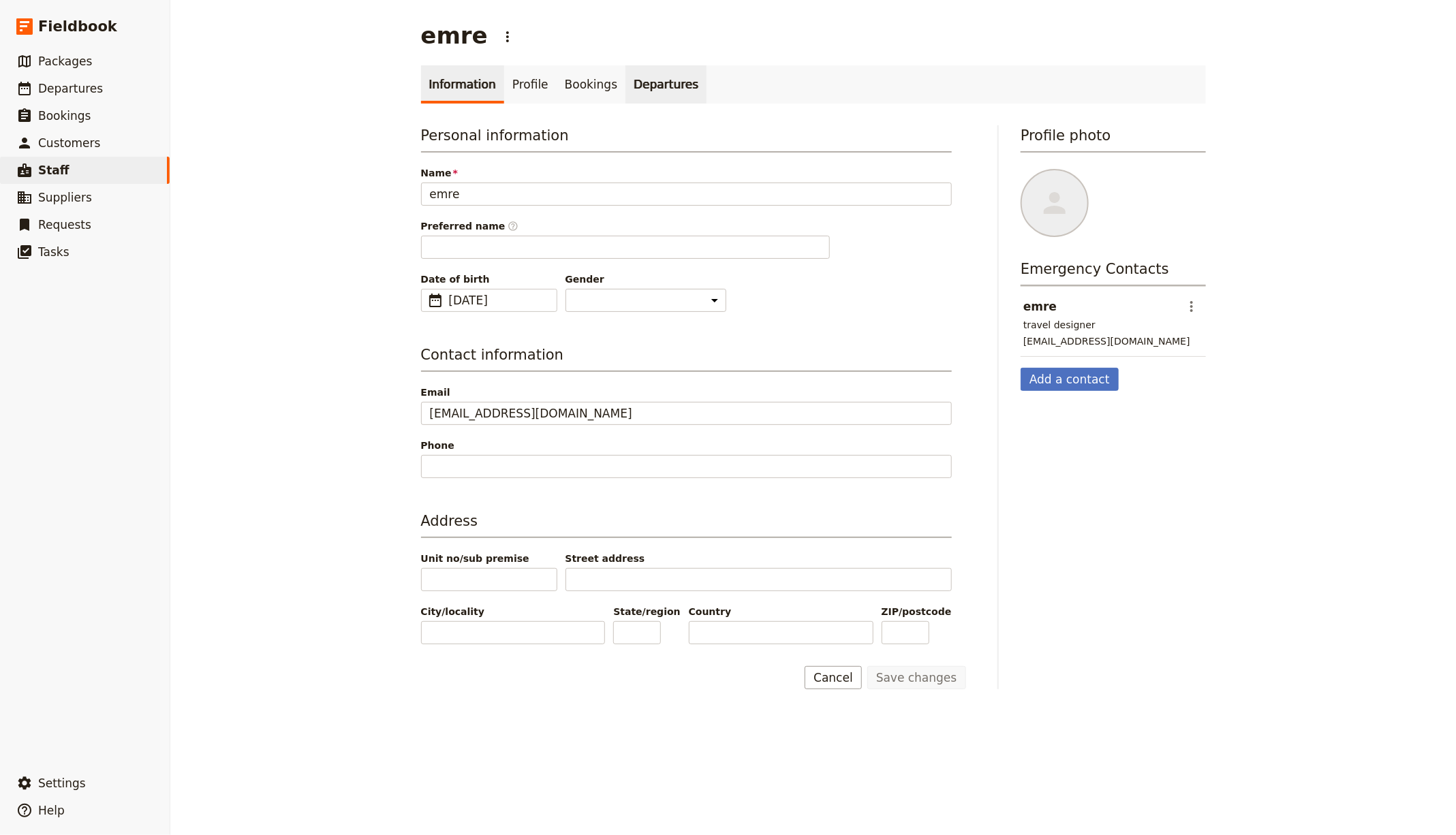
click at [629, 83] on link "Departures" at bounding box center [666, 84] width 81 height 38
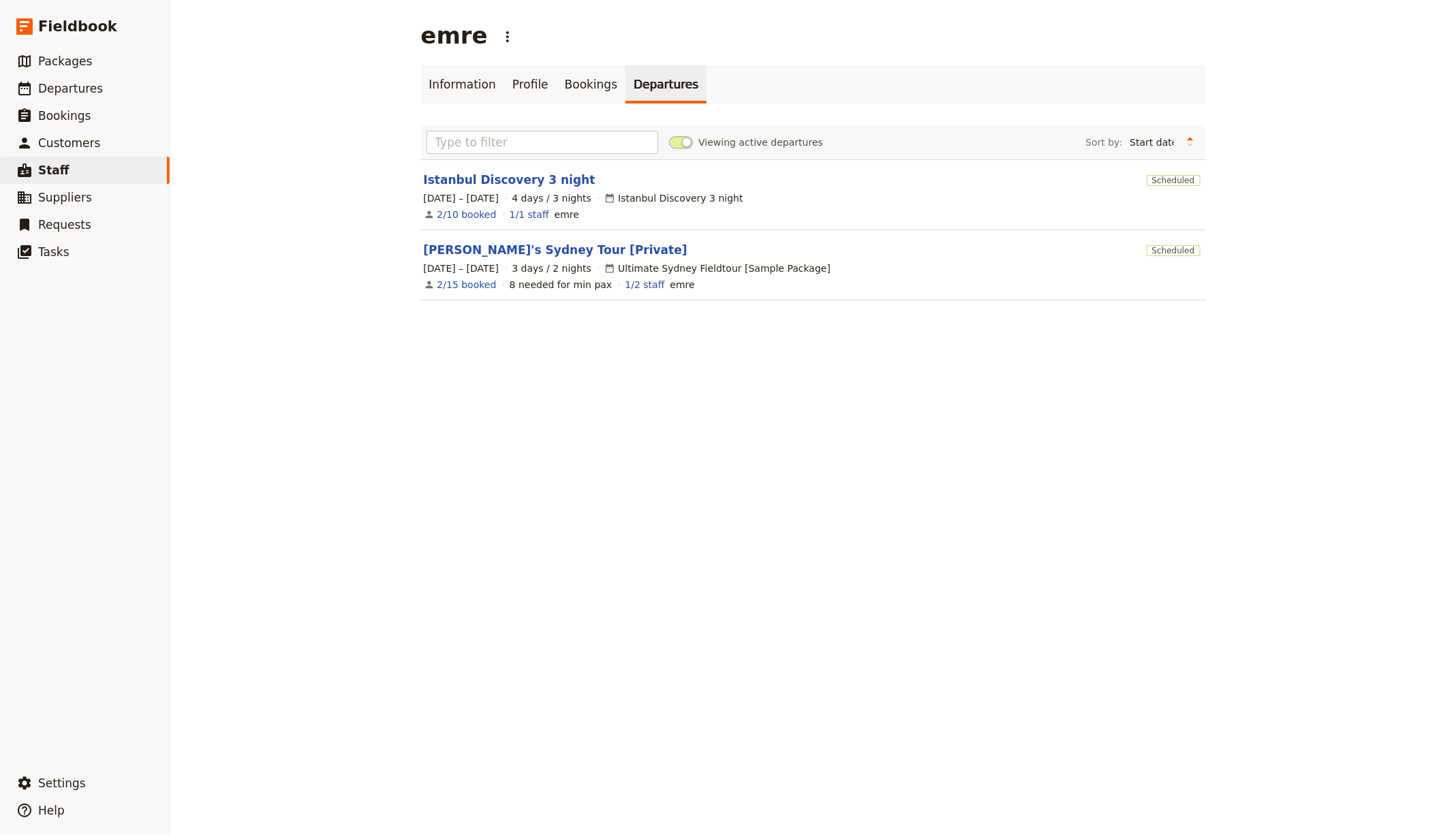
drag, startPoint x: 456, startPoint y: 112, endPoint x: 428, endPoint y: 124, distance: 30.5
click at [456, 112] on div "Information Profile Bookings Departures Viewing active departures Sort by: Star…" at bounding box center [813, 191] width 785 height 251
click at [428, 119] on div "Information Profile Bookings Departures Viewing active departures Sort by: Star…" at bounding box center [813, 191] width 785 height 251
click at [57, 84] on span "Departures" at bounding box center [70, 89] width 65 height 13
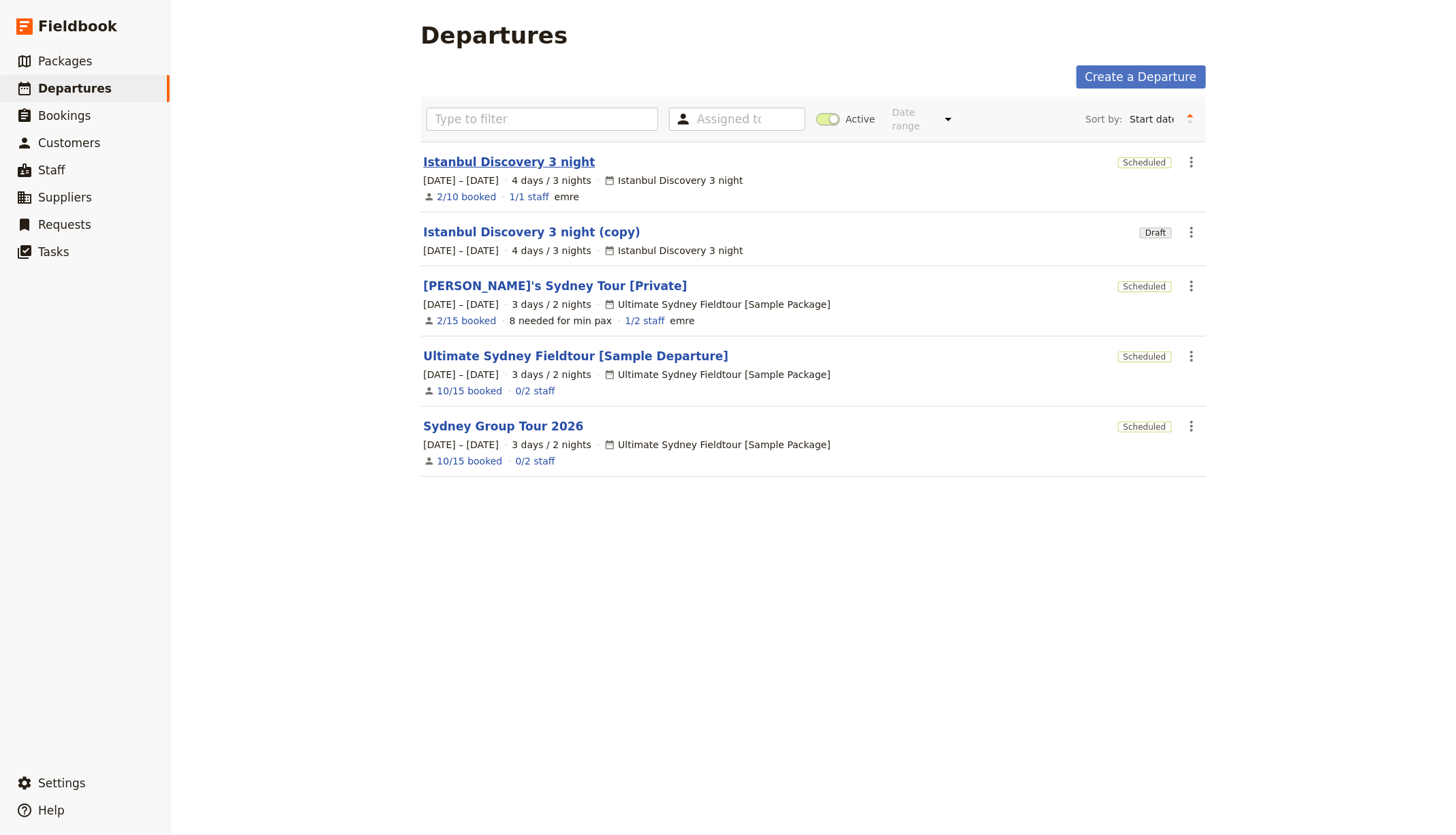
click at [491, 160] on link "Istanbul Discovery 3 night" at bounding box center [509, 163] width 171 height 16
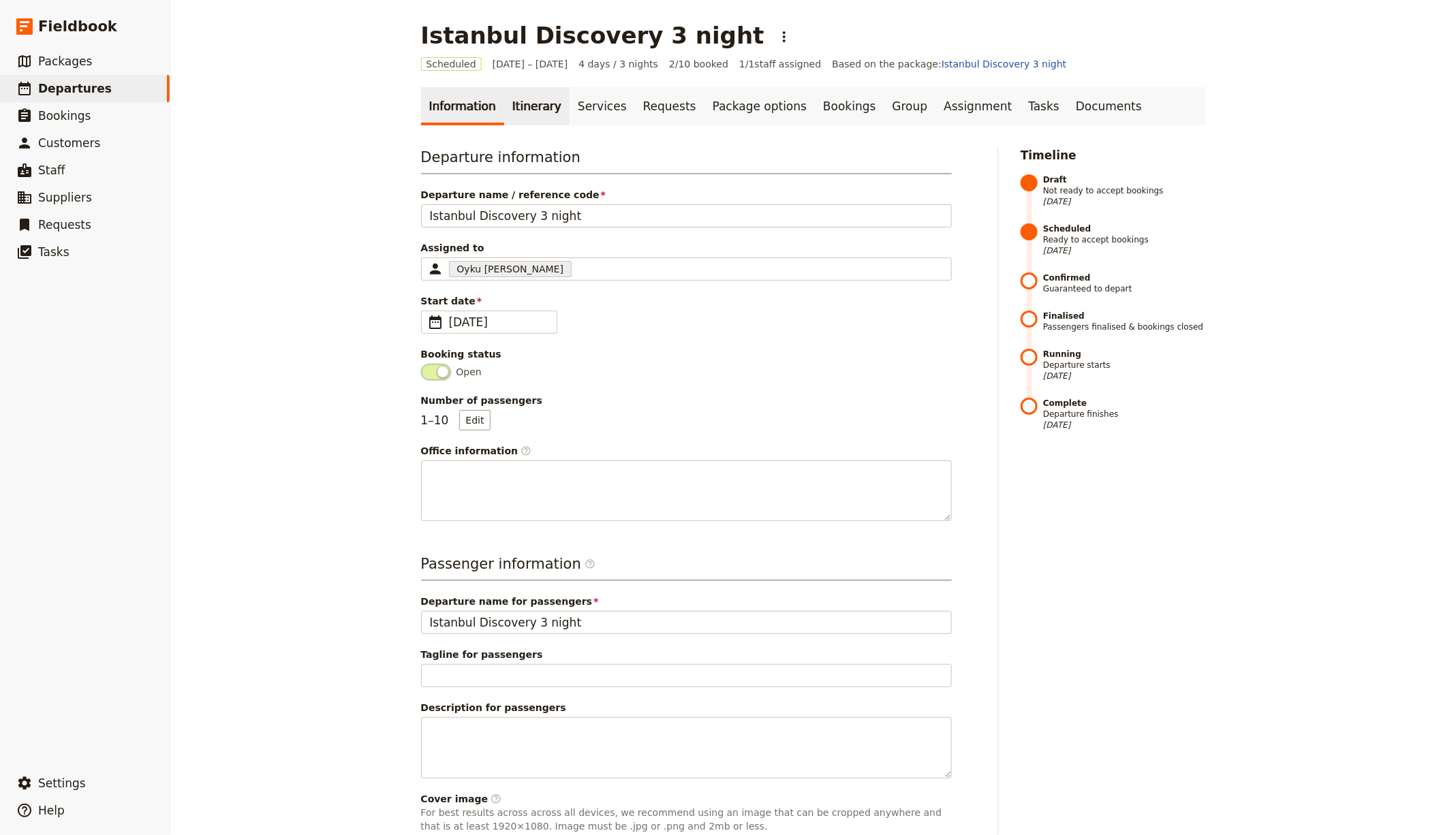
click at [536, 107] on link "Itinerary" at bounding box center [537, 106] width 66 height 38
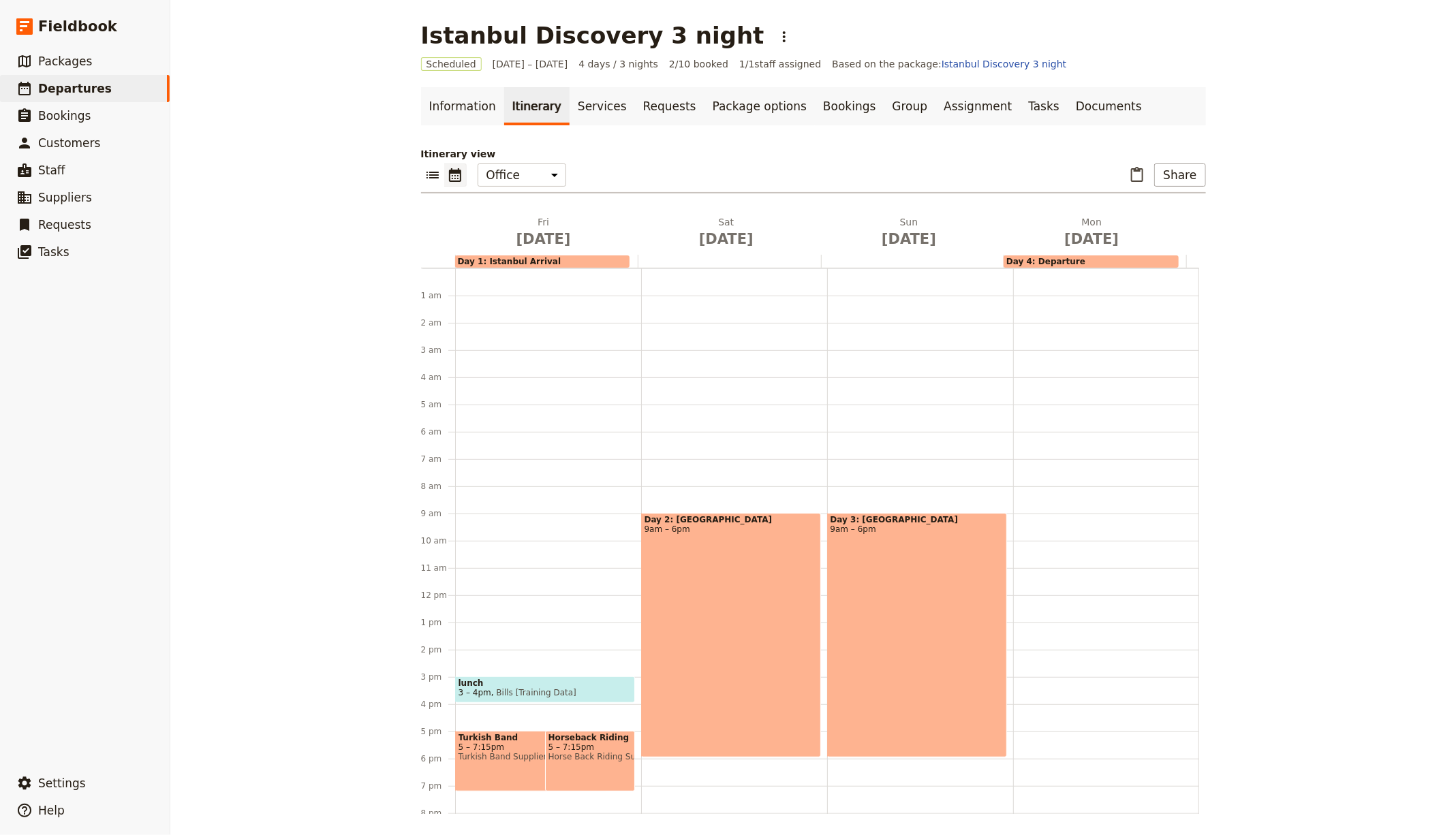
scroll to position [121, 0]
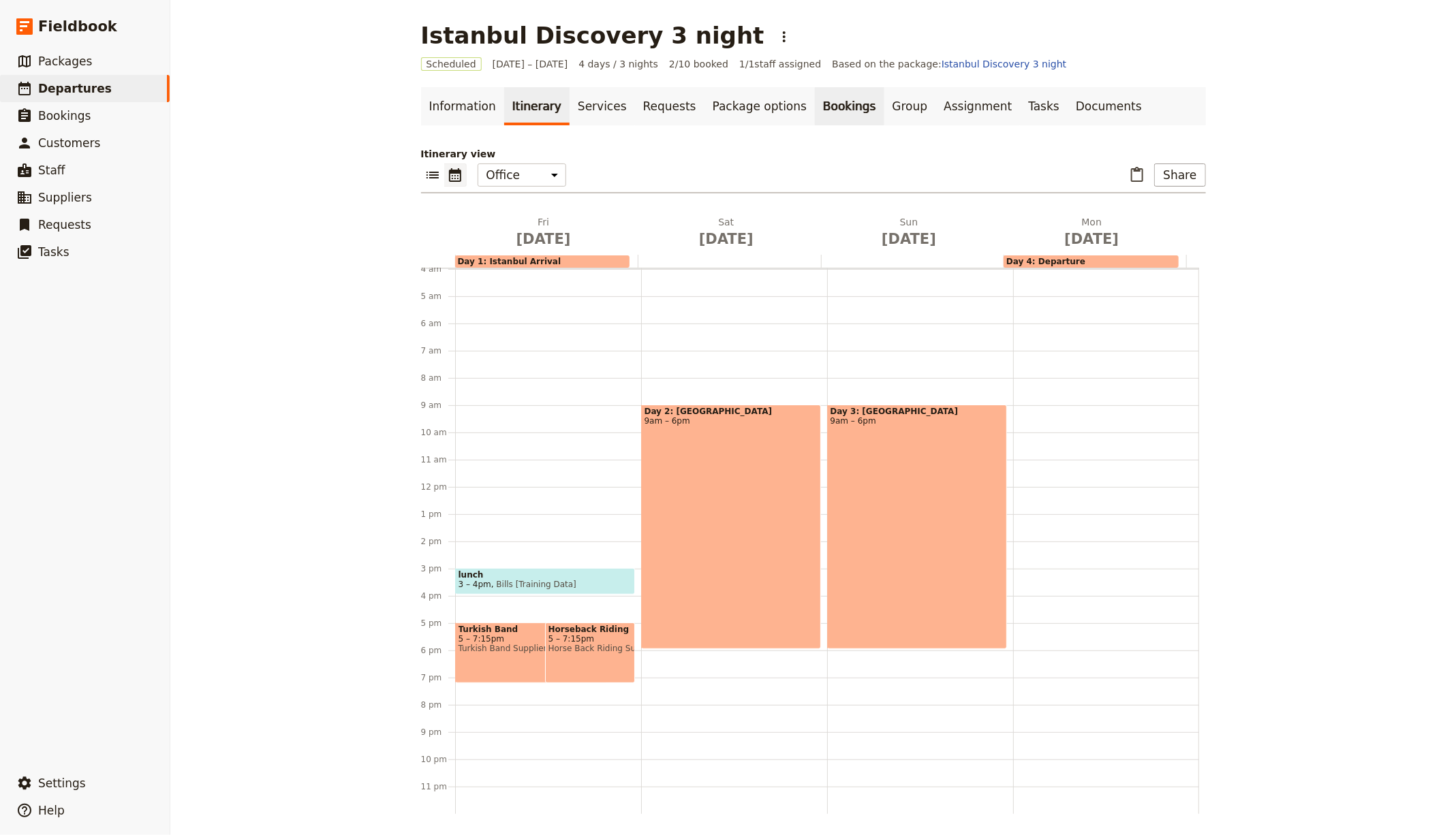
click at [822, 106] on link "Bookings" at bounding box center [849, 106] width 69 height 38
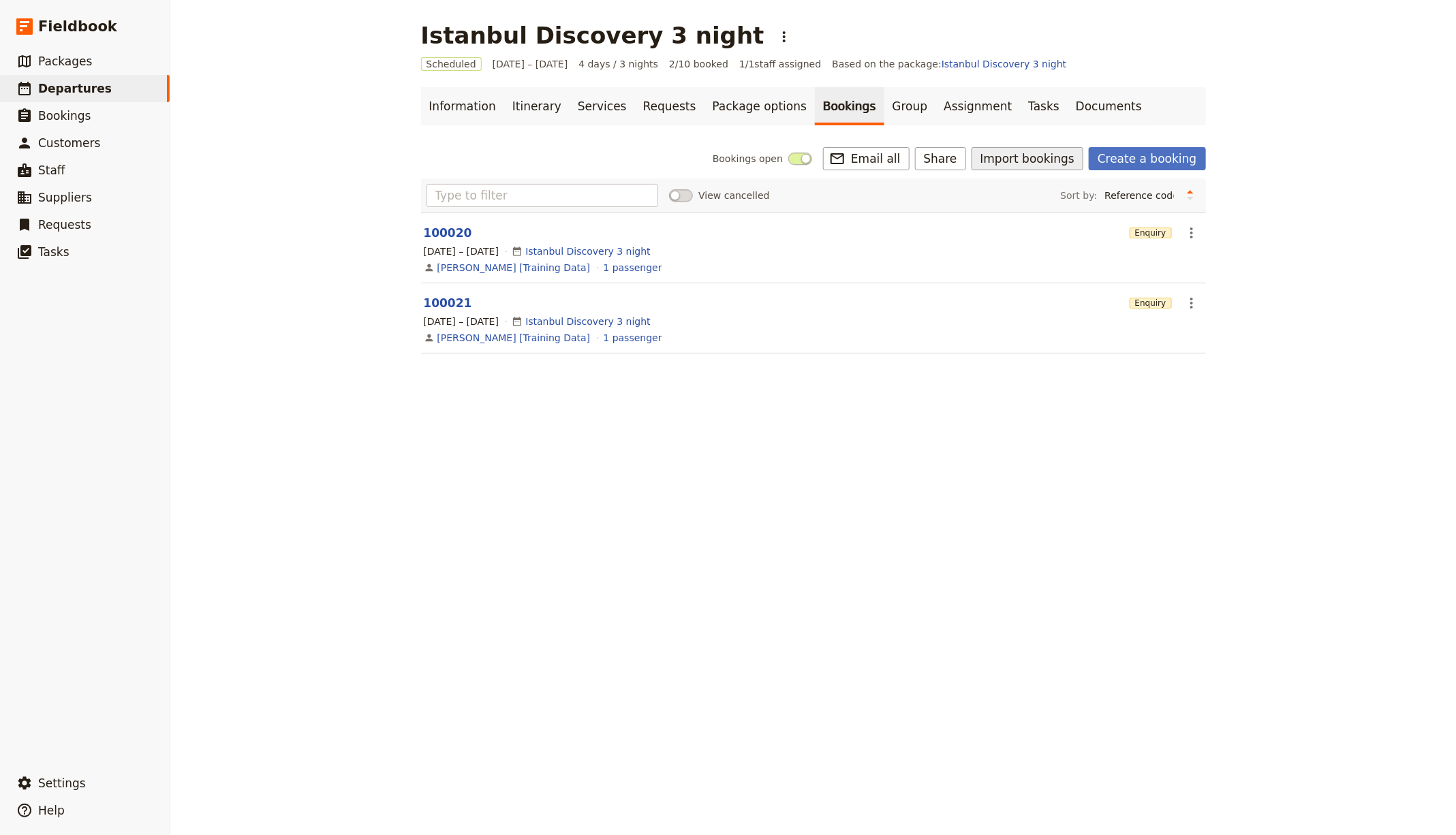
click at [1024, 168] on button "Import bookings" at bounding box center [1027, 158] width 112 height 23
click at [810, 382] on main "Istanbul Discovery 3 night ​ Scheduled [DATE] – [DATE] 4 days / 3 nights 2/10 b…" at bounding box center [813, 195] width 818 height 391
drag, startPoint x: 1014, startPoint y: 169, endPoint x: 1013, endPoint y: 157, distance: 12.0
click at [1013, 157] on div "Bookings open ​ Email all Share Import bookings Create a booking View cancelled…" at bounding box center [813, 258] width 785 height 223
click at [1036, 170] on div "Bookings open ​ Email all Share Import bookings Create a booking View cancelled…" at bounding box center [813, 258] width 785 height 223
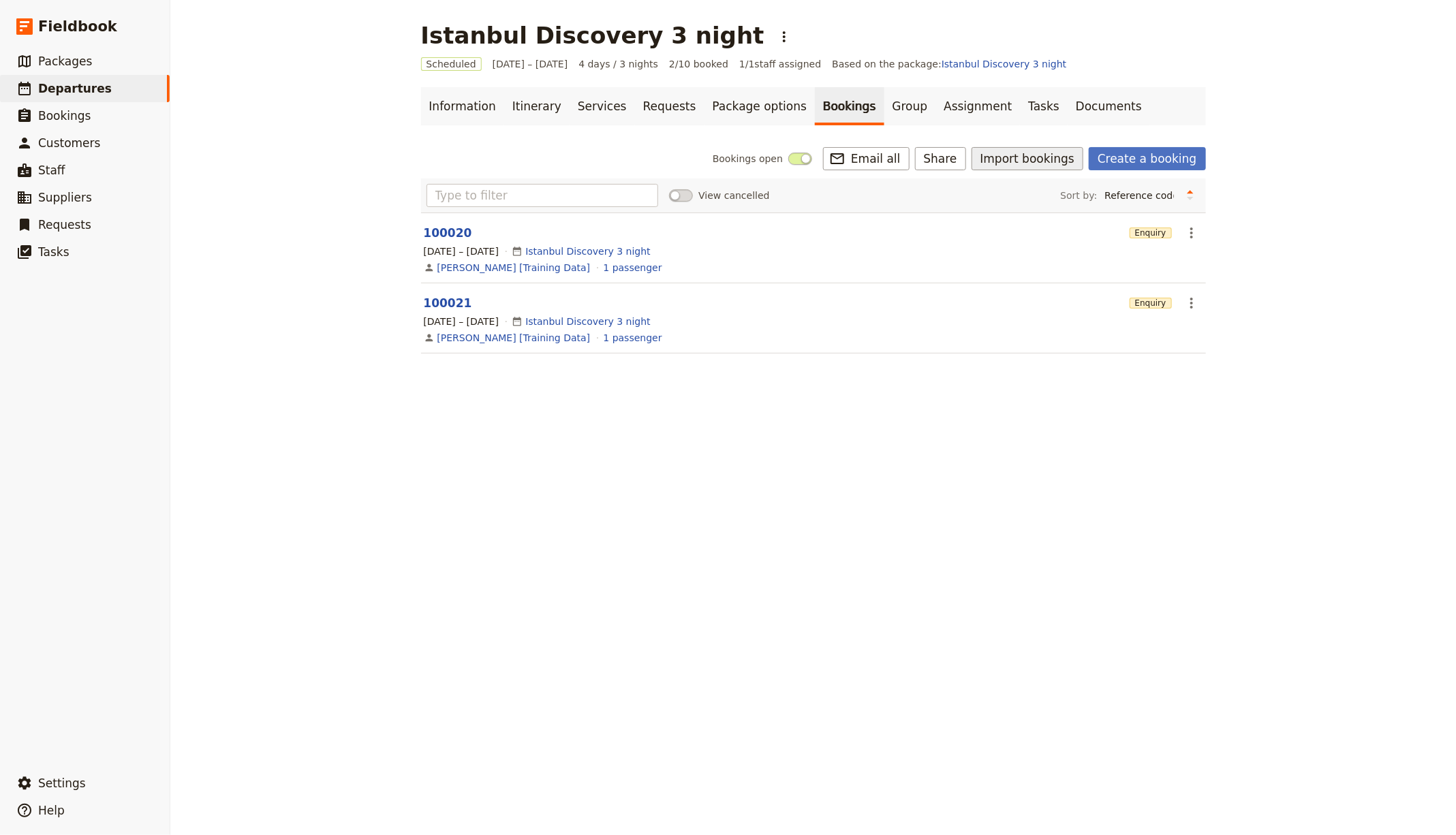
click at [1036, 154] on button "Import bookings" at bounding box center [1027, 158] width 112 height 23
drag, startPoint x: 606, startPoint y: 156, endPoint x: 1039, endPoint y: 138, distance: 433.4
click at [607, 156] on div "Bookings open ​ Email all Share Import bookings Create a booking" at bounding box center [813, 158] width 785 height 23
click at [1033, 158] on button "Import bookings" at bounding box center [1027, 158] width 112 height 23
click at [825, 502] on div "Istanbul Discovery 3 night ​ Scheduled [DATE] – [DATE] 4 days / 3 nights 2/10 b…" at bounding box center [813, 418] width 1285 height 835
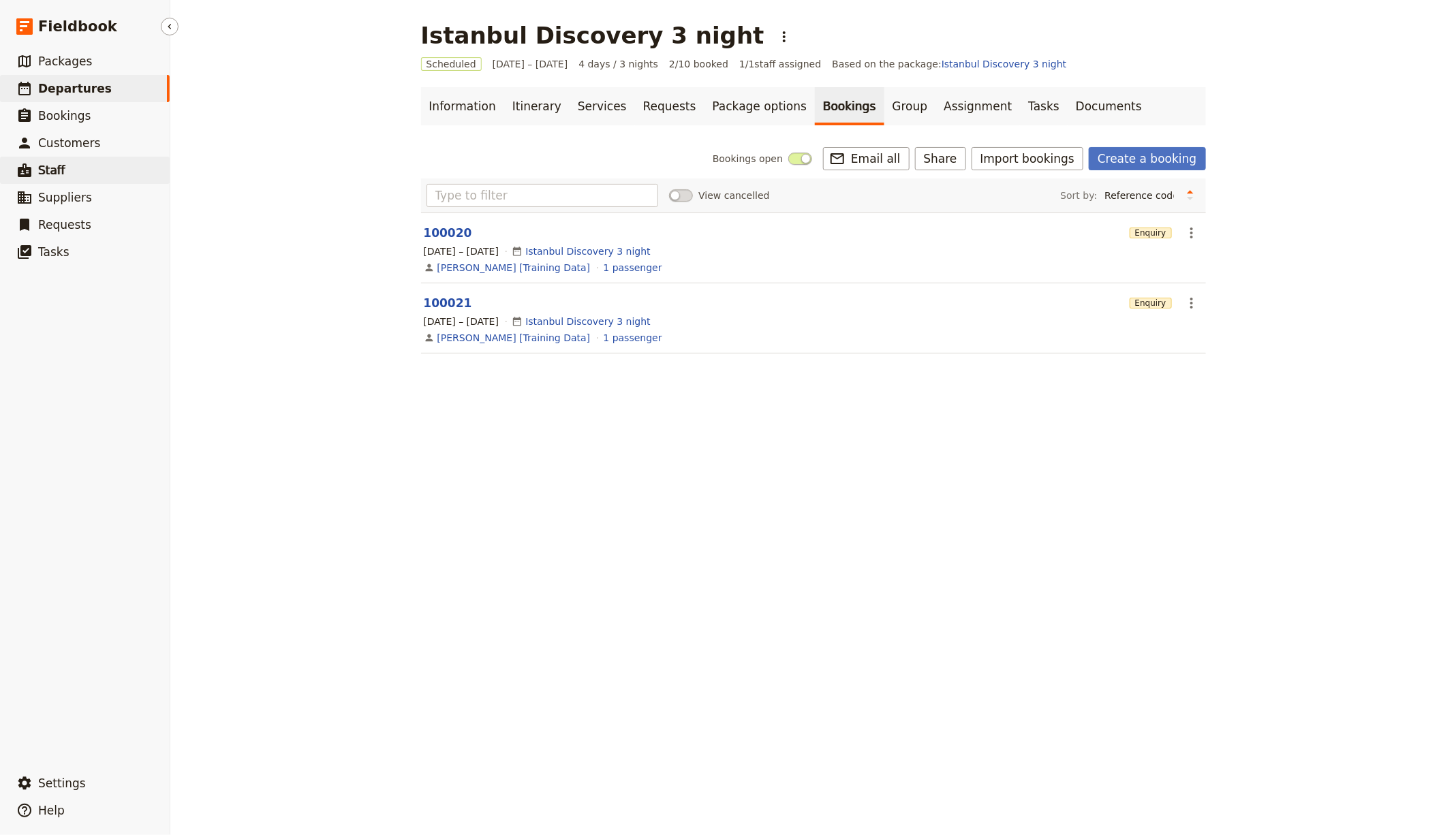
click at [69, 168] on link "​ Staff" at bounding box center [85, 170] width 170 height 28
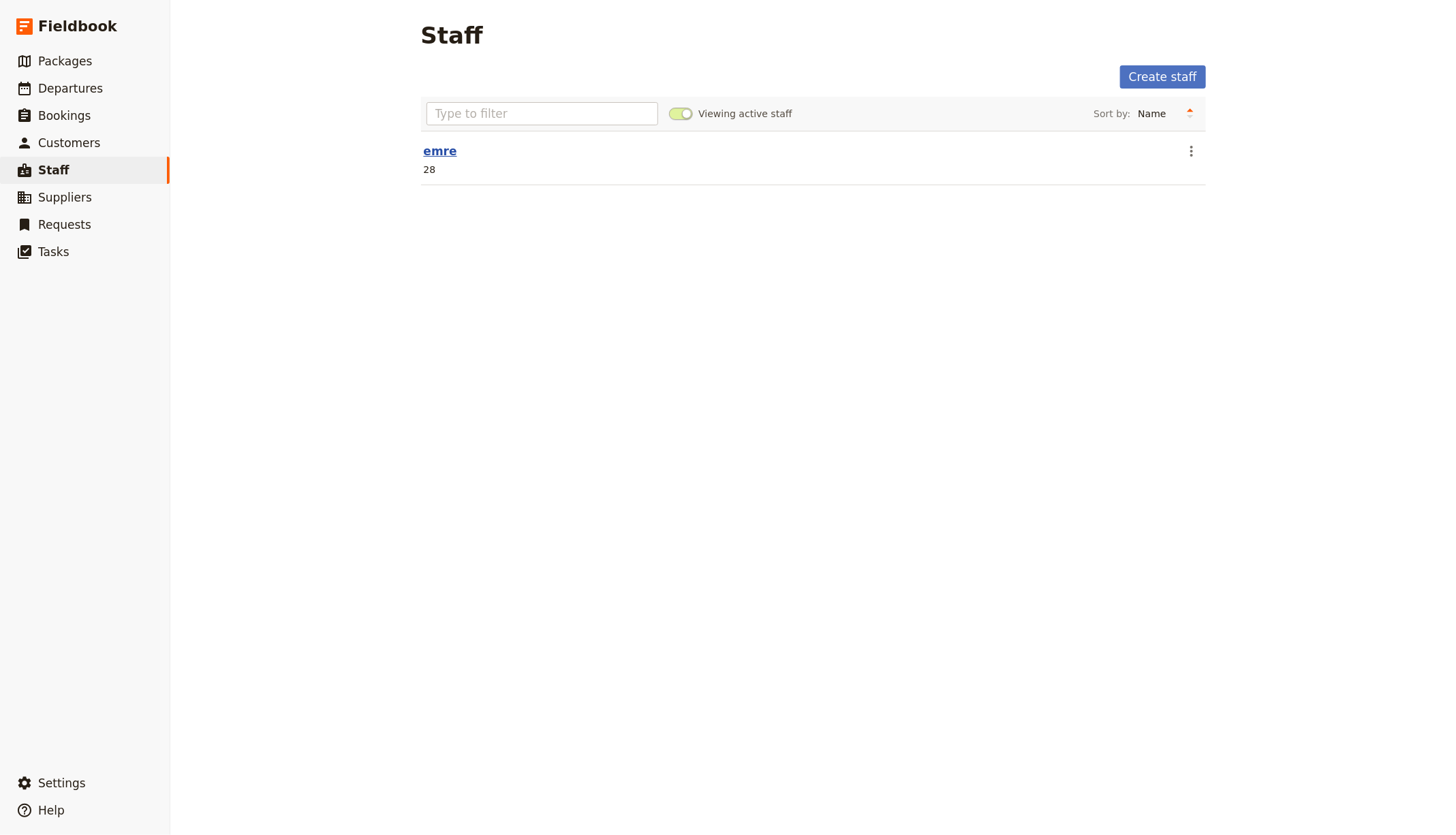
click at [423, 154] on link "emre" at bounding box center [440, 151] width 34 height 13
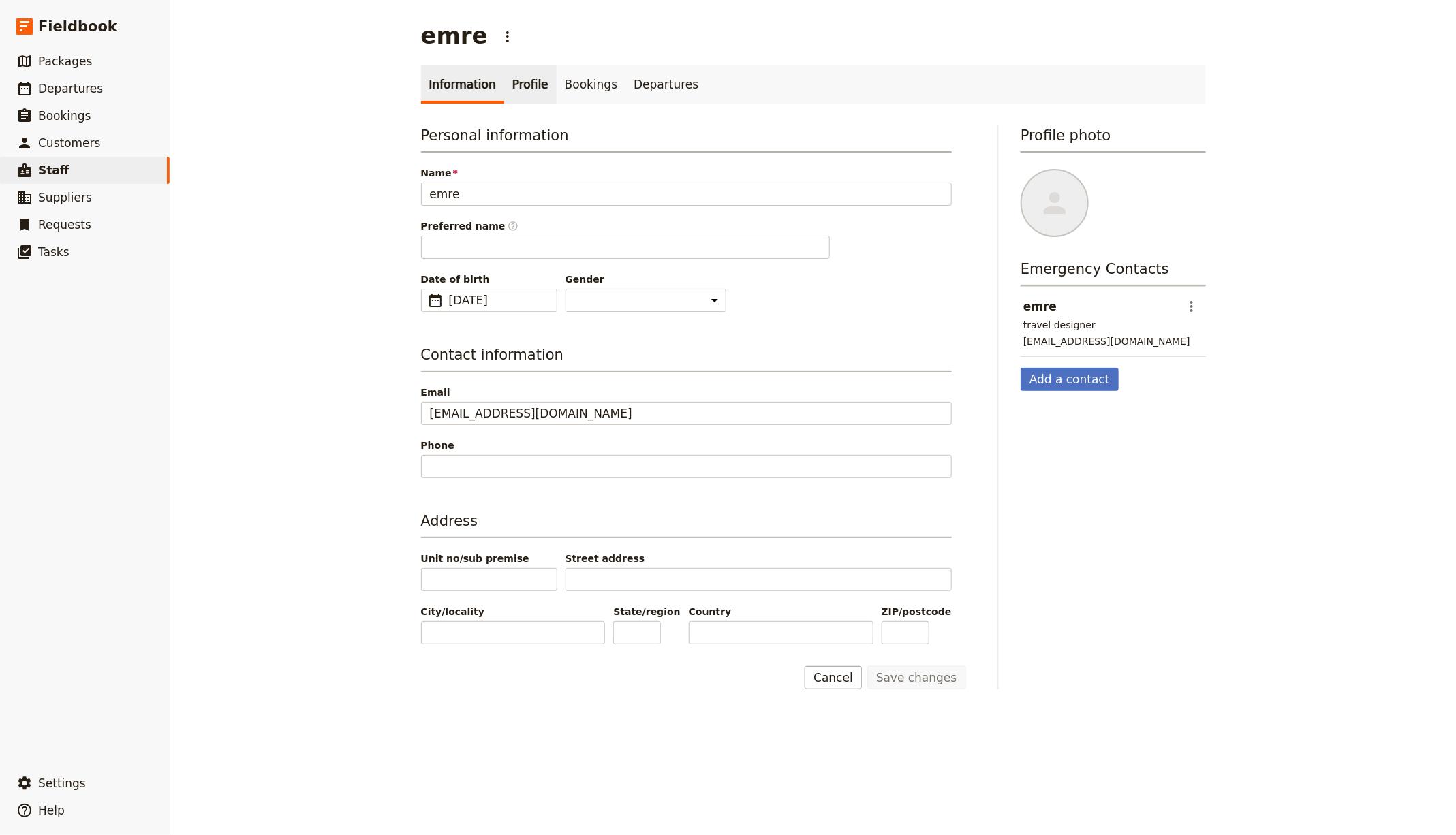
click at [519, 81] on link "Profile" at bounding box center [530, 84] width 52 height 38
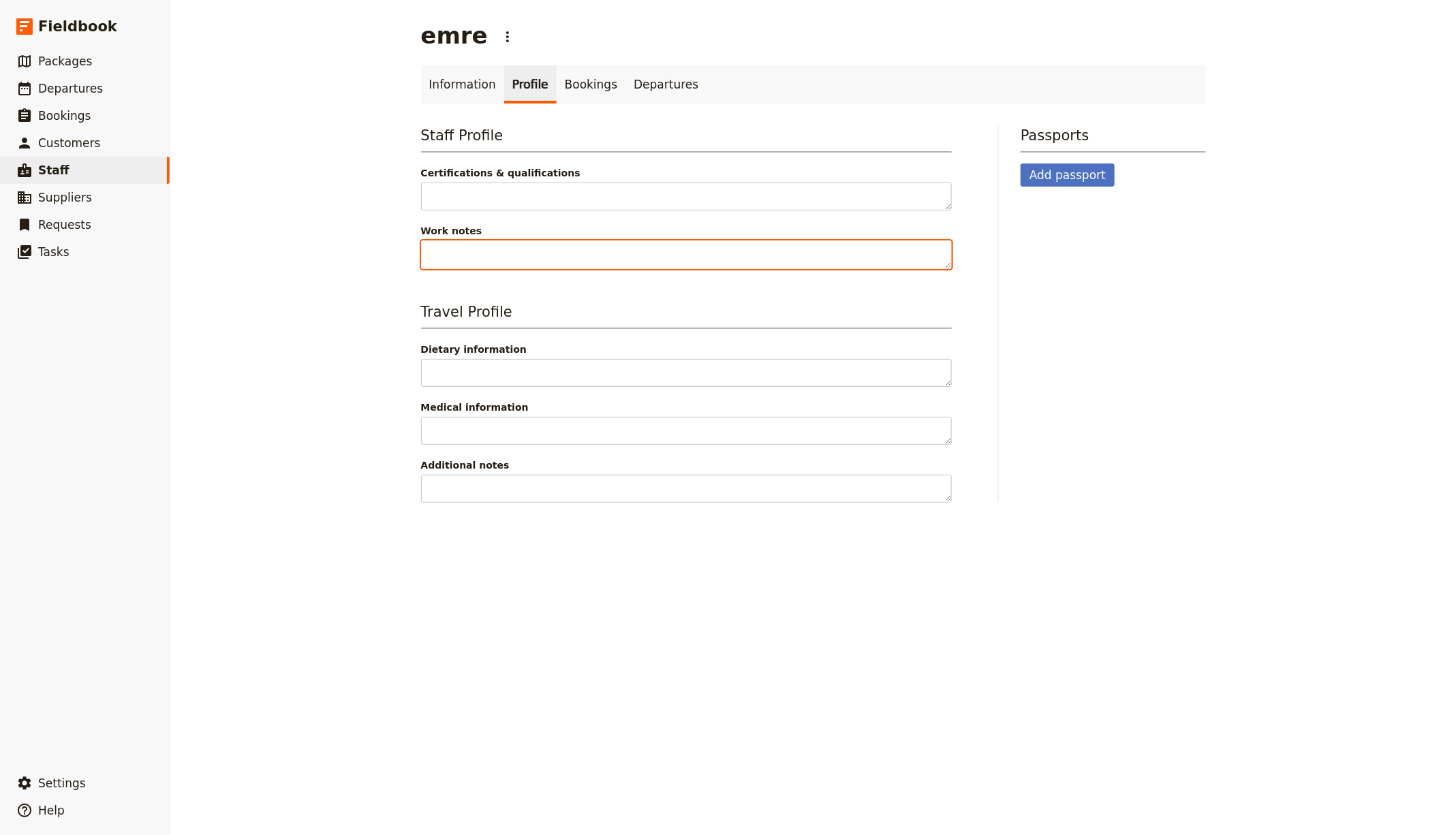
click at [455, 251] on textarea "Work notes" at bounding box center [687, 254] width 531 height 28
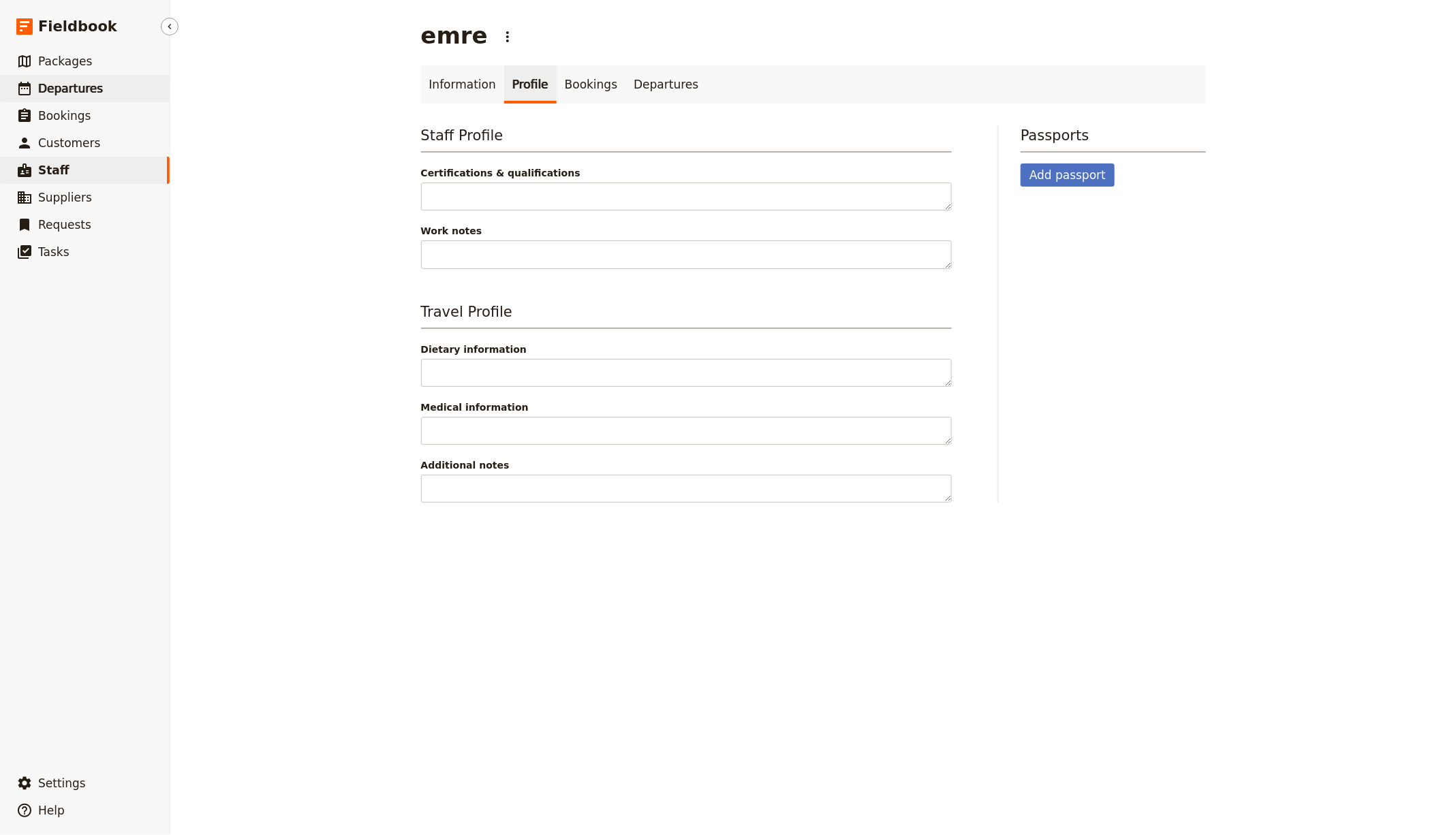
click at [98, 90] on link "​ Departures" at bounding box center [85, 89] width 170 height 28
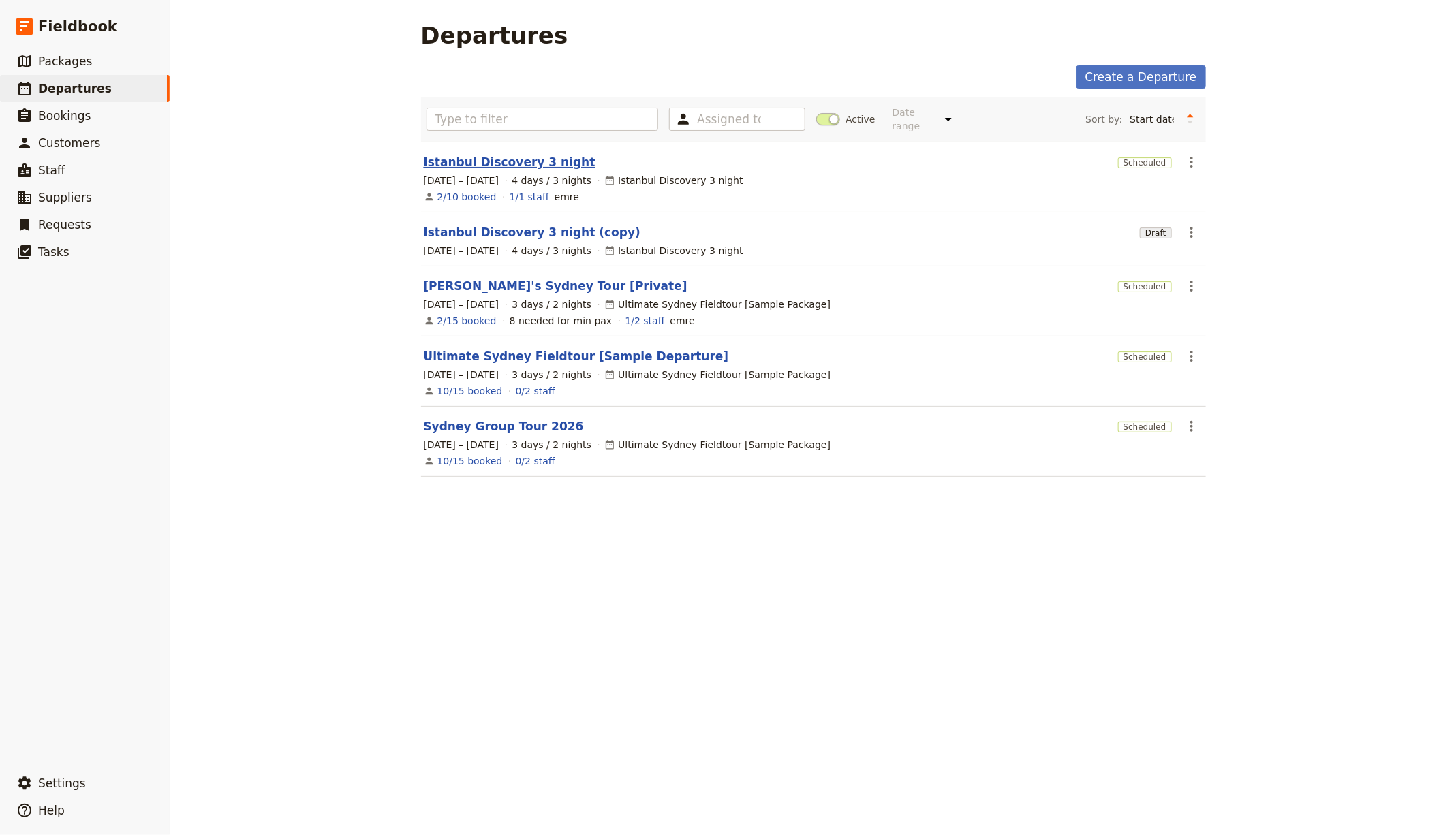
click at [516, 155] on link "Istanbul Discovery 3 night" at bounding box center [509, 163] width 171 height 16
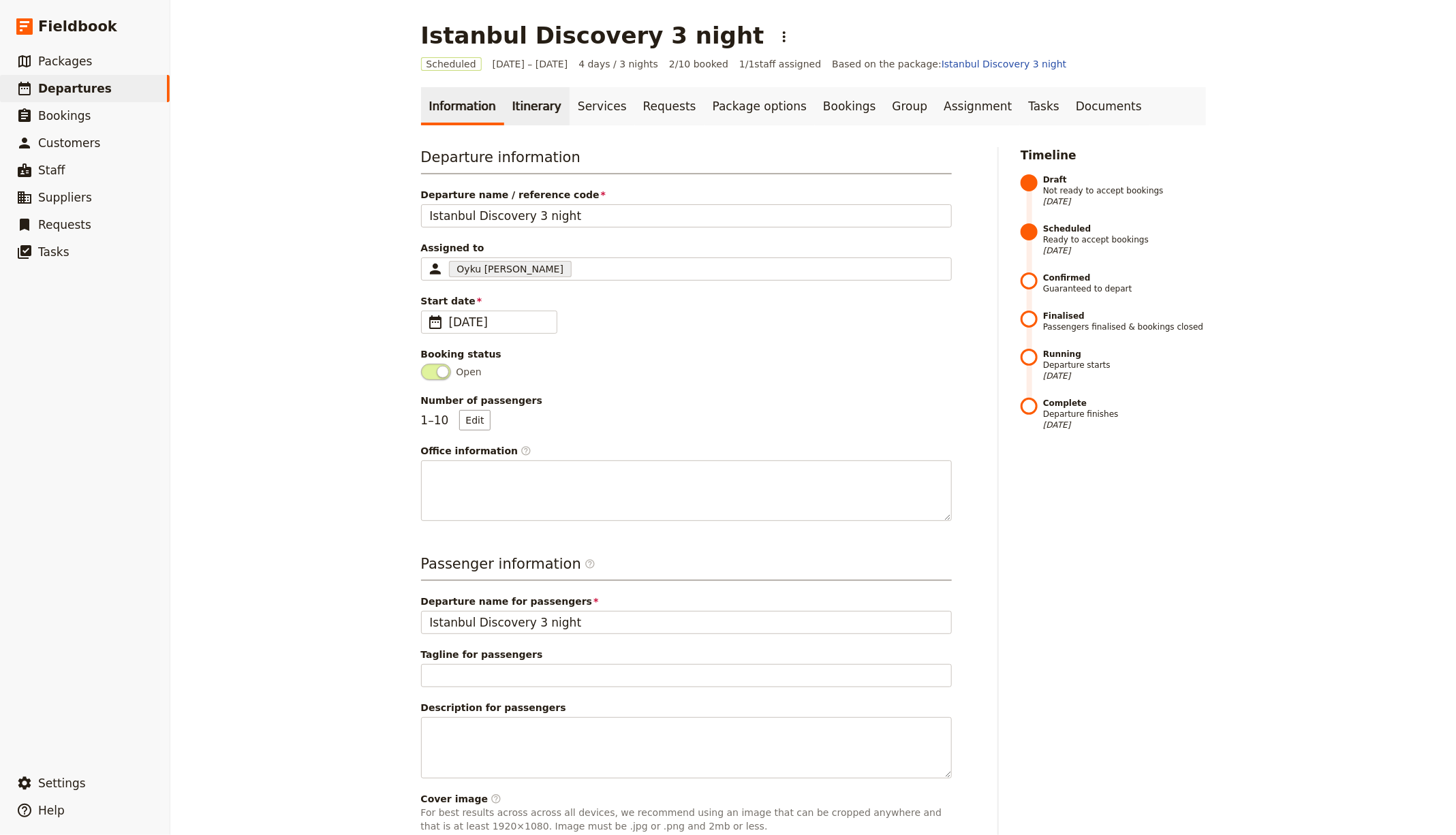
click at [534, 103] on link "Itinerary" at bounding box center [537, 106] width 66 height 38
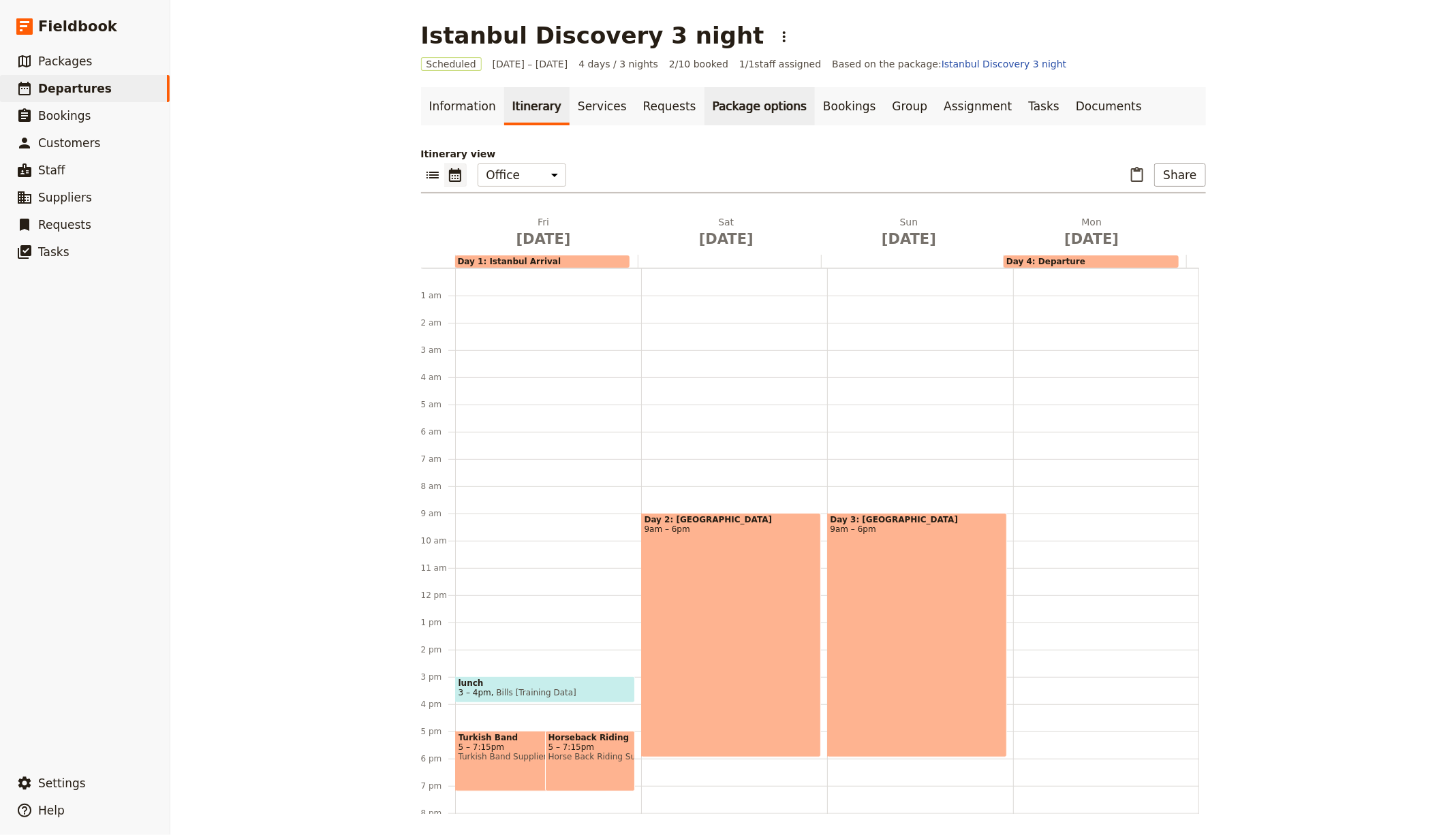
scroll to position [121, 0]
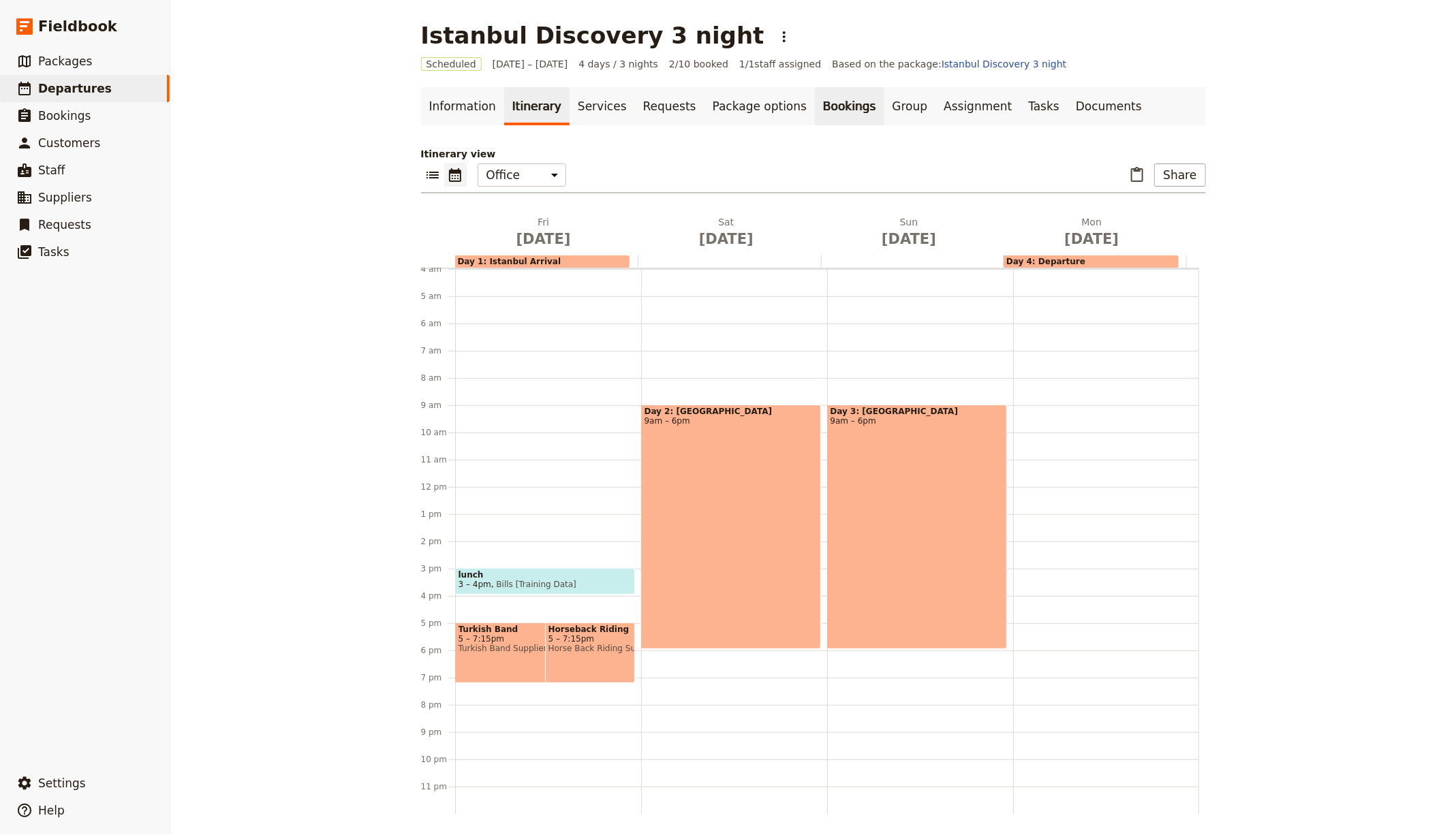
click at [834, 104] on link "Bookings" at bounding box center [849, 106] width 69 height 38
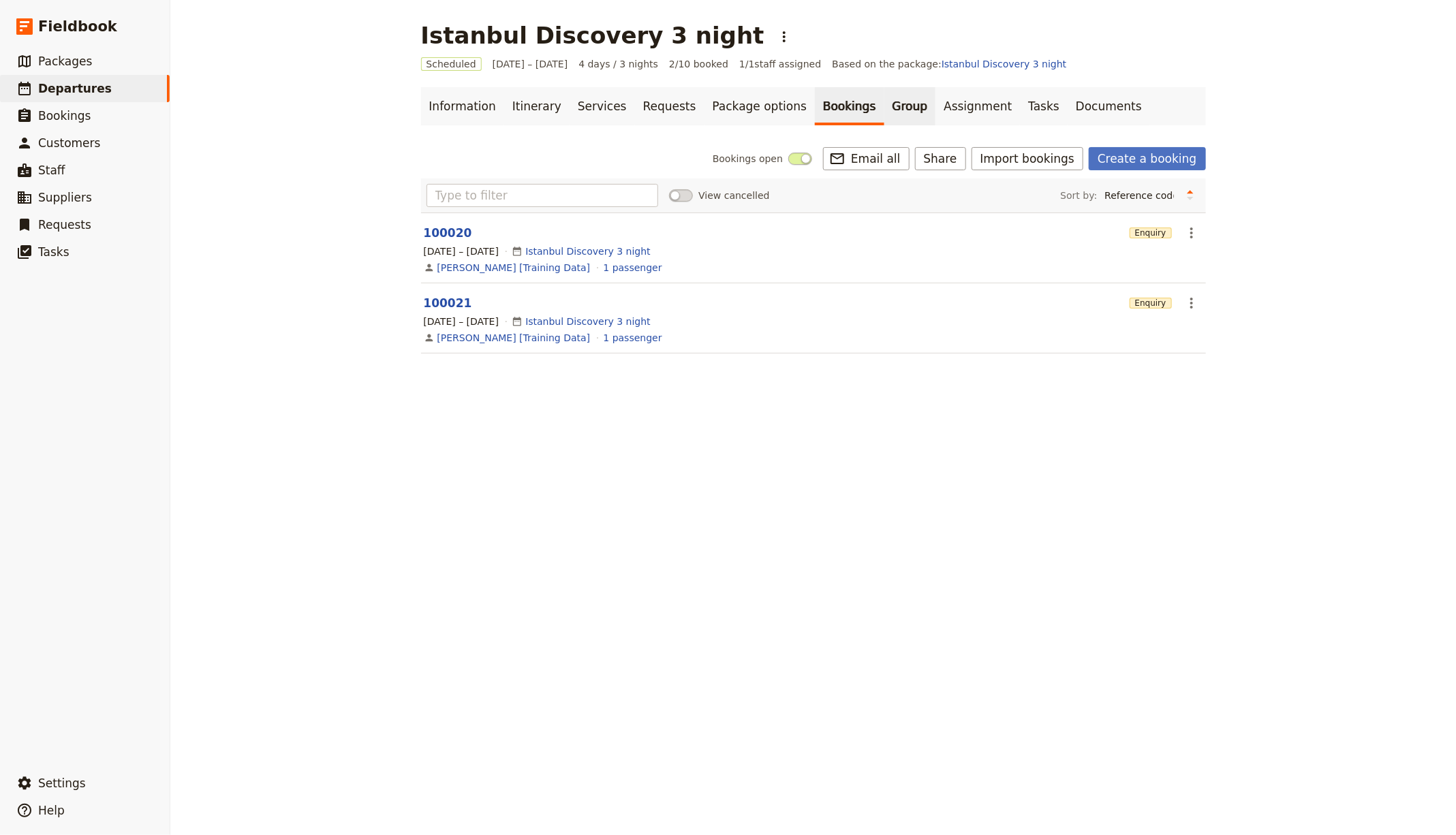
click at [884, 101] on link "Group" at bounding box center [910, 106] width 51 height 38
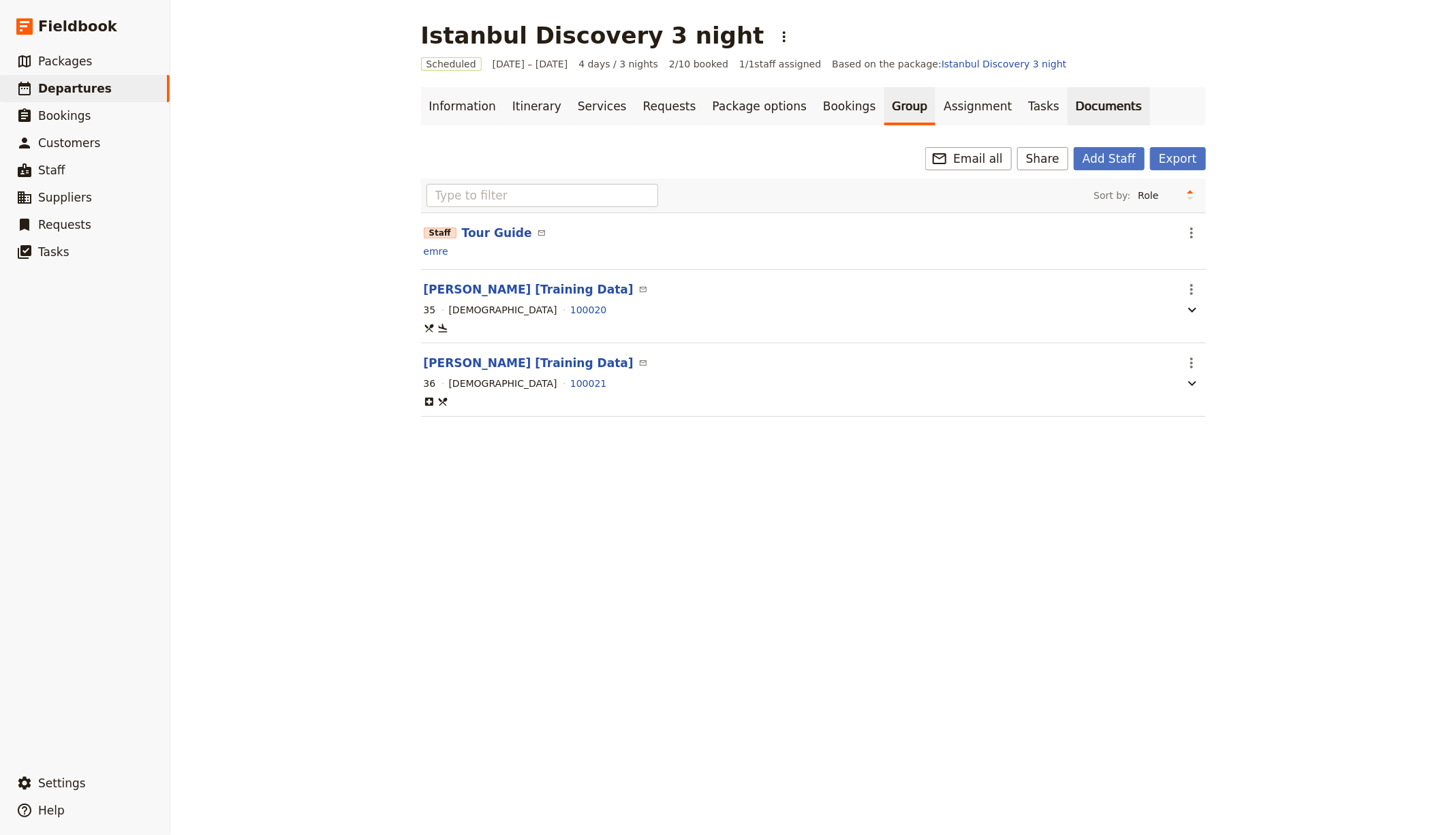
click at [1068, 109] on link "Documents" at bounding box center [1109, 106] width 83 height 38
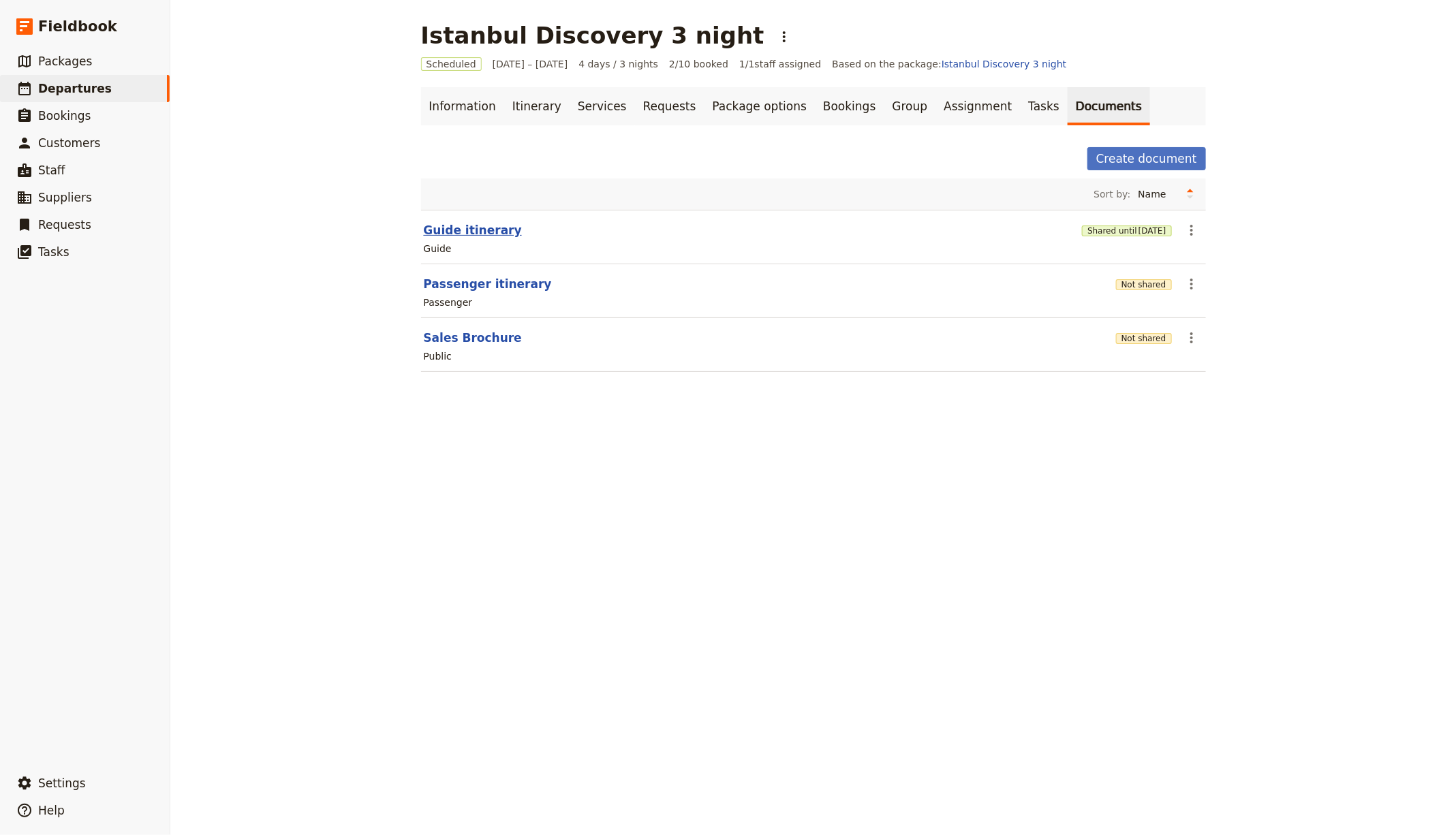
click at [463, 230] on button "Guide itinerary" at bounding box center [473, 230] width 98 height 16
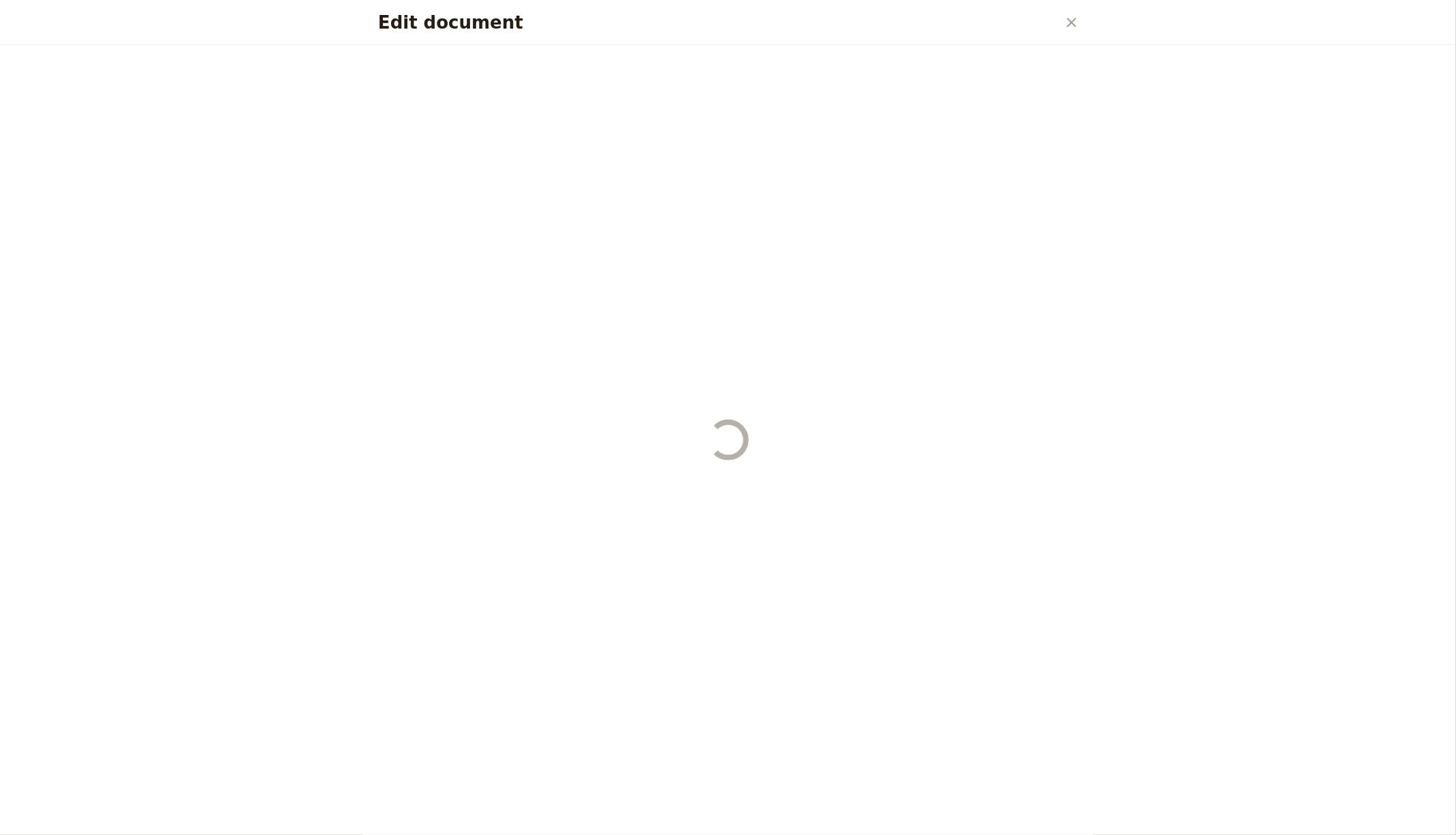
select select "STAFF"
select select "RUN_SHEET"
select select "DEFAULT"
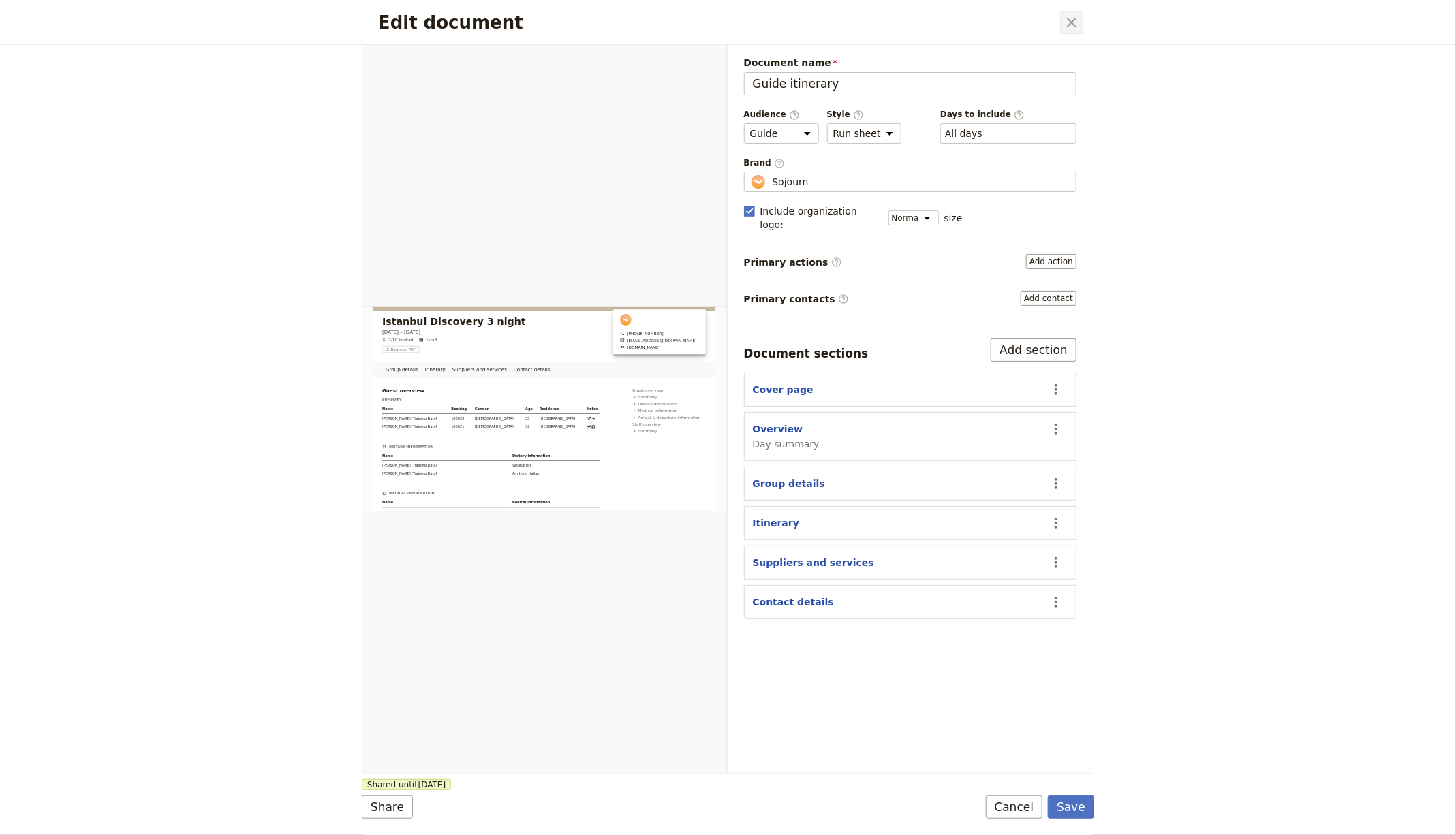
click at [1065, 19] on icon "Close dialog" at bounding box center [1071, 22] width 16 height 16
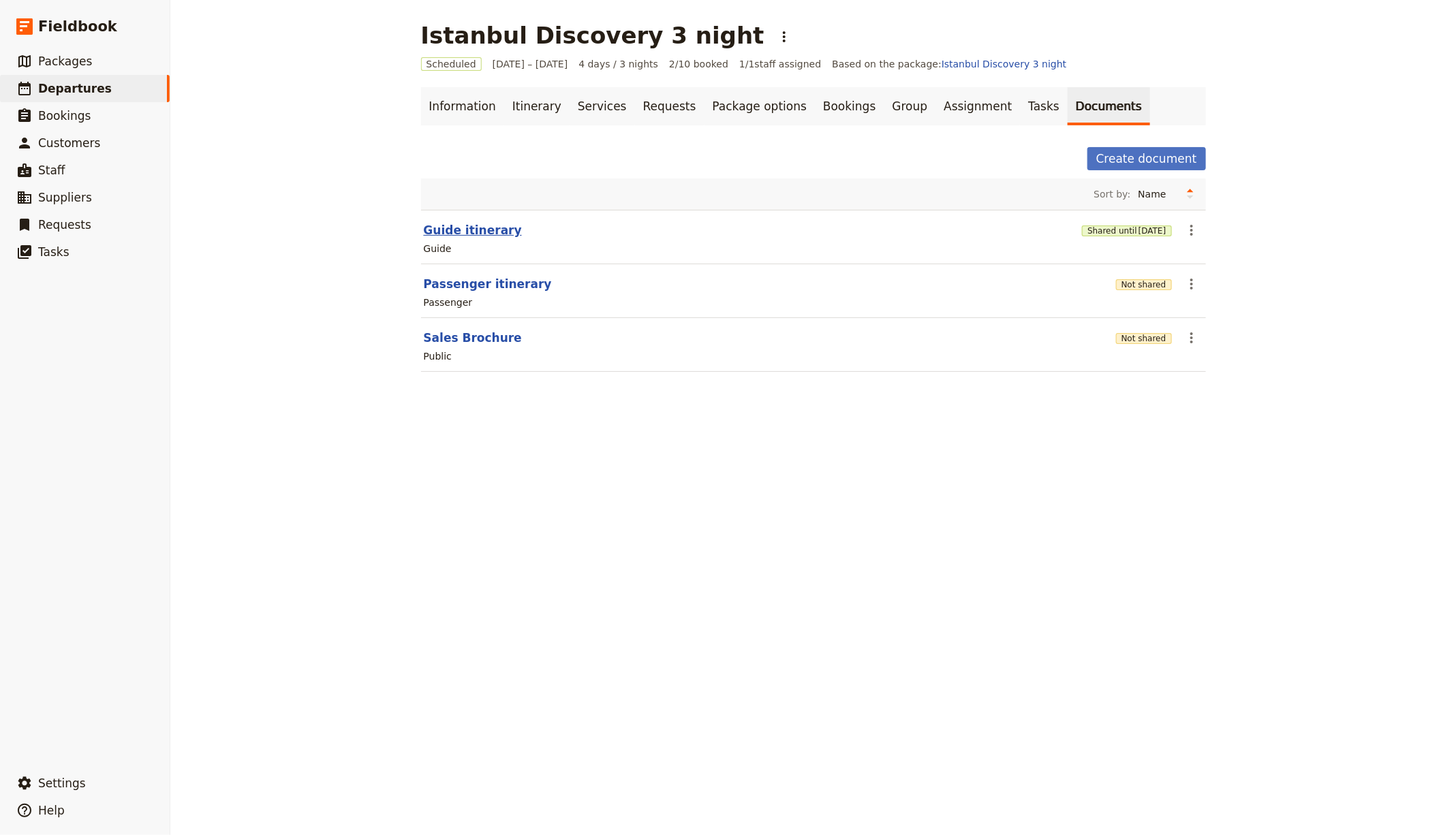
click at [446, 230] on button "Guide itinerary" at bounding box center [473, 230] width 98 height 16
select select "STAFF"
select select "RUN_SHEET"
select select "DEFAULT"
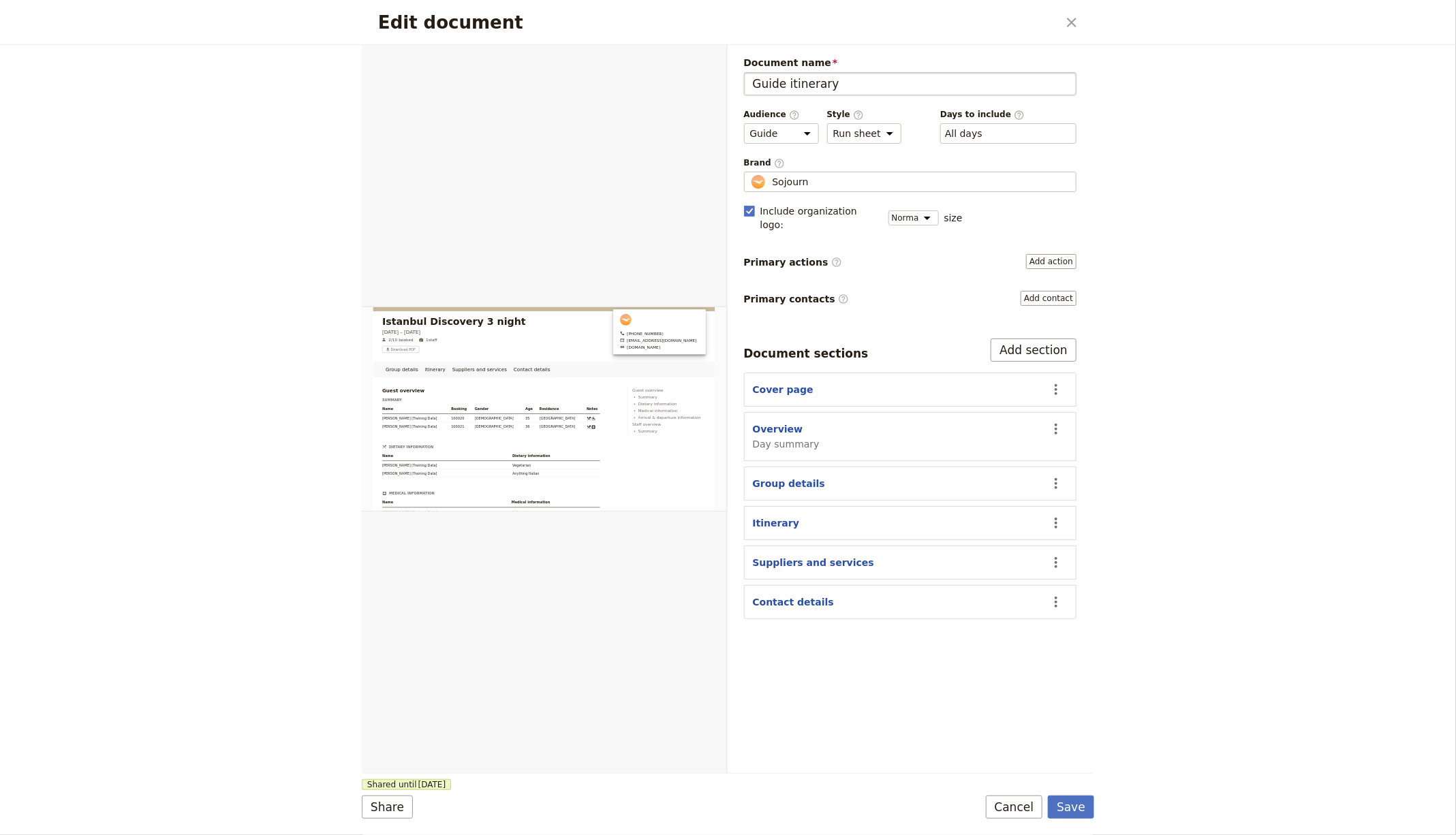
click at [850, 86] on input "Guide itinerary" at bounding box center [910, 84] width 333 height 23
type input "Guide itinerary - [GEOGRAPHIC_DATA] Part"
click at [1009, 129] on div "​ All days 1, 2, 3, 4" at bounding box center [1008, 133] width 136 height 20
click at [983, 129] on button "​ All days" at bounding box center [963, 133] width 37 height 13
click at [980, 199] on span "Day 3" at bounding box center [979, 200] width 28 height 13
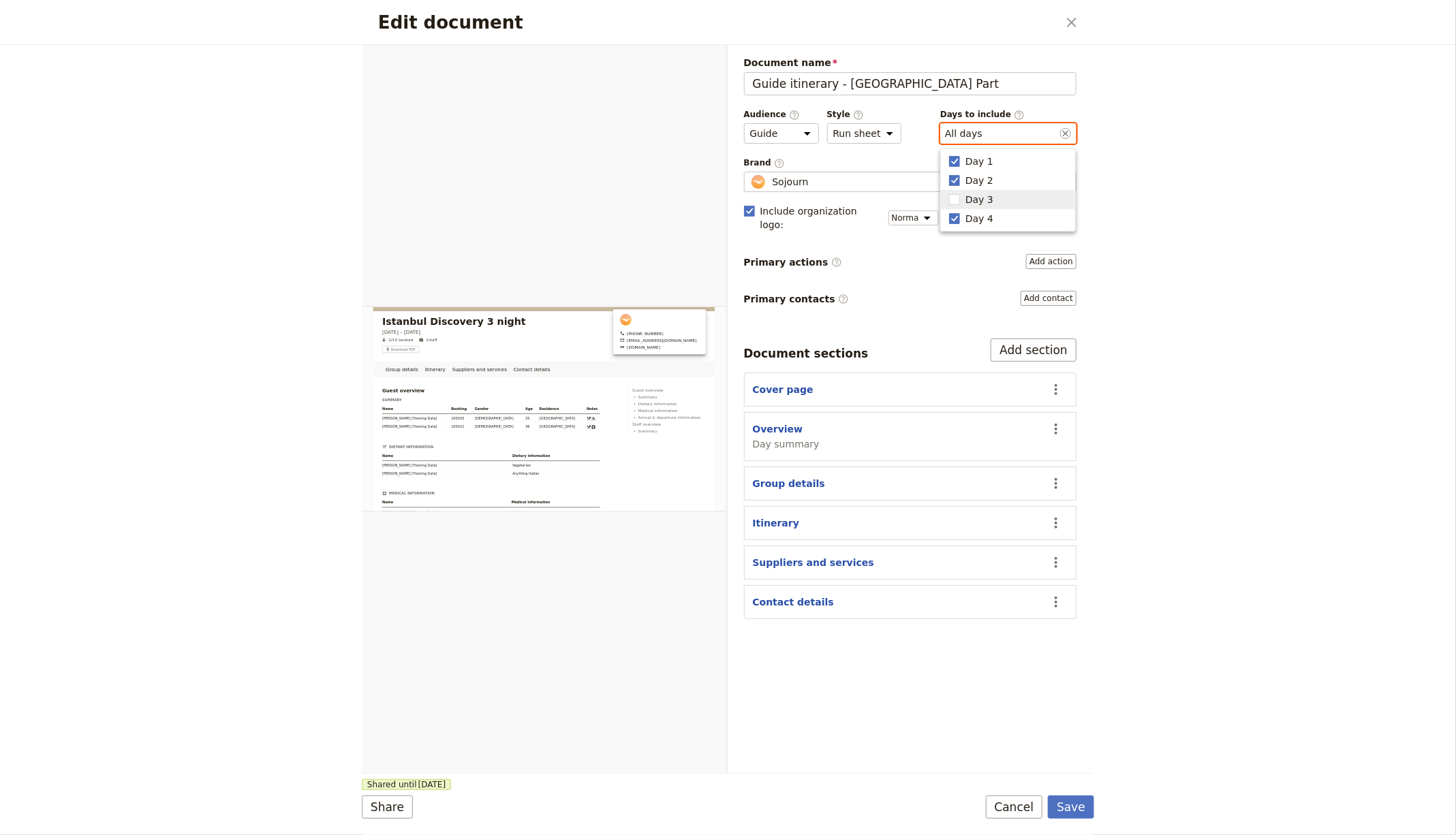
type input "1, 2, 4"
checkbox input "false"
click at [982, 218] on span "Day 4" at bounding box center [979, 218] width 28 height 13
type input "1, 2"
checkbox input "false"
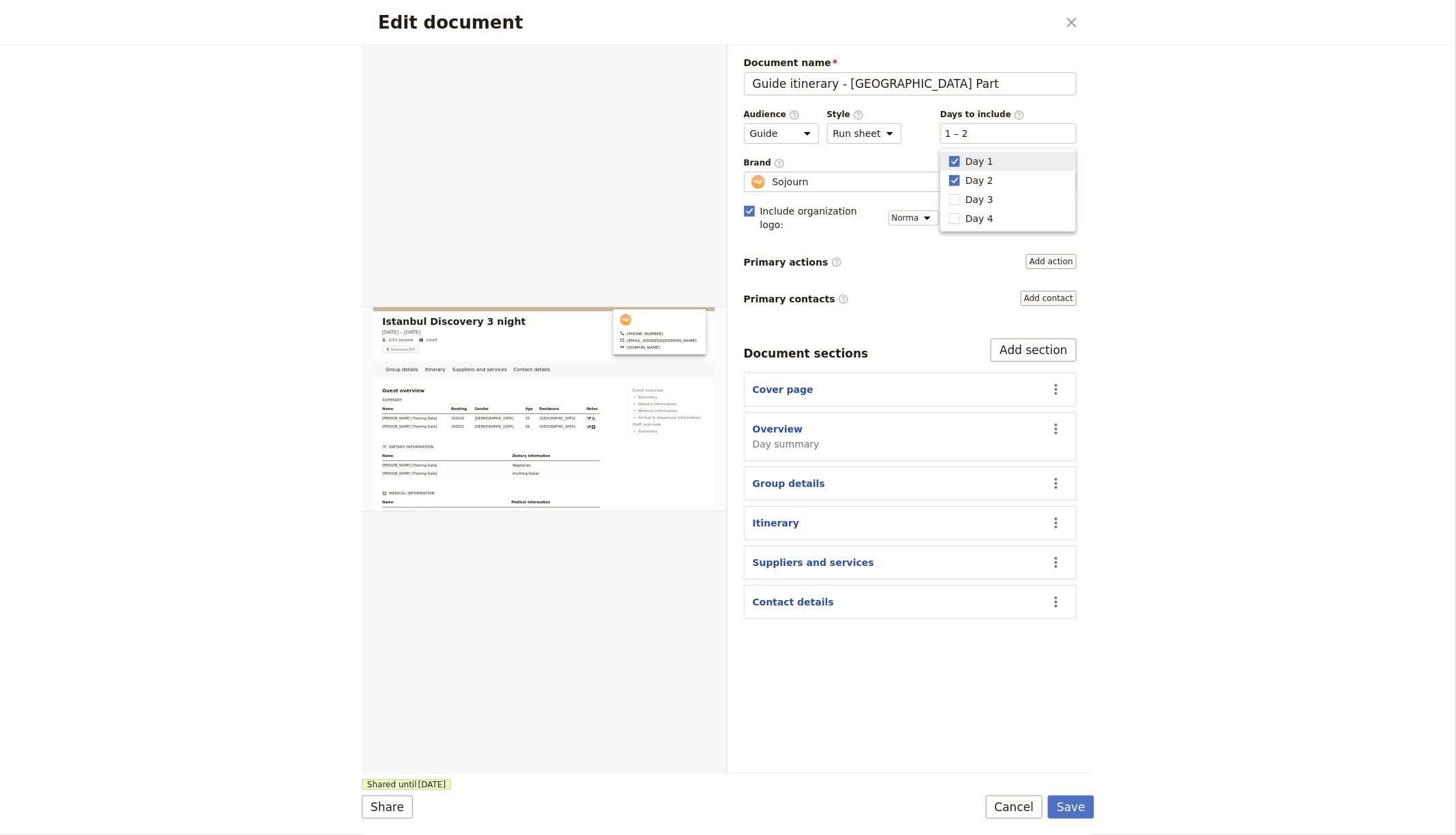
click at [1245, 174] on div "Edit document ​ Group details Itinerary Suppliers and services Contact details …" at bounding box center [728, 418] width 1456 height 835
click at [1078, 810] on button "Save" at bounding box center [1071, 807] width 46 height 23
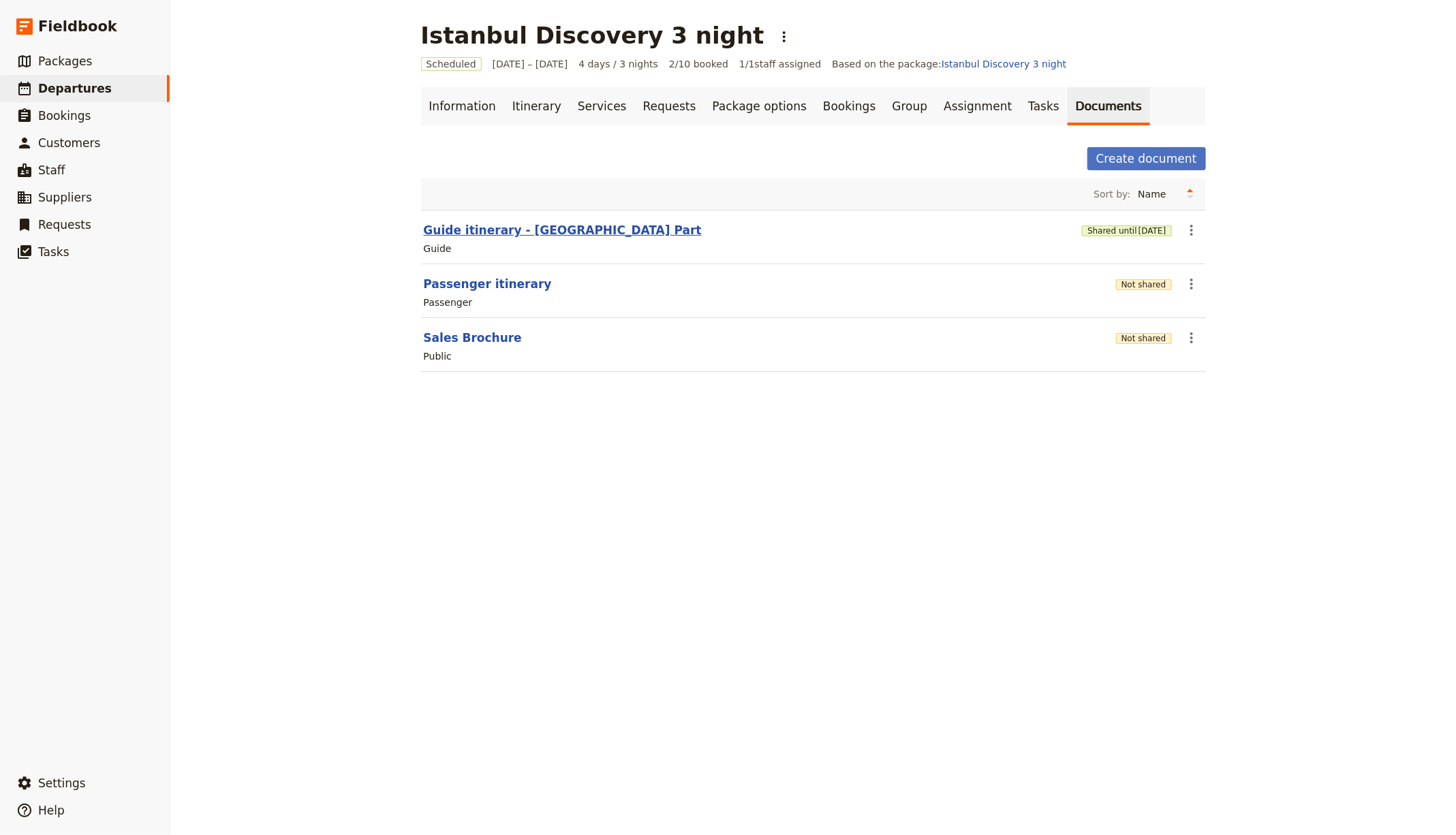
click at [488, 229] on button "Guide itinerary - [GEOGRAPHIC_DATA] Part" at bounding box center [562, 230] width 278 height 16
select select "STAFF"
select select "RUN_SHEET"
select select "DEFAULT"
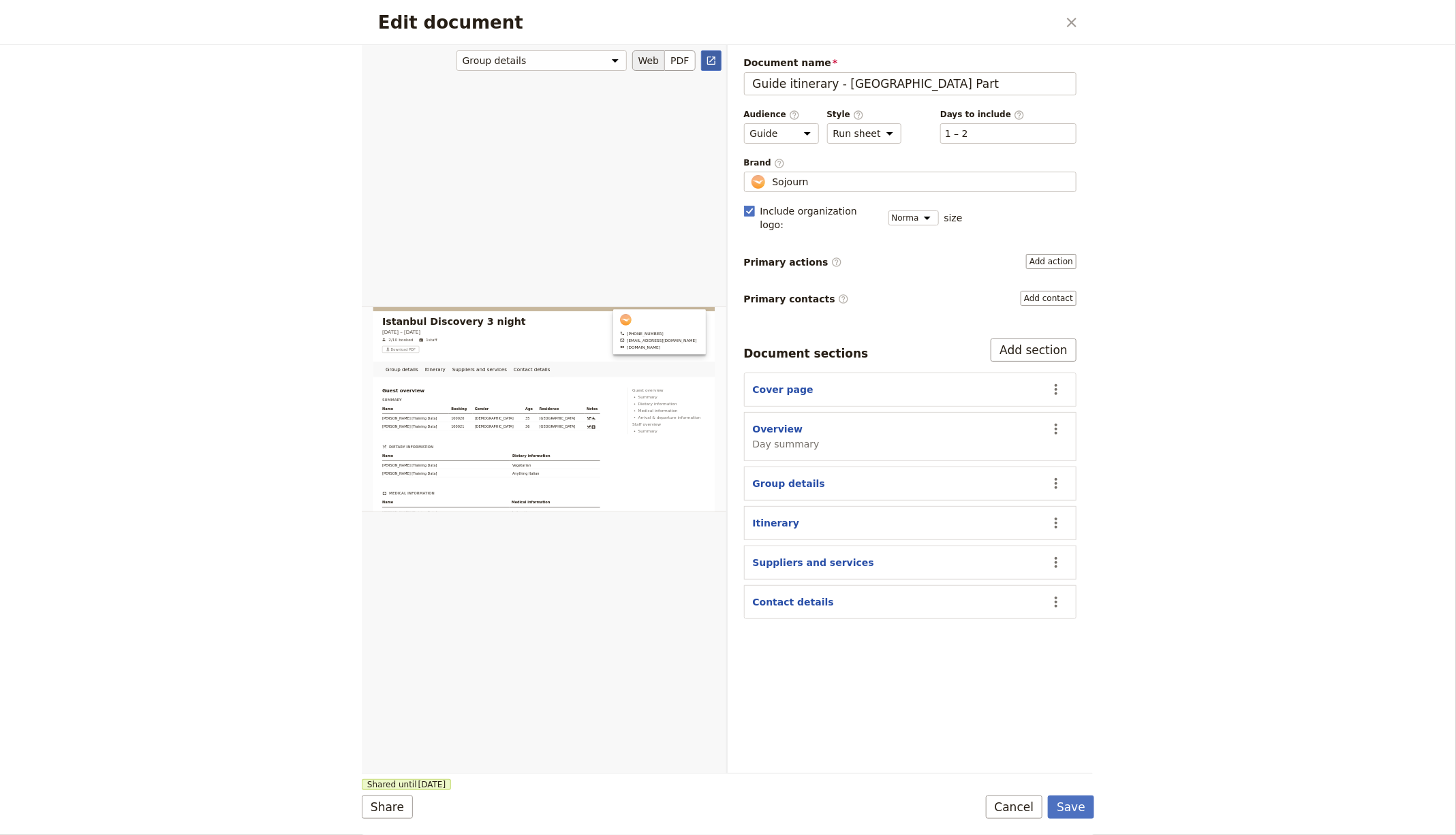
click at [715, 57] on icon "Open full preview" at bounding box center [711, 60] width 8 height 8
click at [1085, 15] on div "Edit document ​" at bounding box center [728, 22] width 732 height 45
click at [1074, 17] on icon "Close dialog" at bounding box center [1071, 22] width 16 height 16
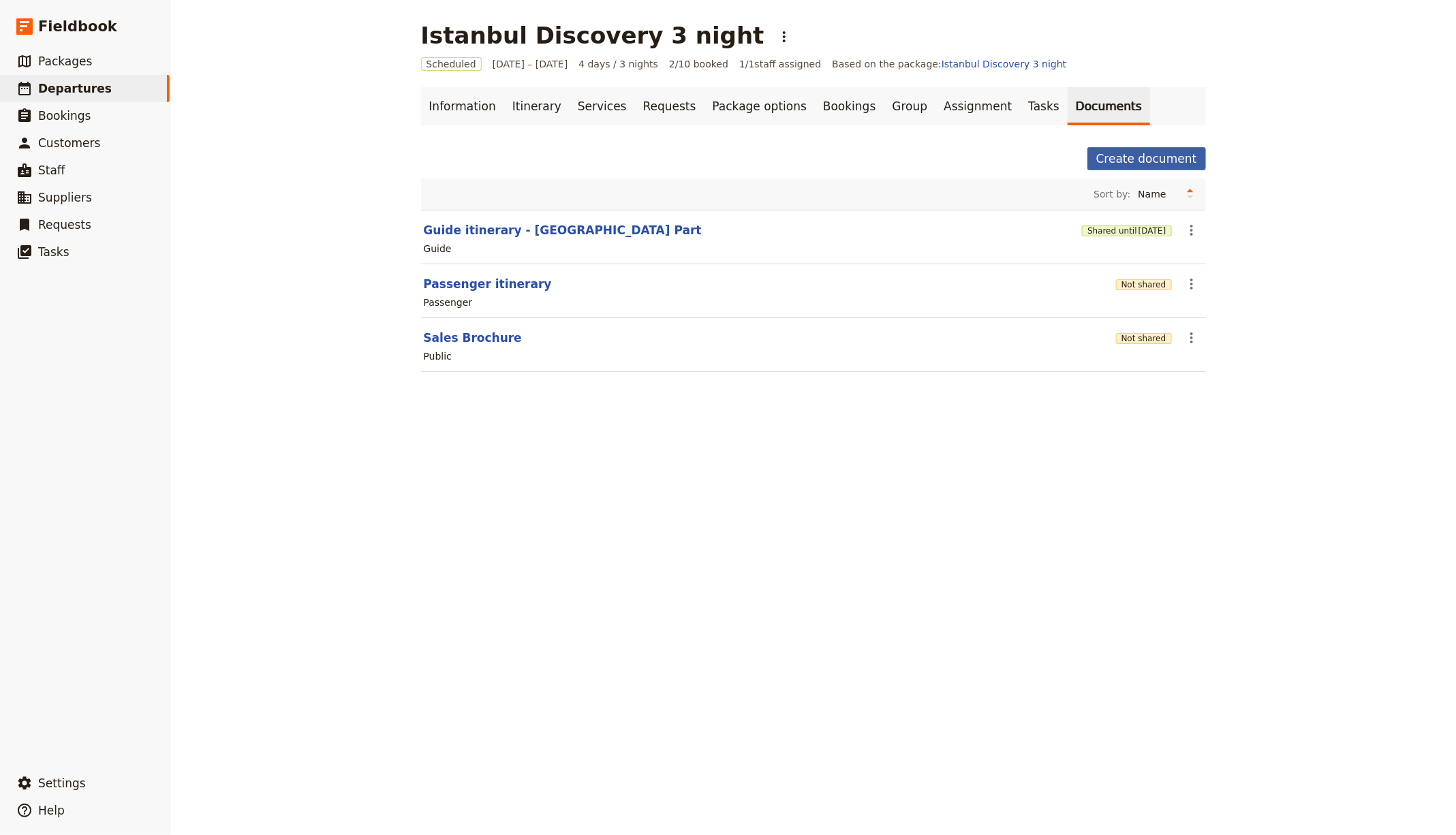
click at [1151, 159] on button "Create document" at bounding box center [1146, 158] width 119 height 23
select select "RUN_SHEET"
select select "DEFAULT"
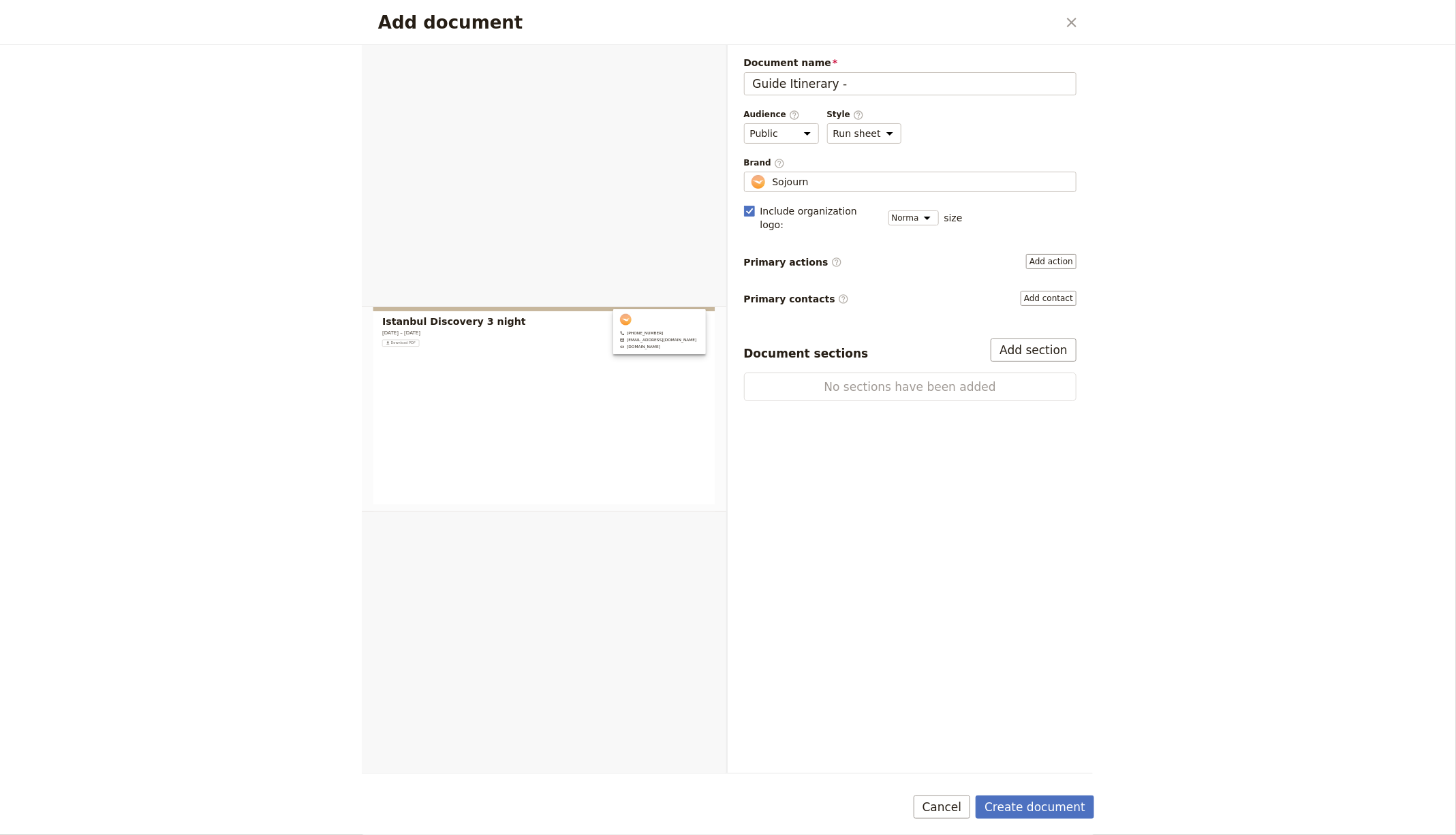
type input "Guide Itinerary -"
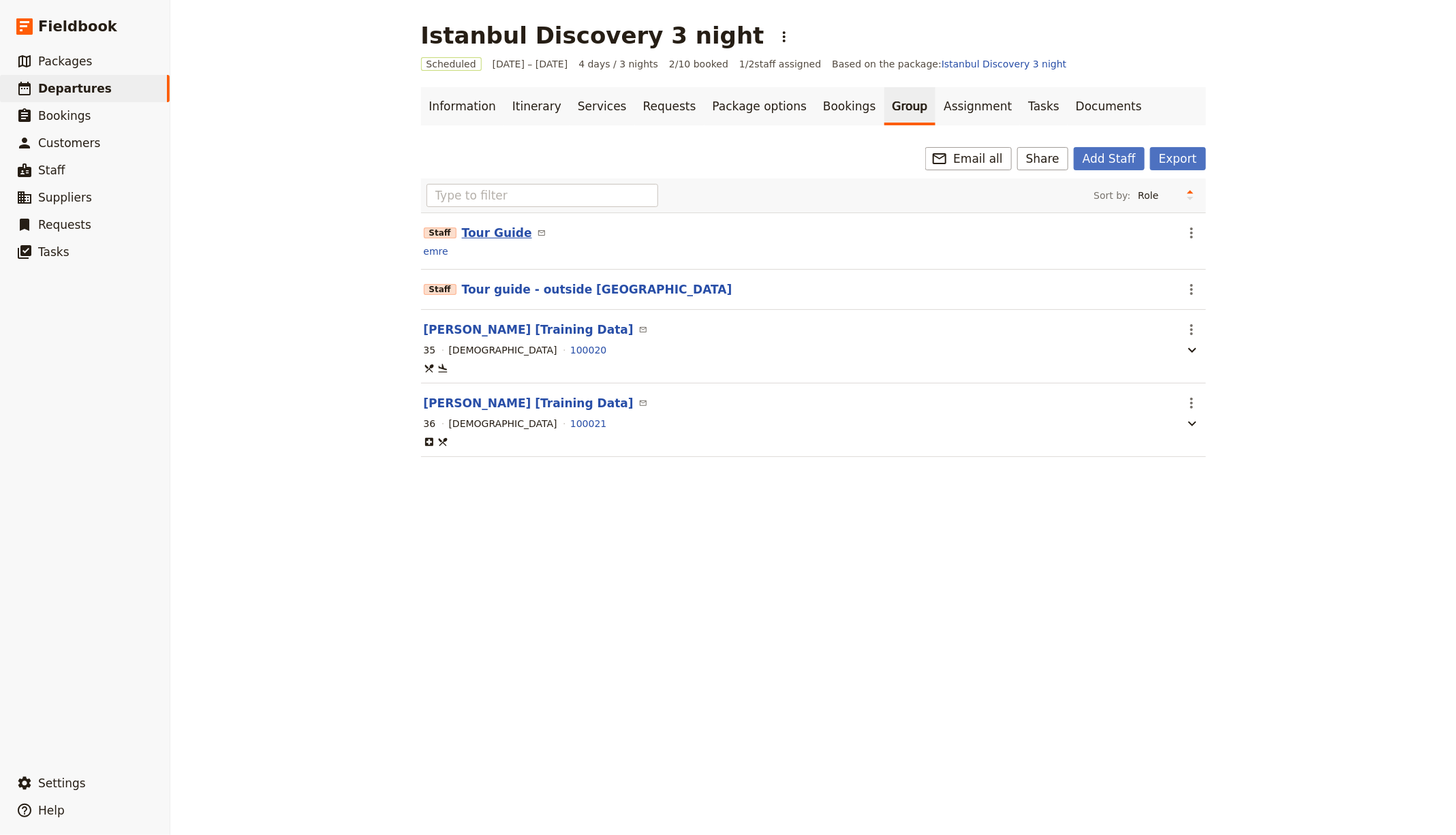
click at [481, 232] on button "Tour Guide" at bounding box center [497, 233] width 70 height 16
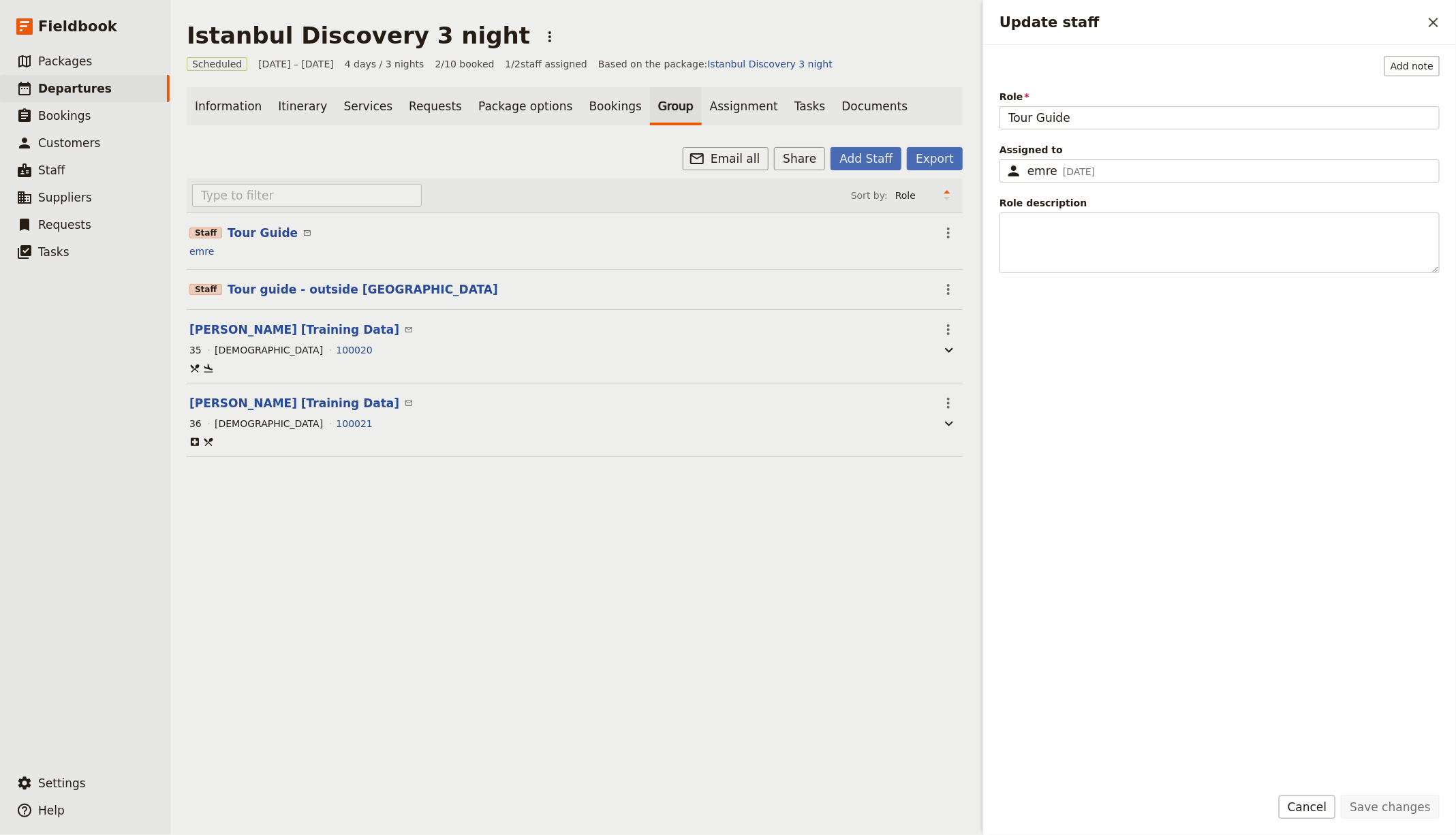
click at [1085, 147] on span "Assigned to" at bounding box center [1220, 150] width 440 height 13
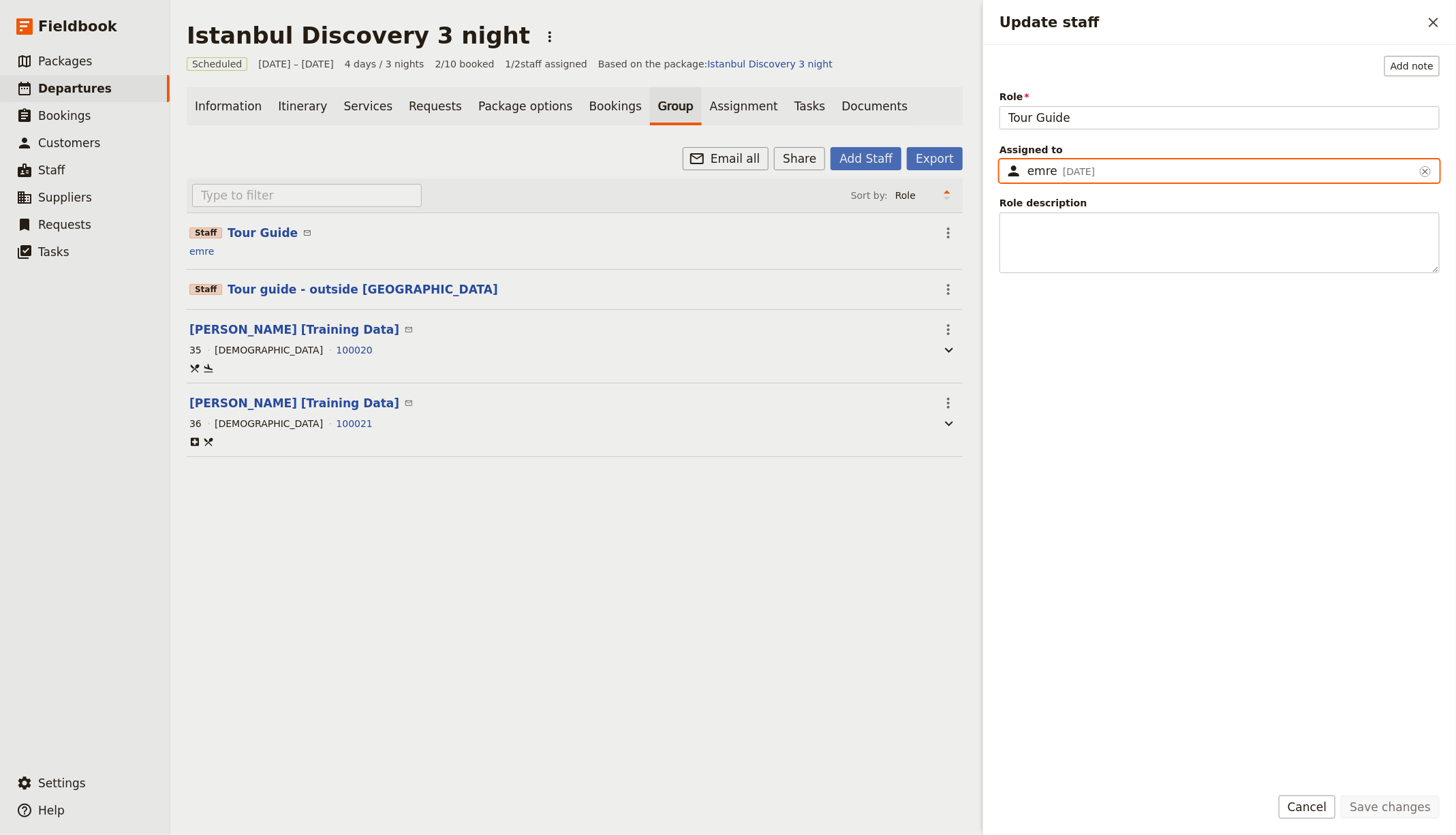
click at [1006, 160] on input "emre" at bounding box center [1005, 160] width 1 height 1
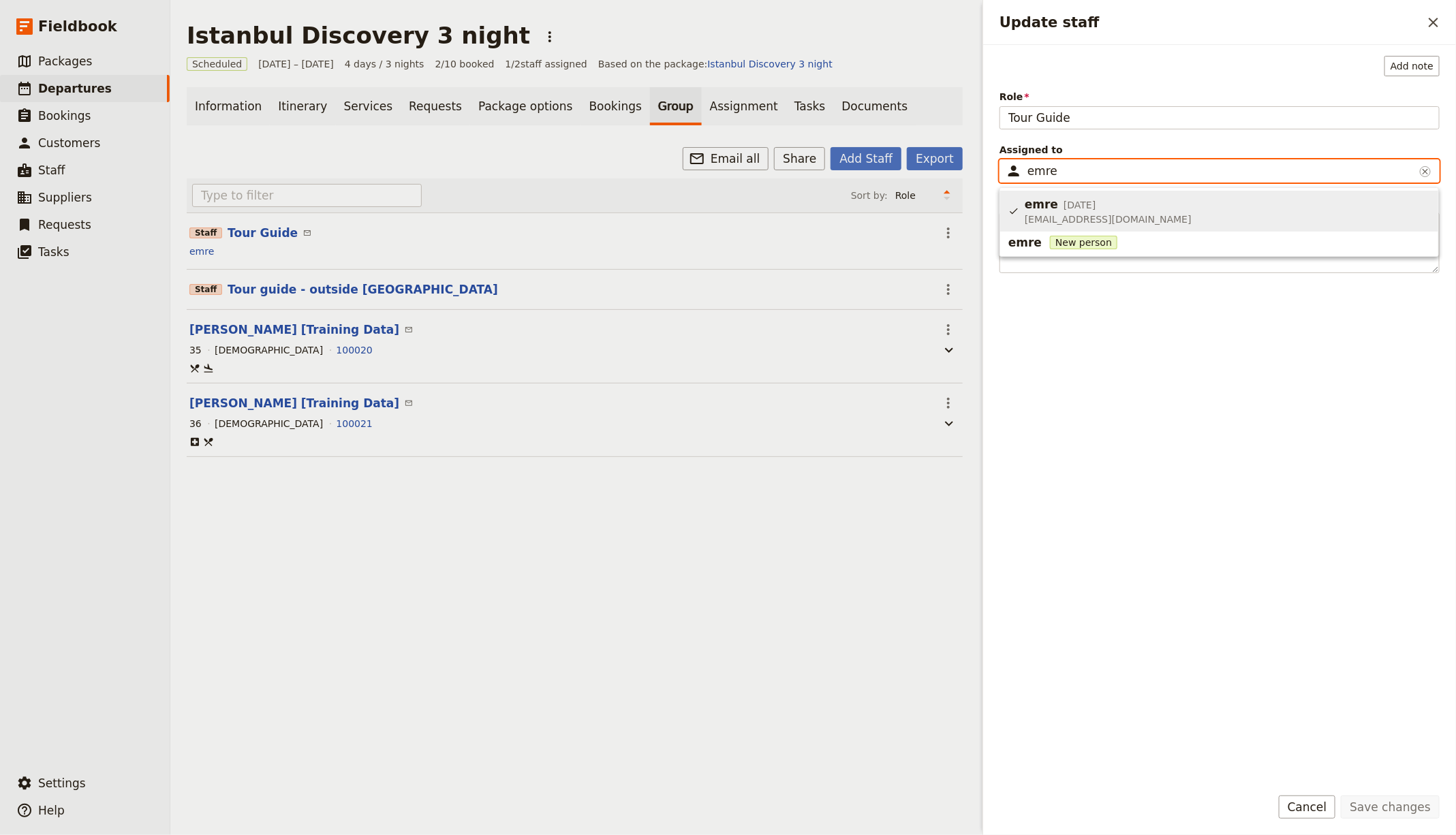
drag, startPoint x: 450, startPoint y: 251, endPoint x: 380, endPoint y: 268, distance: 72.0
click at [450, 251] on div "emre" at bounding box center [574, 251] width 773 height 16
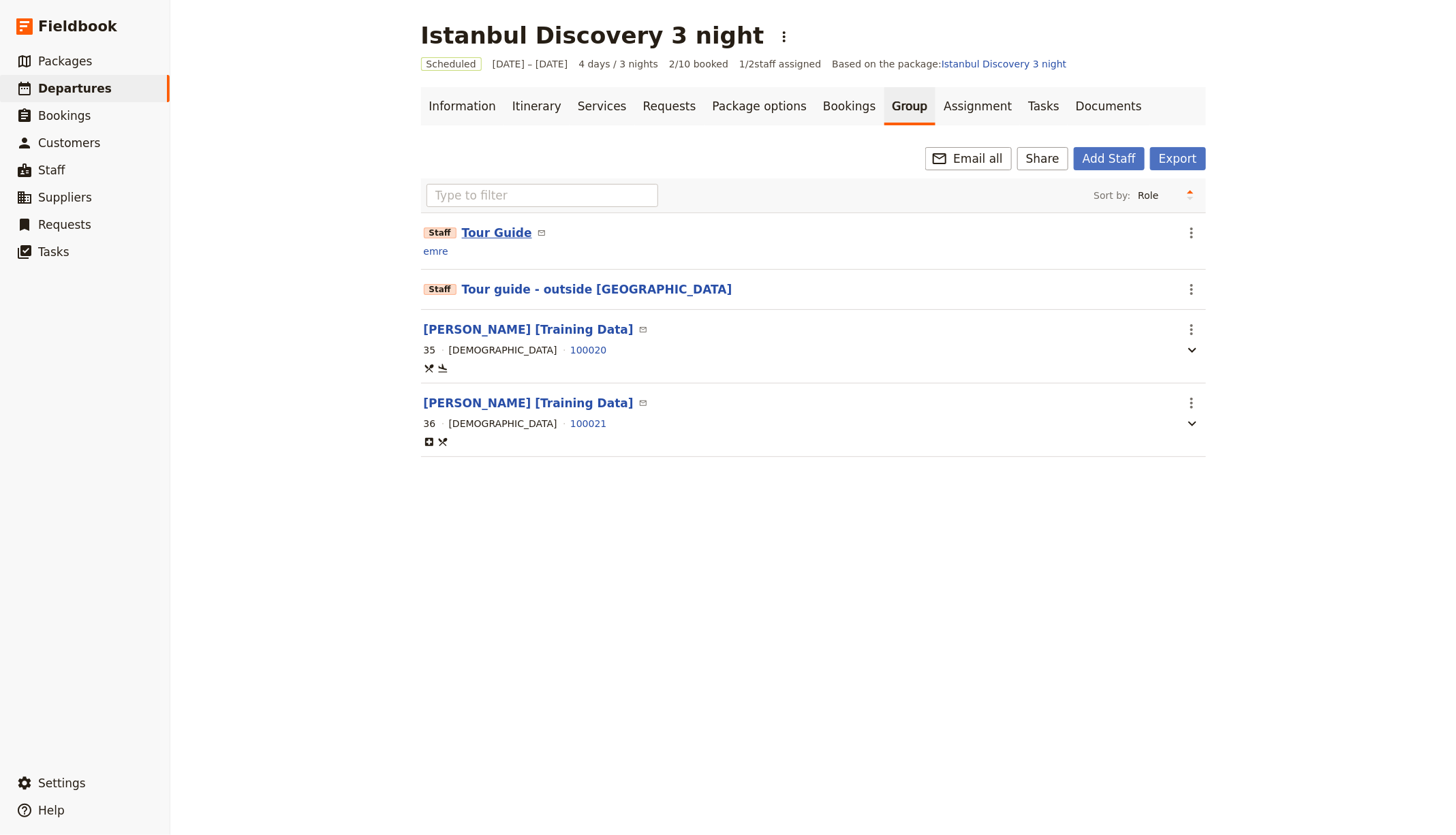
click at [487, 228] on button "Tour Guide" at bounding box center [497, 233] width 70 height 16
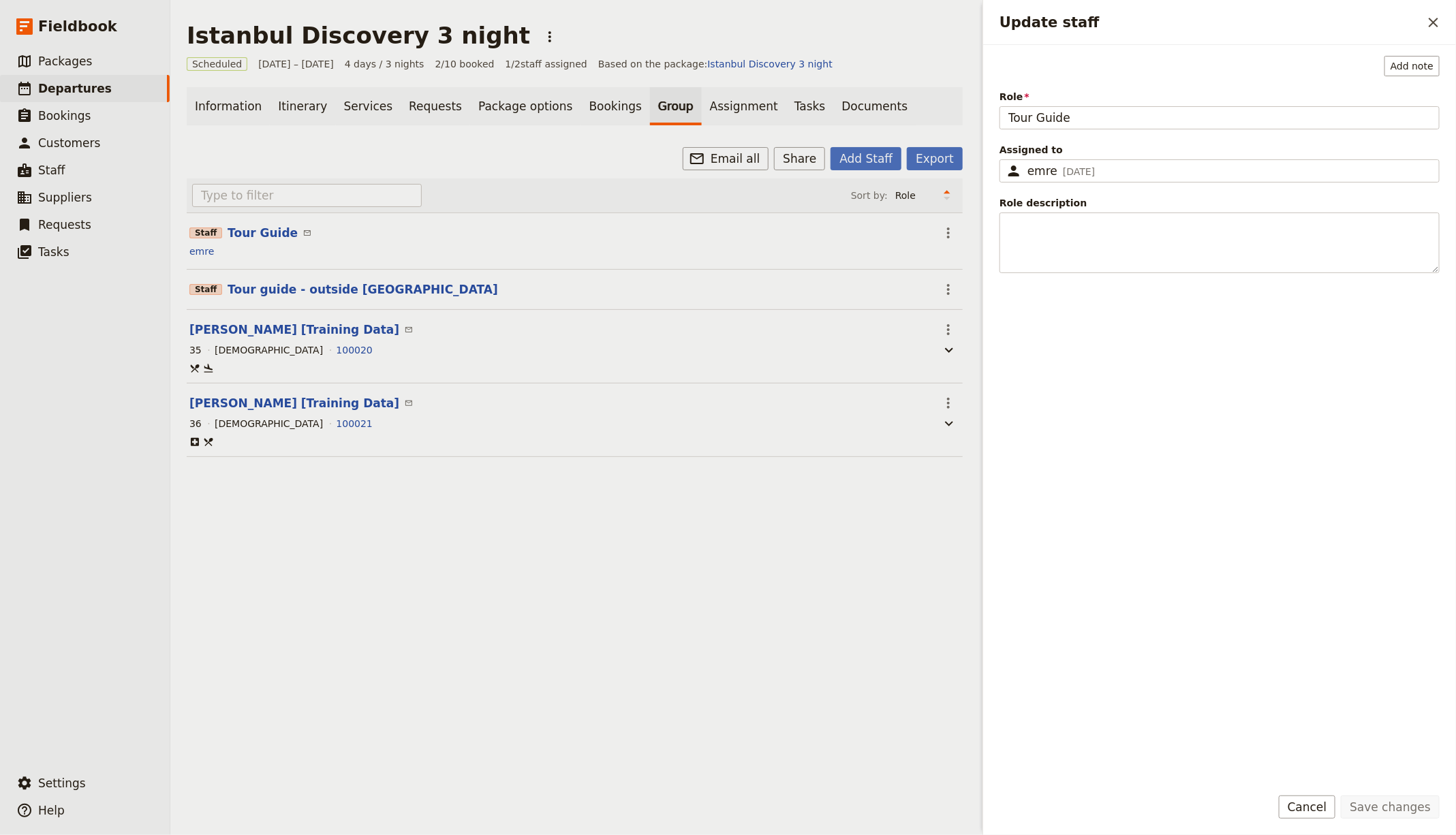
click at [721, 514] on div "Istanbul Discovery 3 night ​ Scheduled [DATE] – [DATE] 4 days / 3 nights 2/10 b…" at bounding box center [574, 418] width 809 height 835
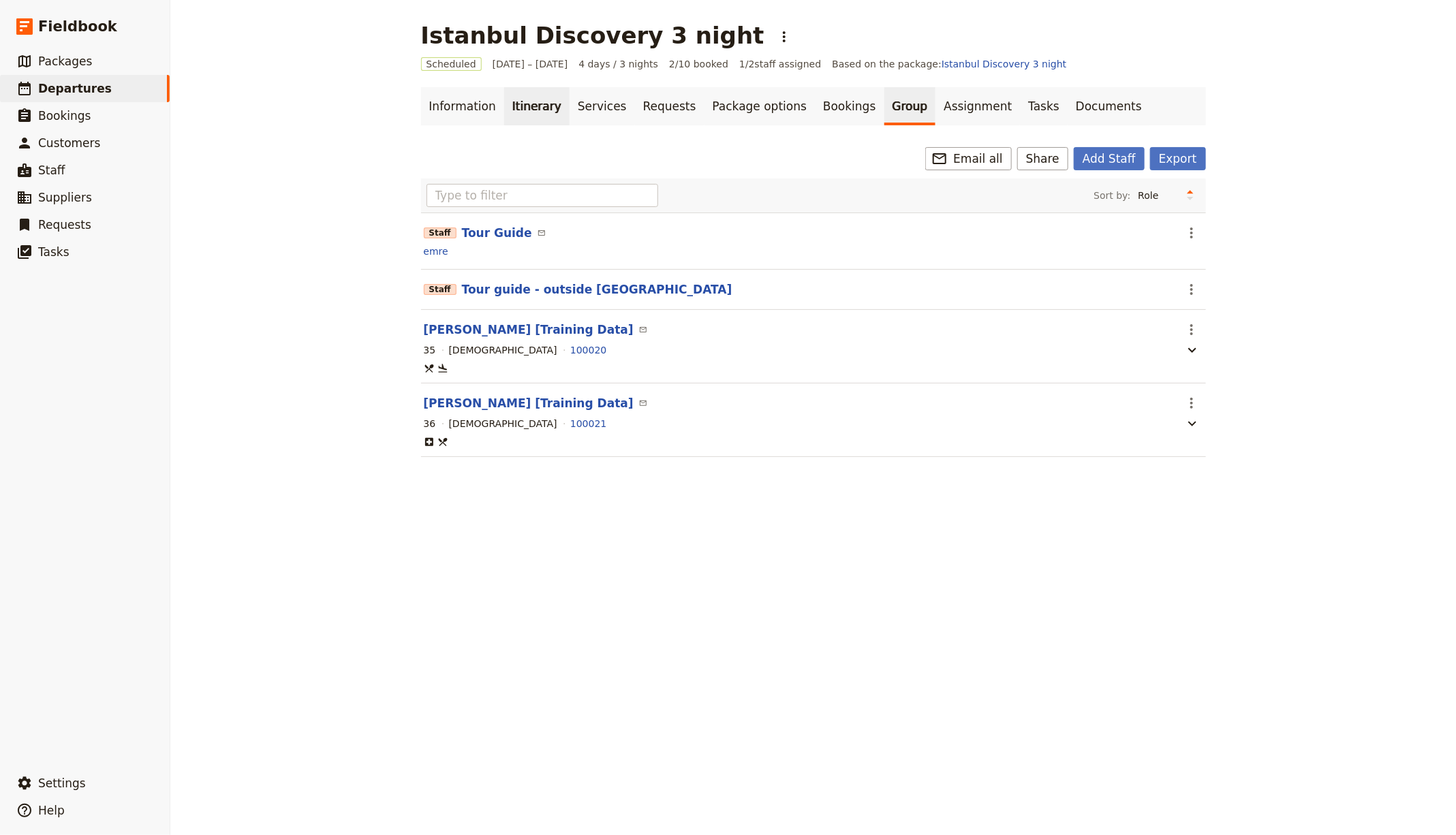
click at [530, 100] on link "Itinerary" at bounding box center [537, 106] width 66 height 38
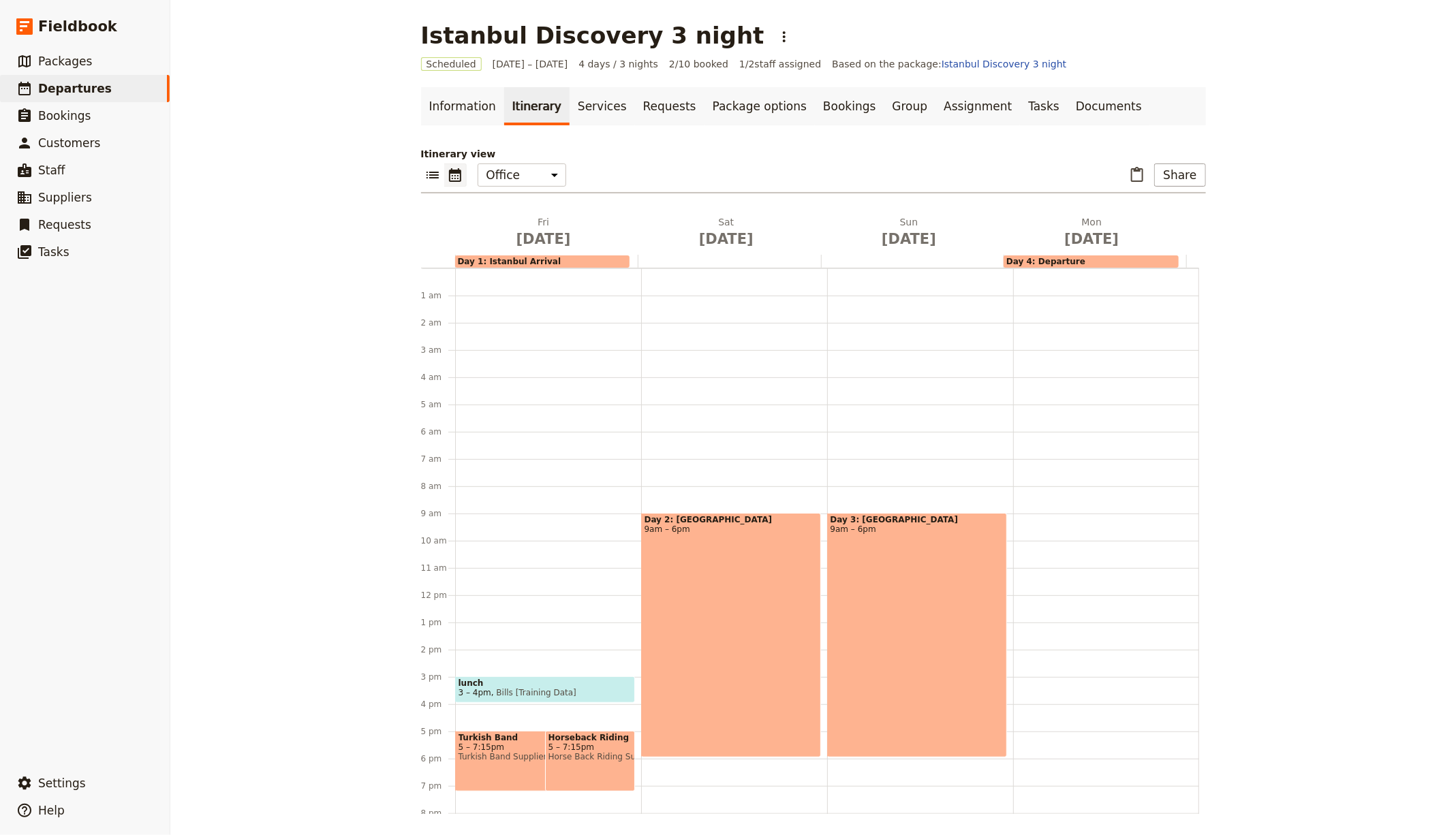
scroll to position [121, 0]
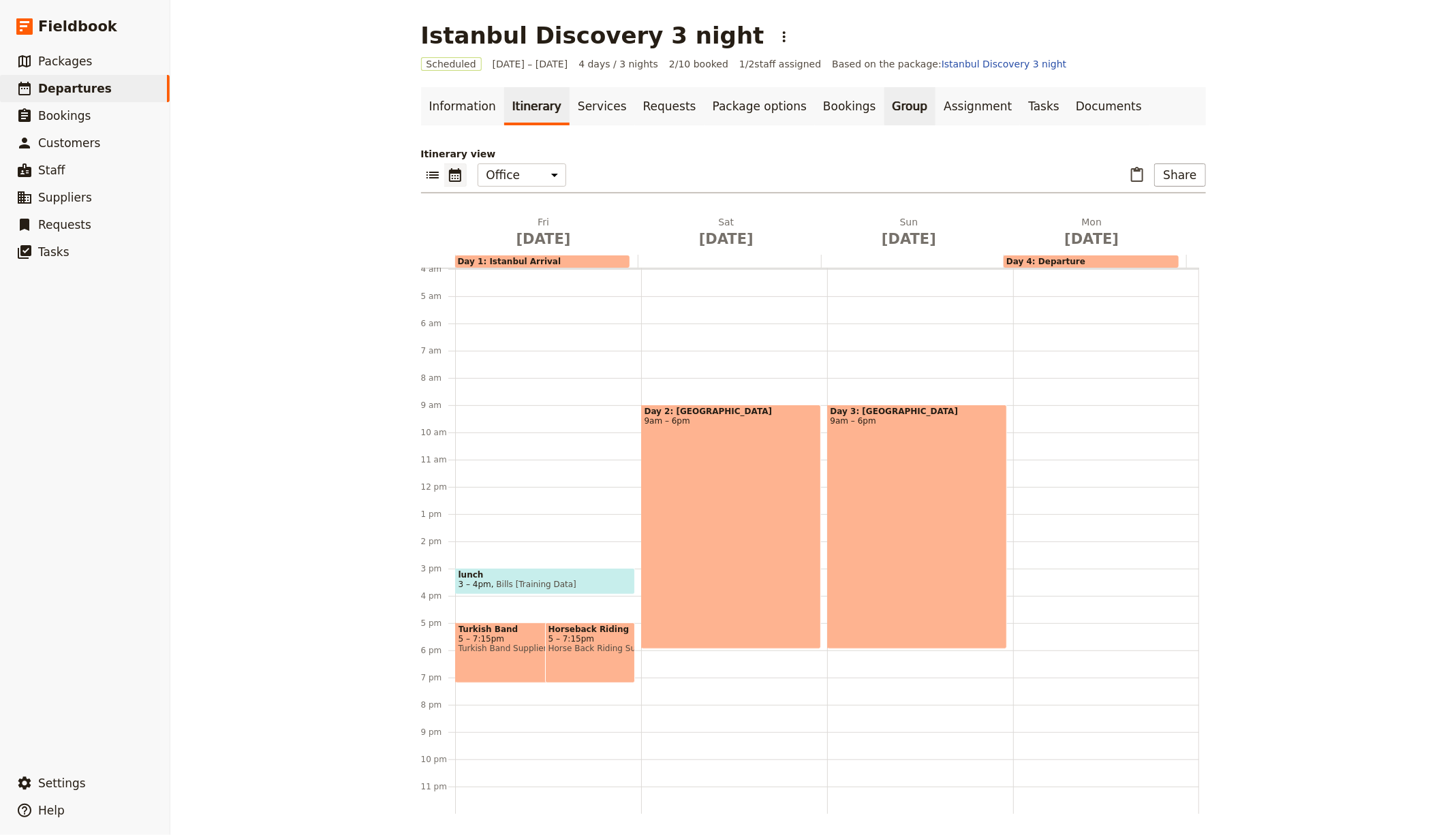
click at [884, 107] on link "Group" at bounding box center [910, 106] width 51 height 38
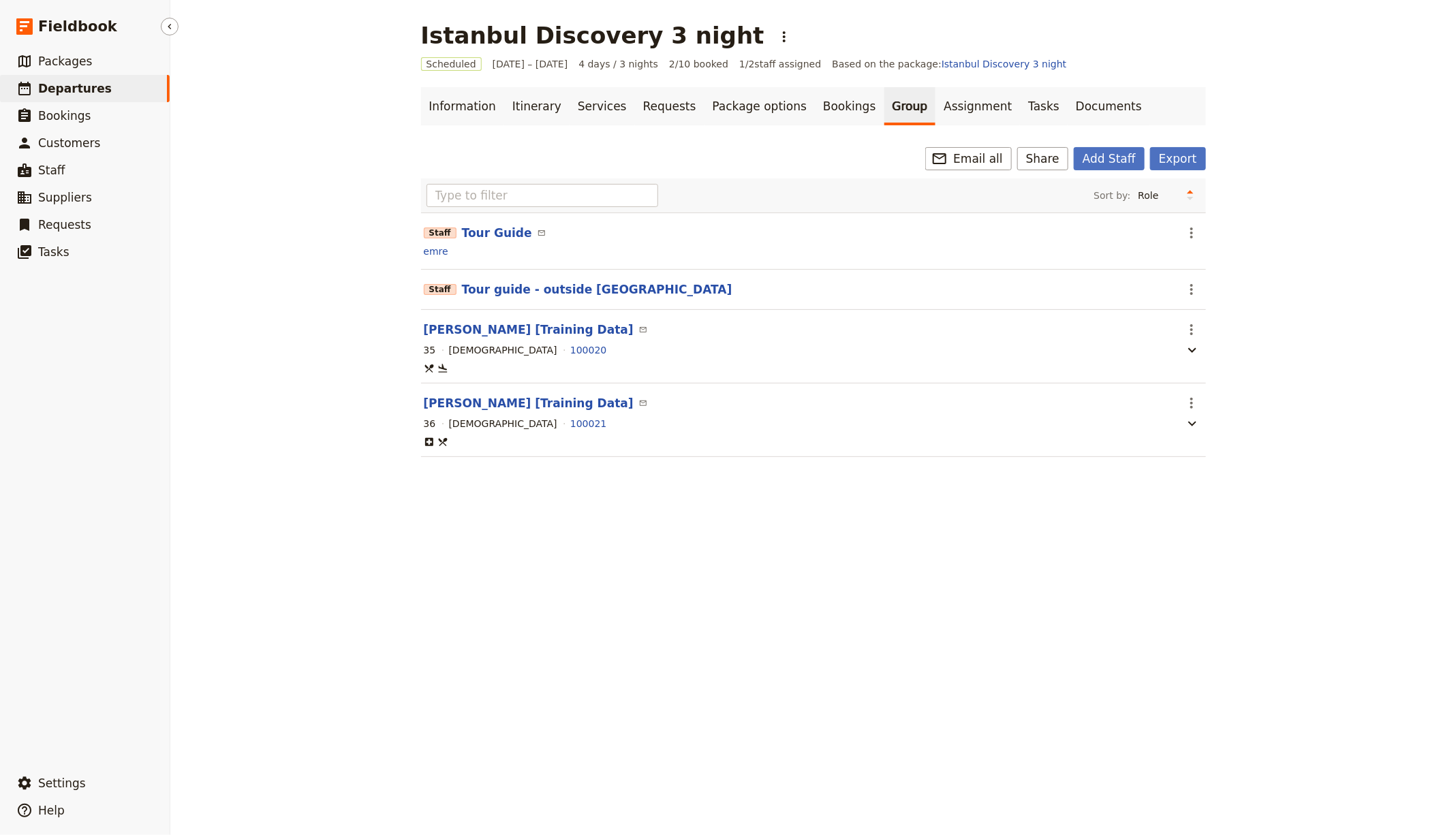
click at [43, 89] on span "Departures" at bounding box center [75, 89] width 74 height 13
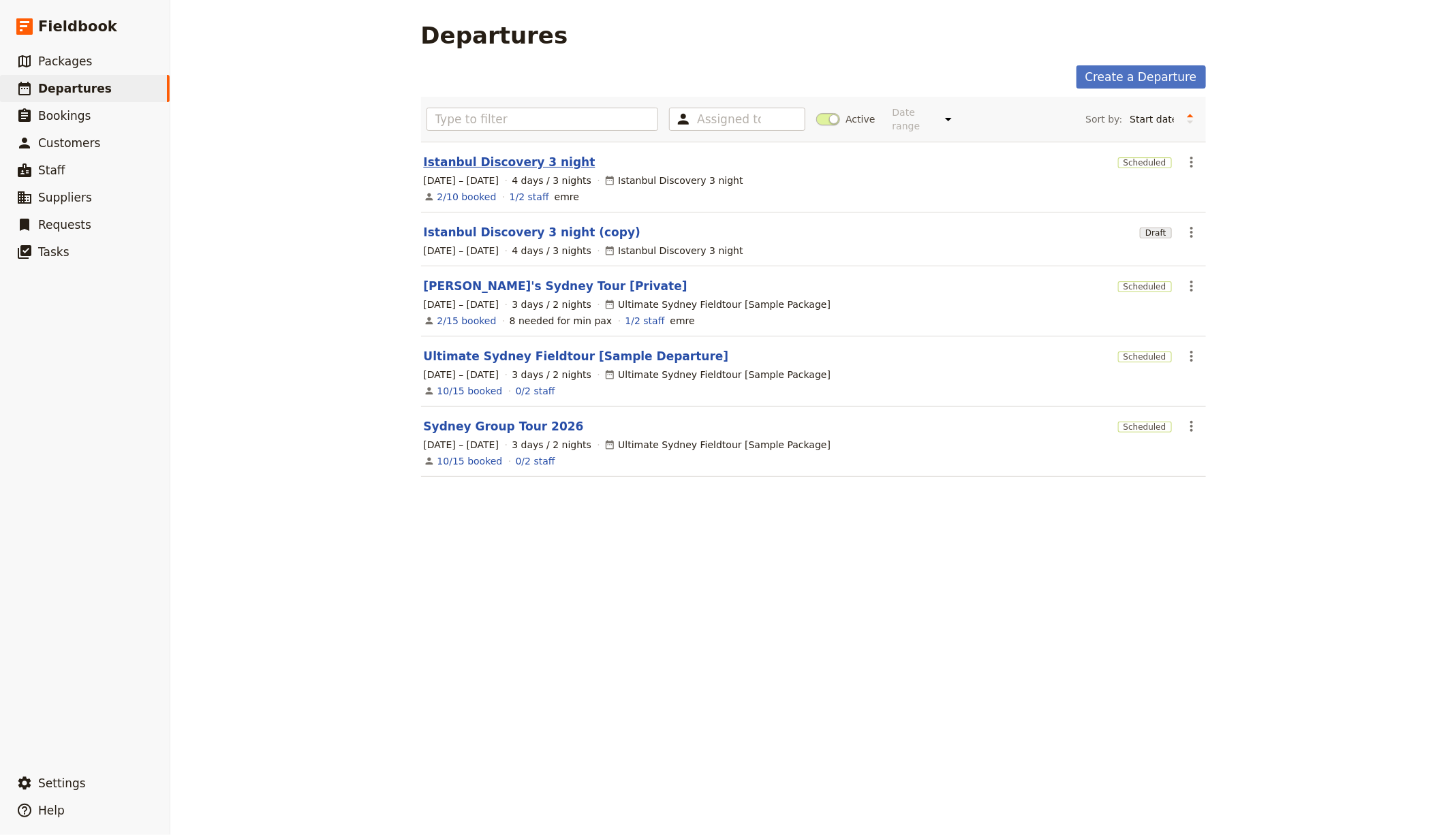
click at [449, 165] on link "Istanbul Discovery 3 night" at bounding box center [509, 163] width 171 height 16
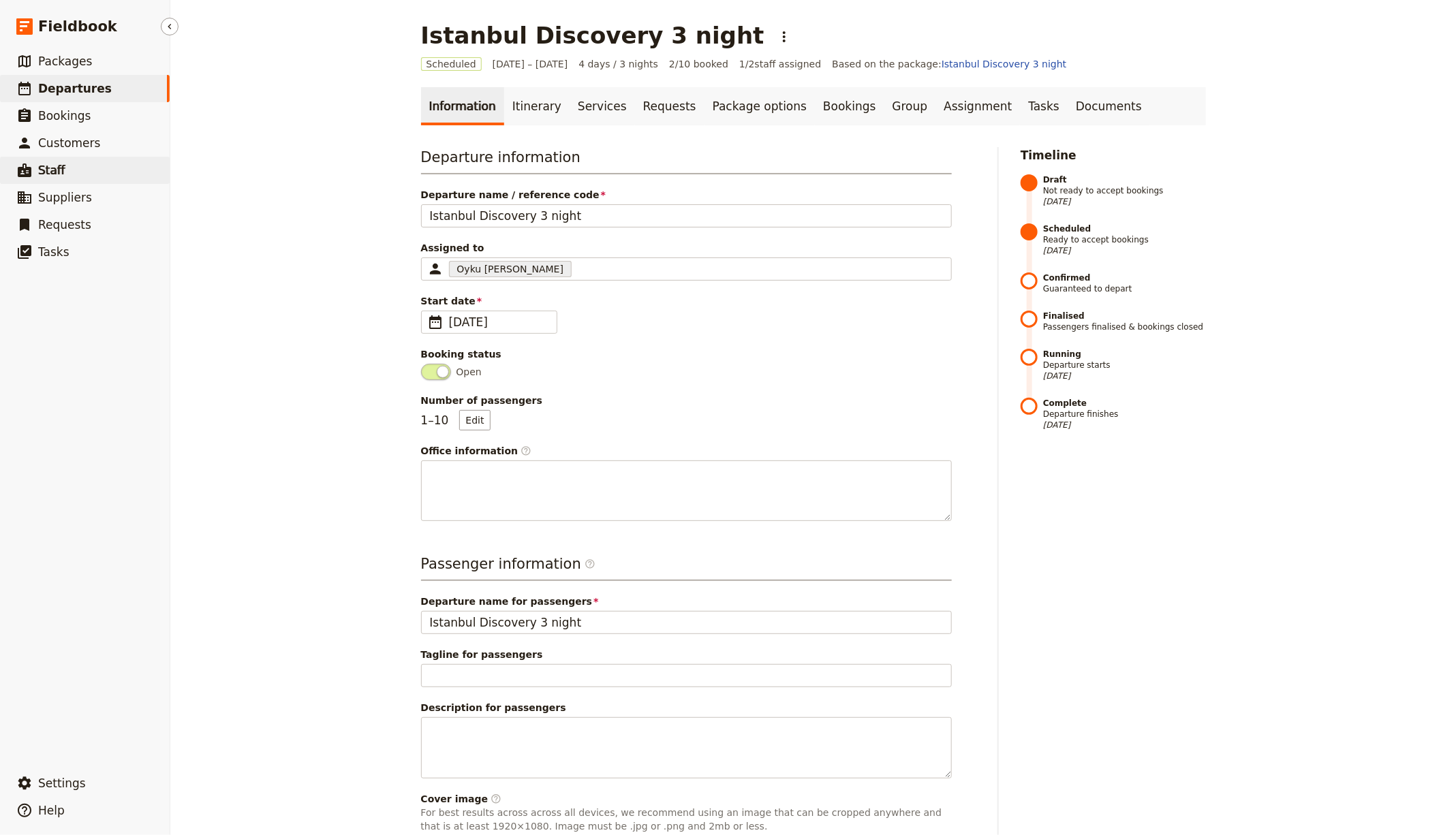
click at [46, 177] on span "Staff" at bounding box center [51, 170] width 28 height 16
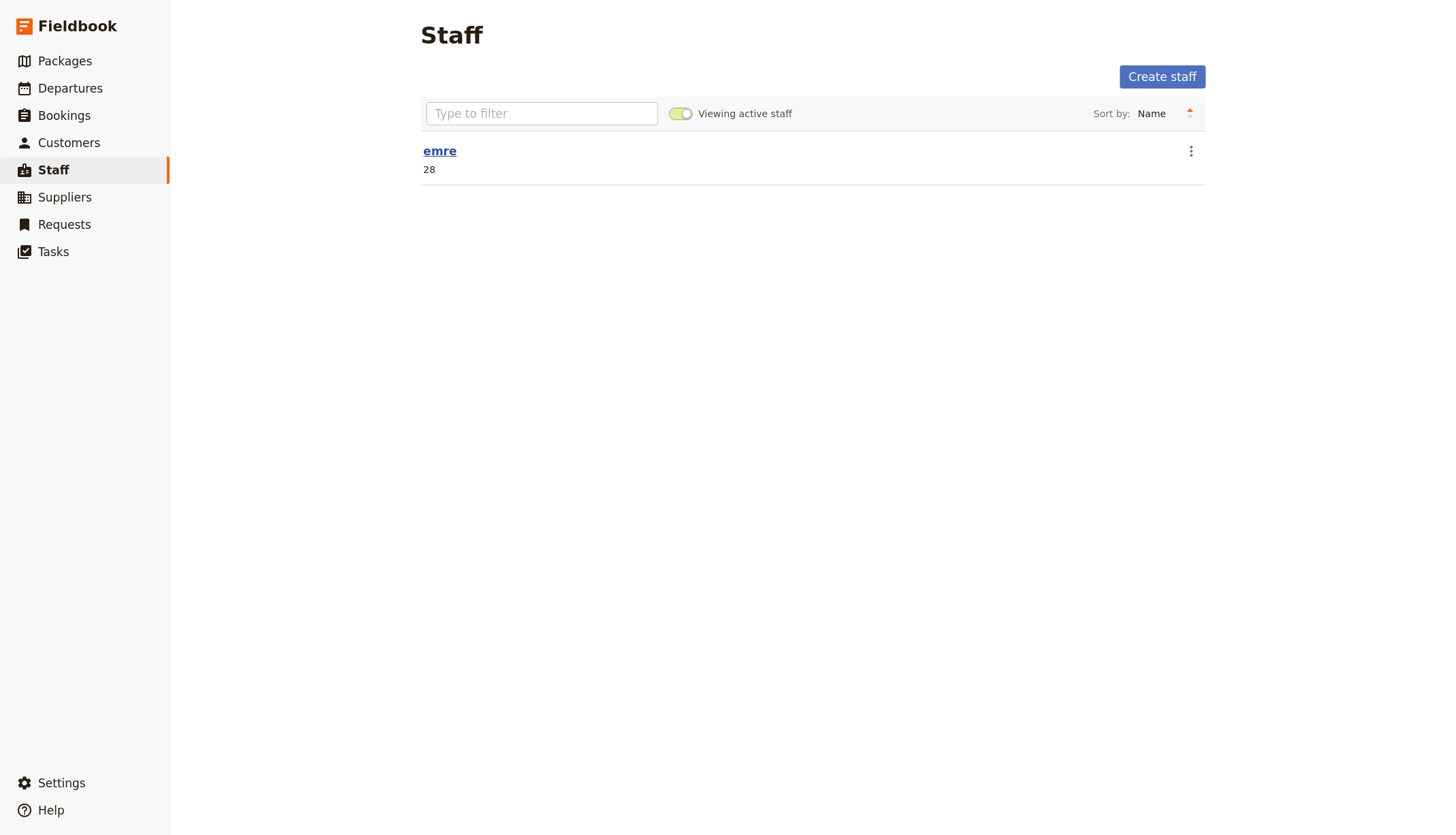
click at [438, 154] on link "emre" at bounding box center [440, 151] width 34 height 13
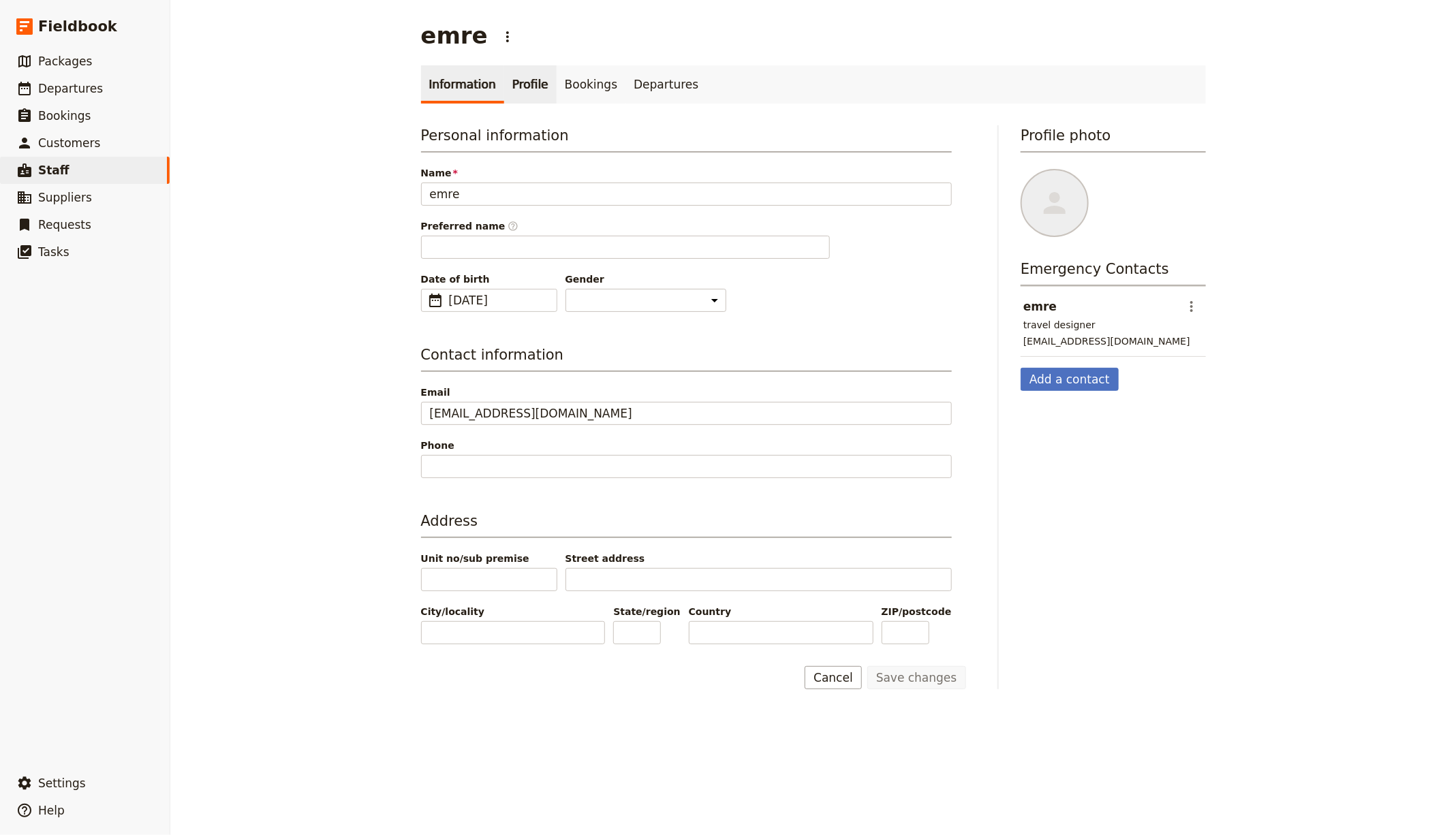
click at [504, 89] on link "Profile" at bounding box center [530, 84] width 52 height 38
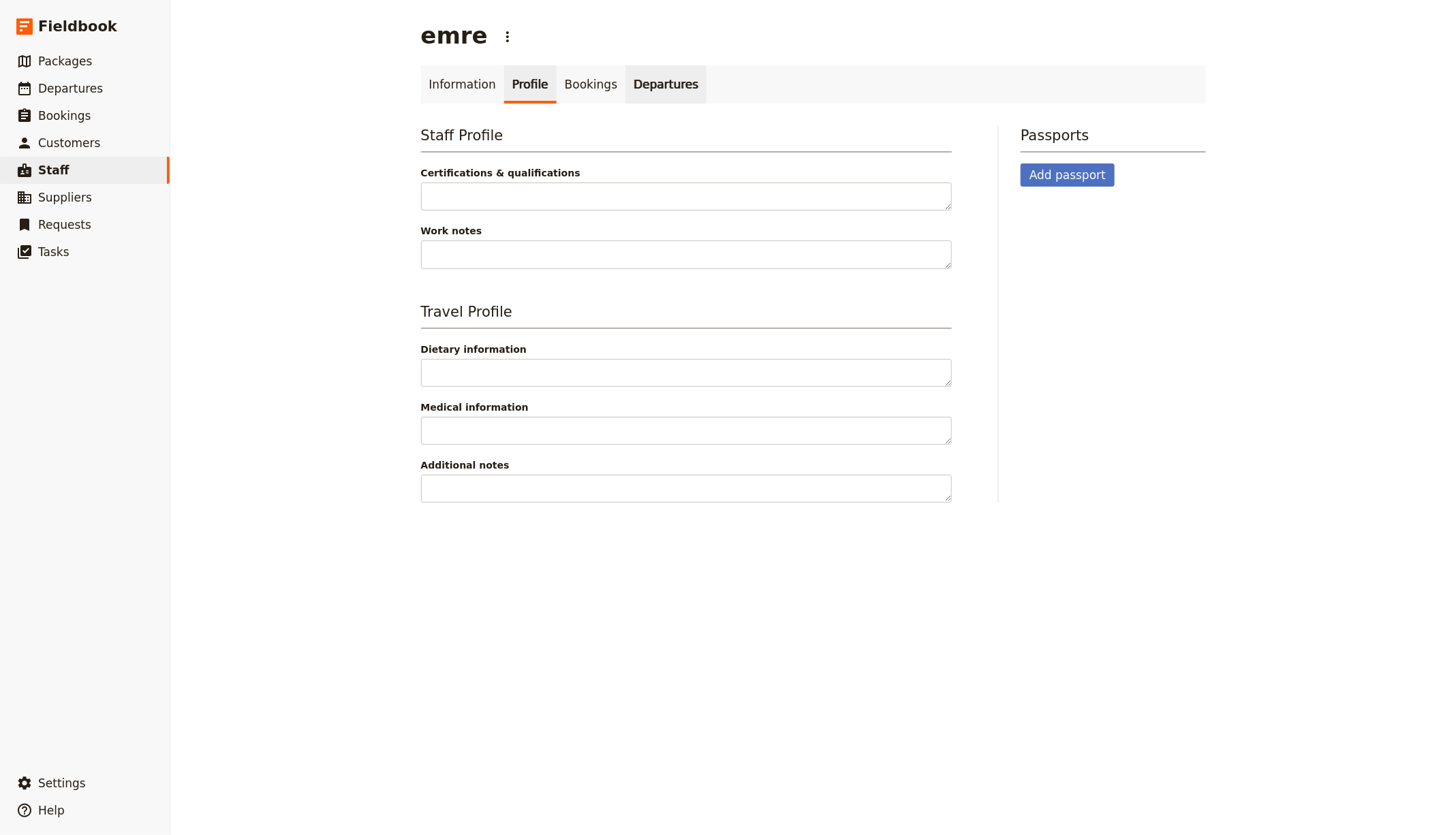
click at [663, 86] on link "Departures" at bounding box center [666, 84] width 81 height 38
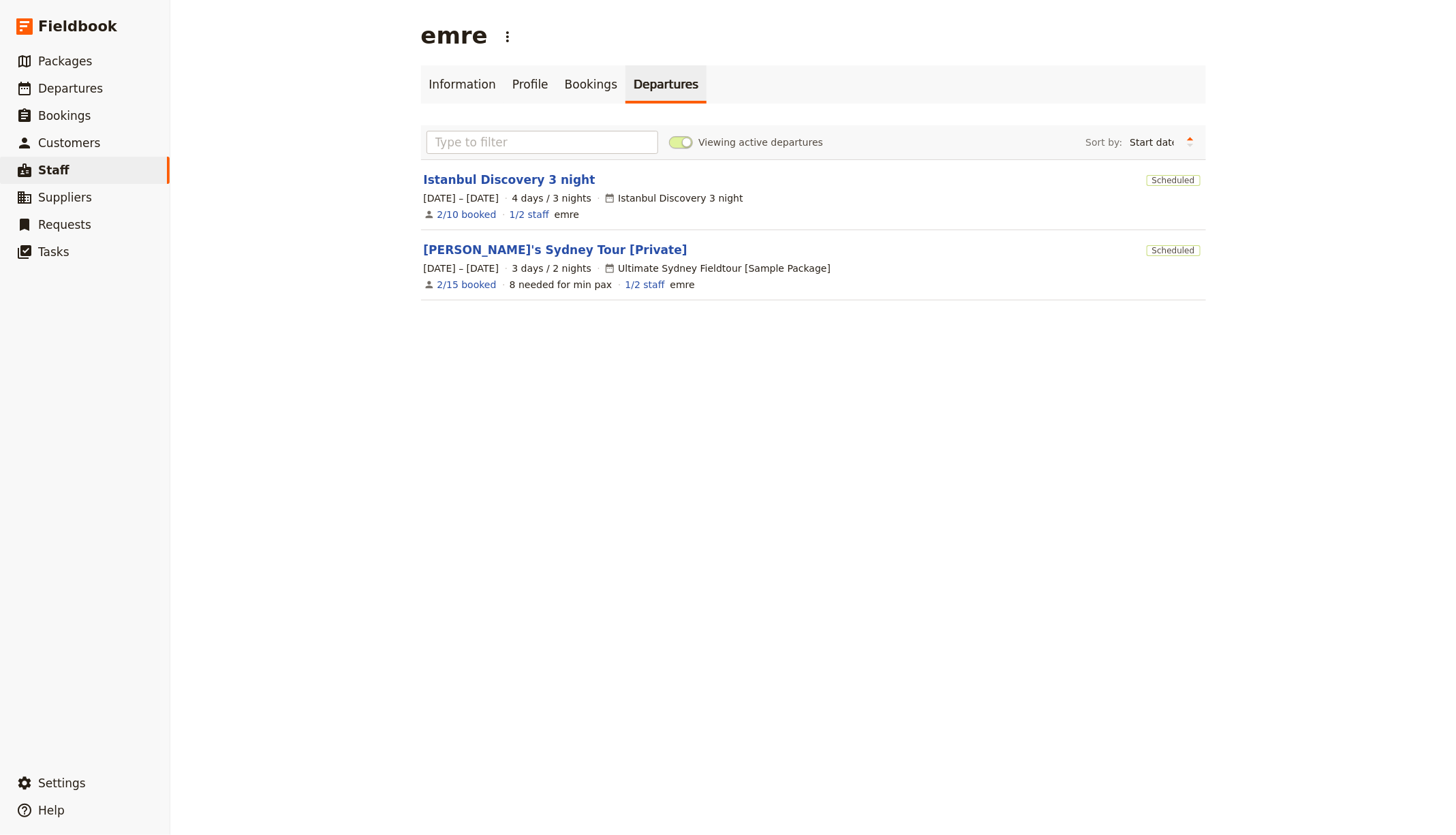
drag, startPoint x: 417, startPoint y: 198, endPoint x: 493, endPoint y: 198, distance: 76.0
click at [493, 198] on span "[DATE] – [DATE]" at bounding box center [461, 198] width 75 height 13
drag, startPoint x: 417, startPoint y: 201, endPoint x: 494, endPoint y: 198, distance: 77.1
click at [494, 198] on div "12 – 15 Sep 2025 4 days / 3 nights Istanbul Discovery 3 night" at bounding box center [813, 198] width 782 height 16
click at [116, 92] on link "​ Departures" at bounding box center [85, 89] width 170 height 28
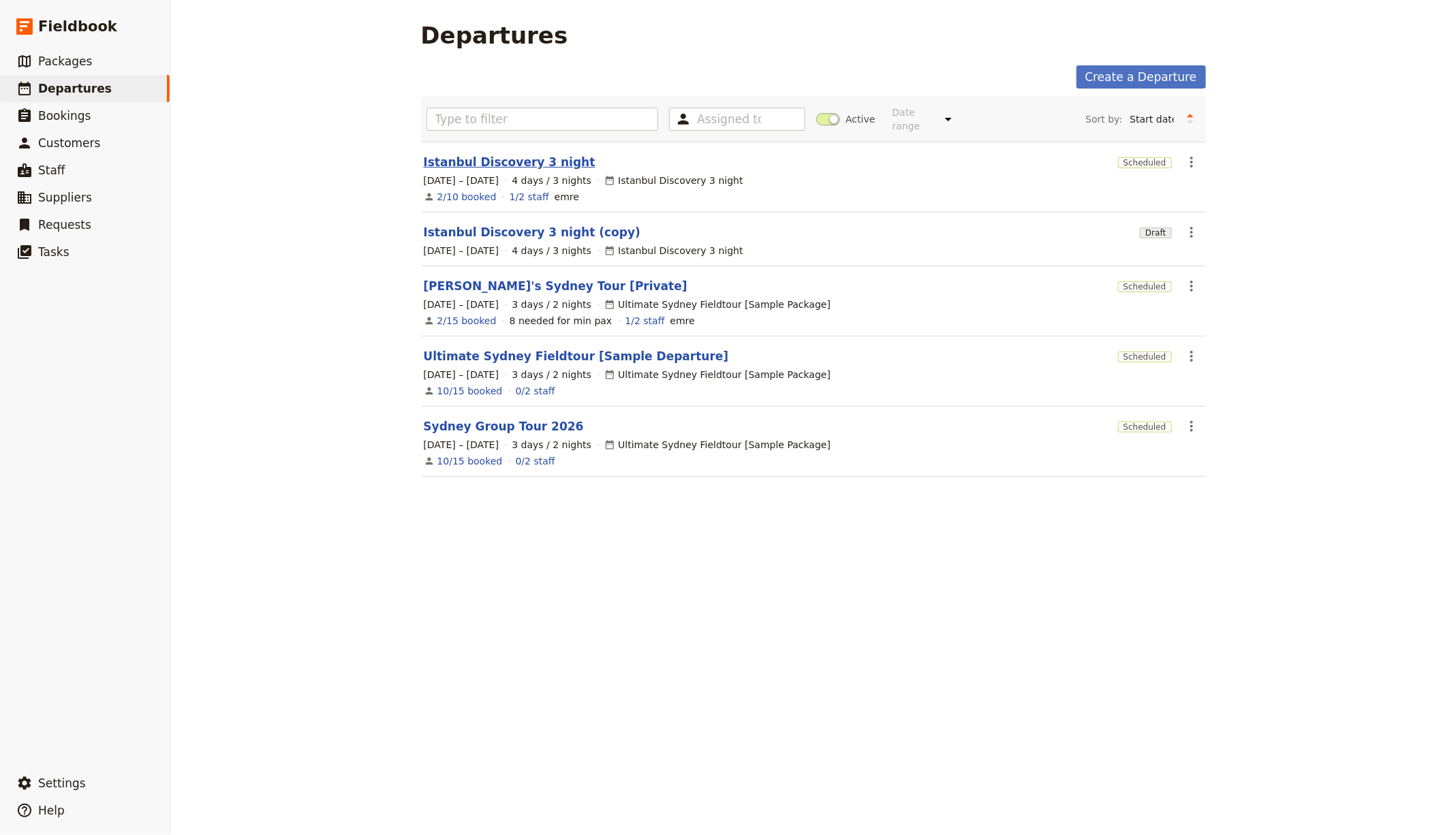
click at [441, 167] on link "Istanbul Discovery 3 night" at bounding box center [509, 163] width 171 height 16
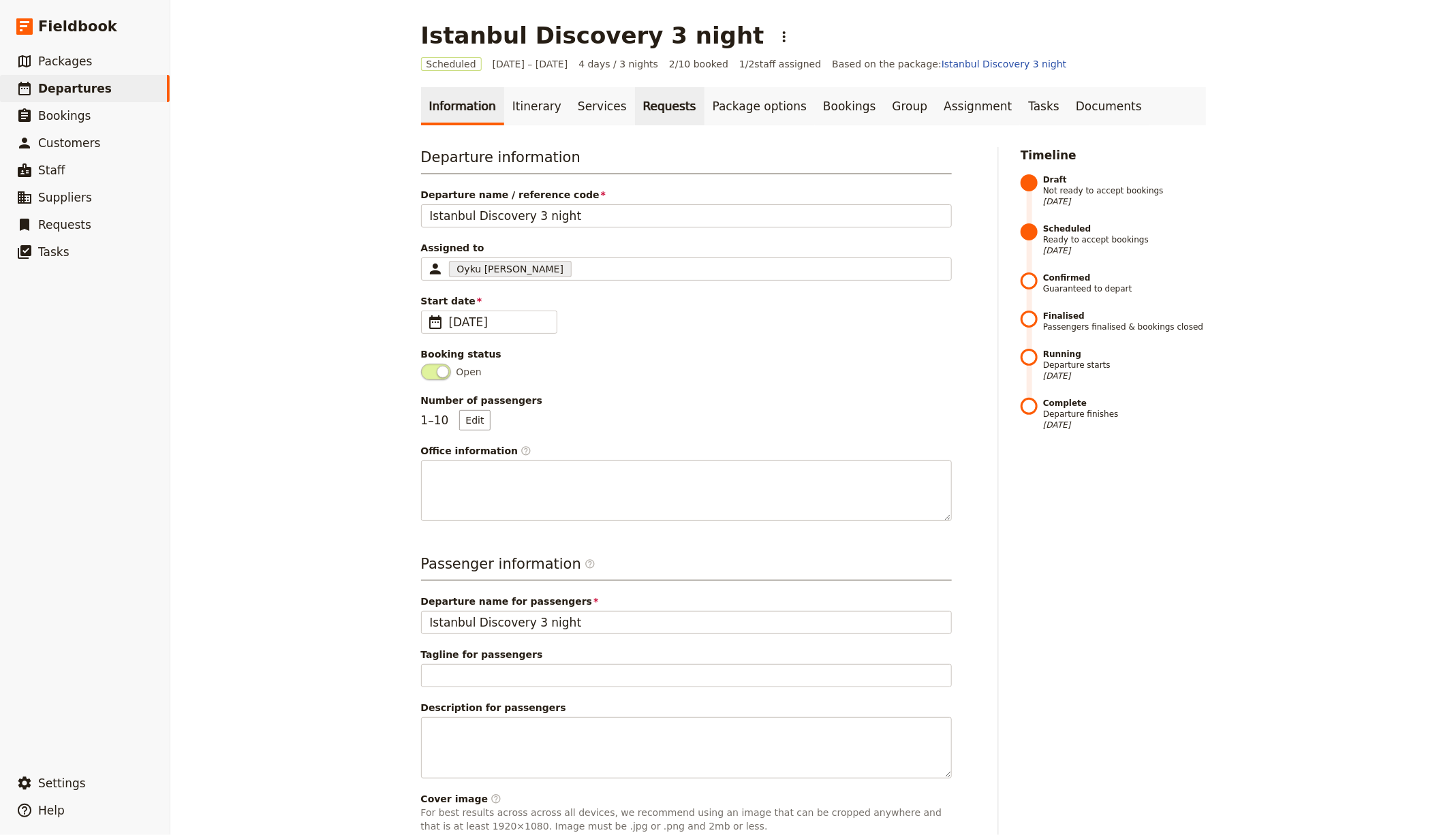
click at [635, 107] on link "Requests" at bounding box center [669, 106] width 69 height 38
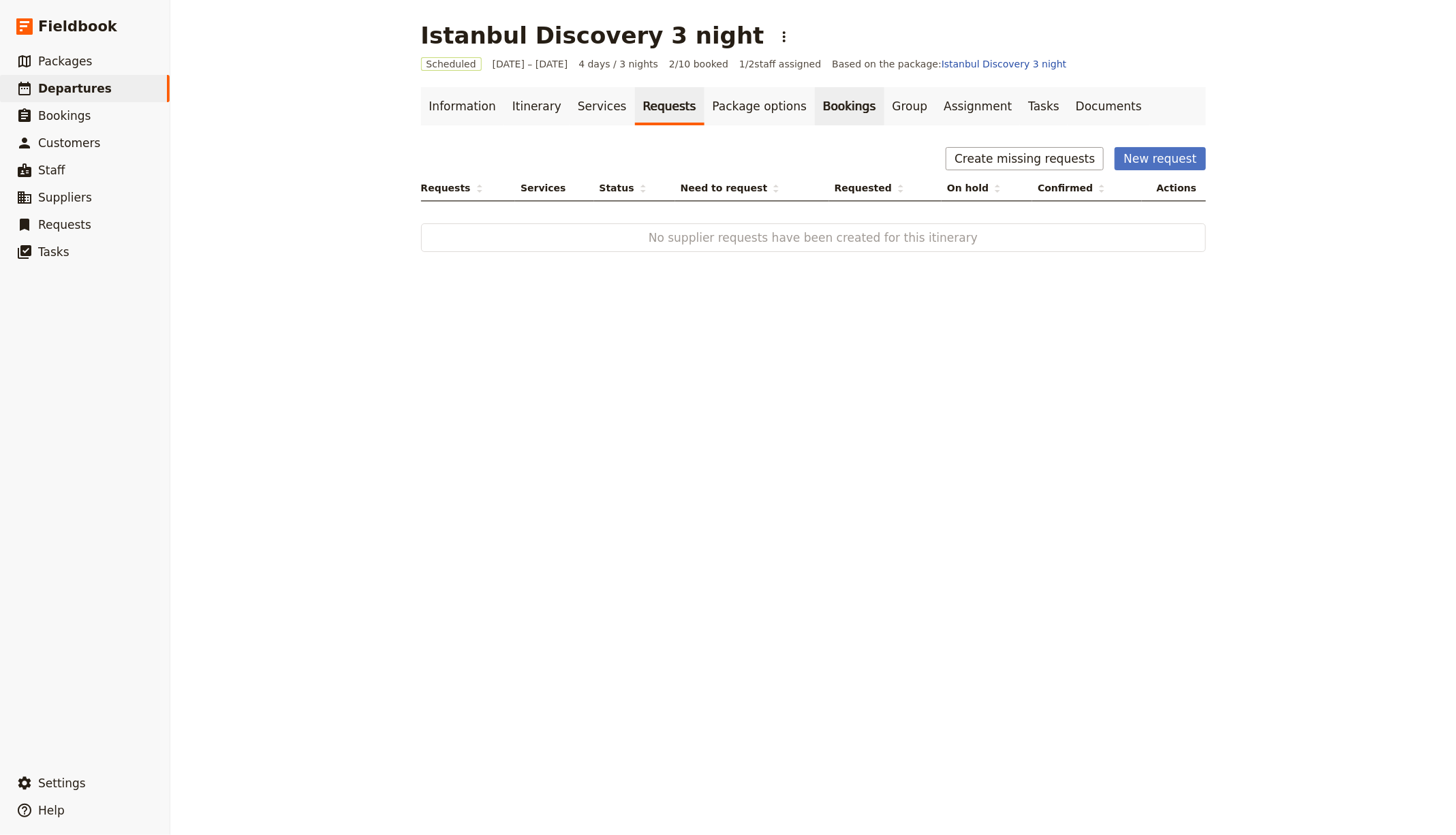
click at [815, 104] on link "Bookings" at bounding box center [849, 106] width 69 height 38
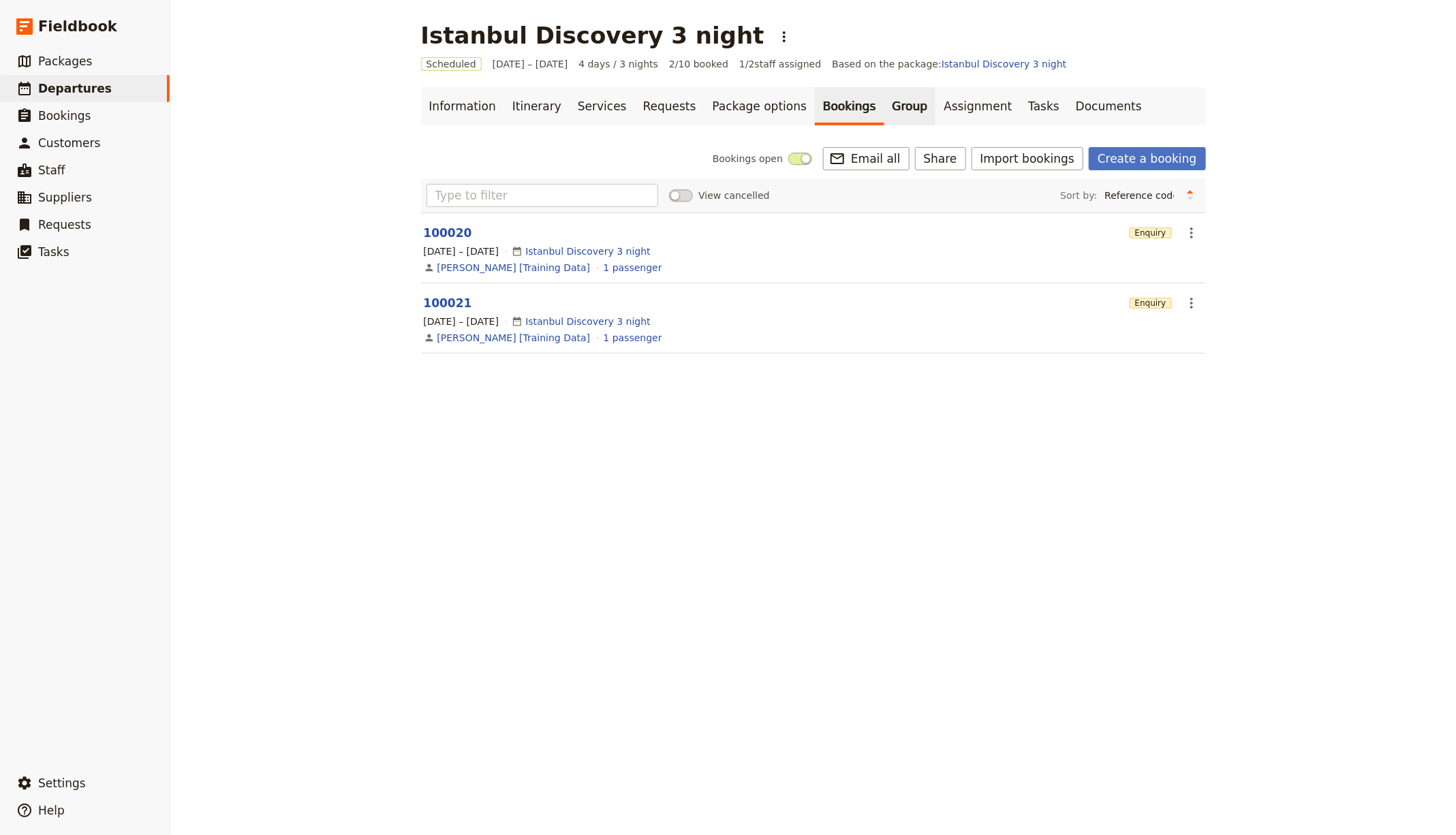
click at [884, 101] on link "Group" at bounding box center [910, 106] width 51 height 38
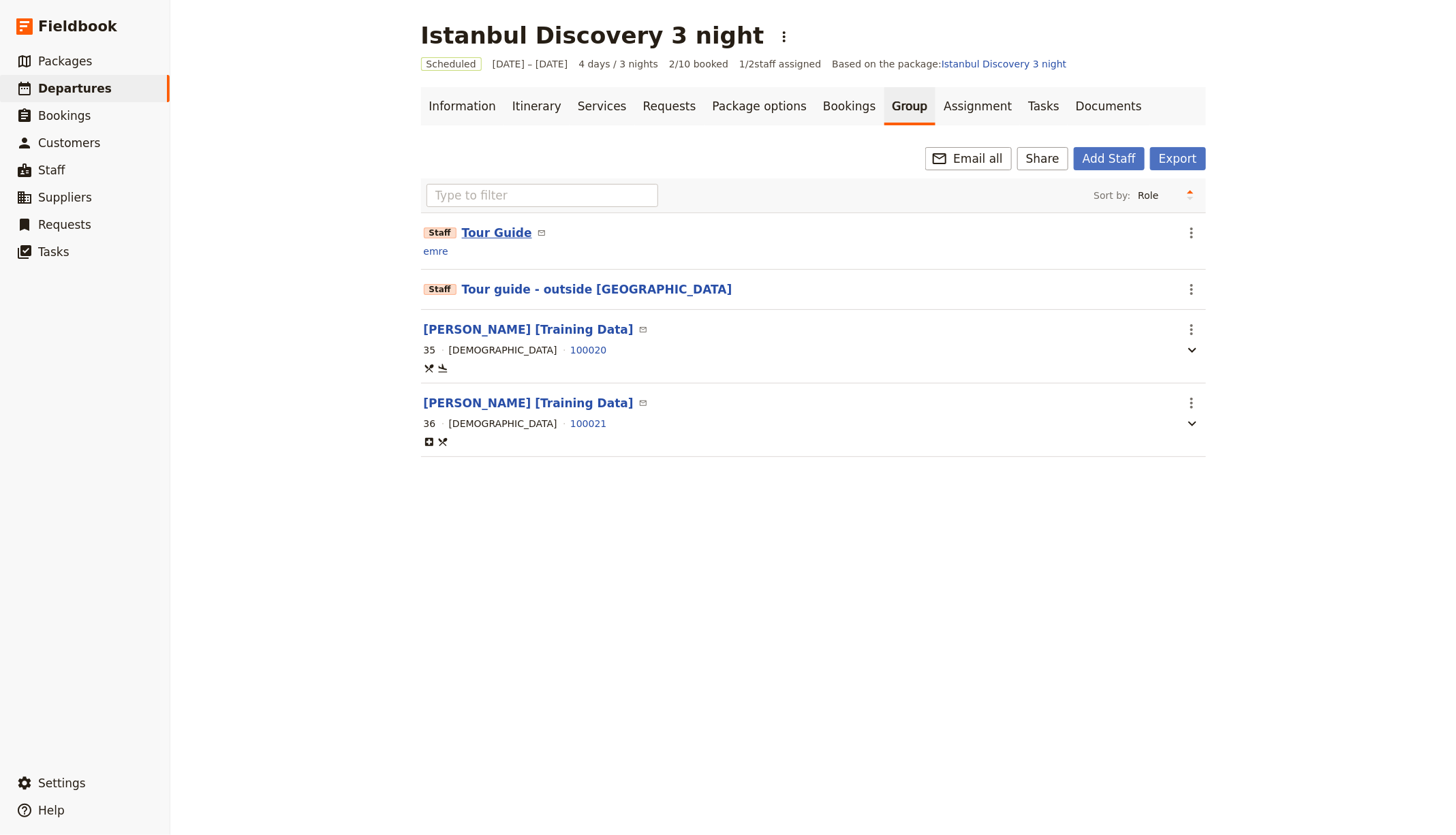
click at [472, 236] on button "Tour Guide" at bounding box center [497, 233] width 70 height 16
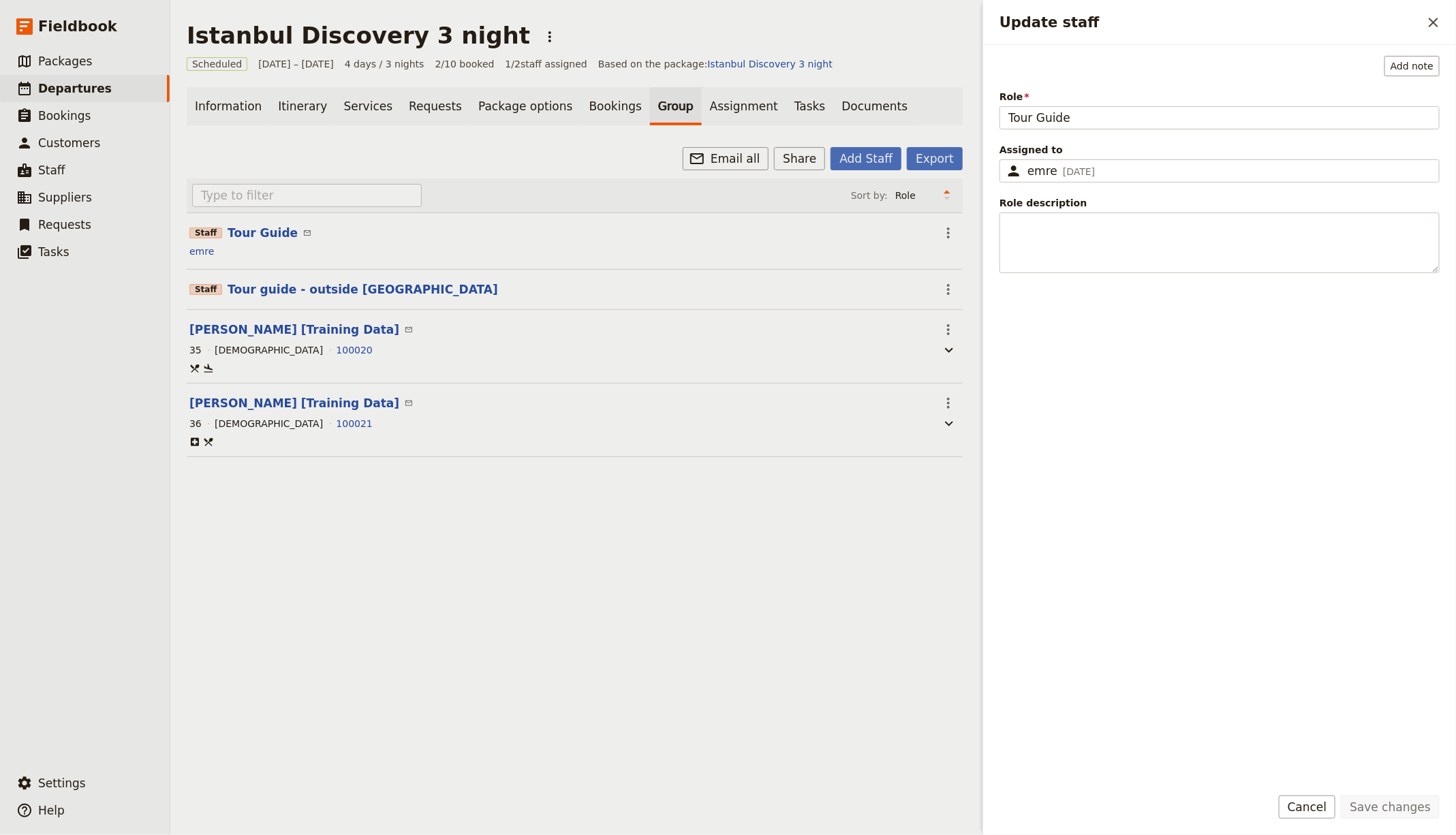
click at [469, 176] on div "​ Email all Share Add Staff Export Sort by: Role Name Age Gender Staff Tour Gui…" at bounding box center [574, 310] width 776 height 327
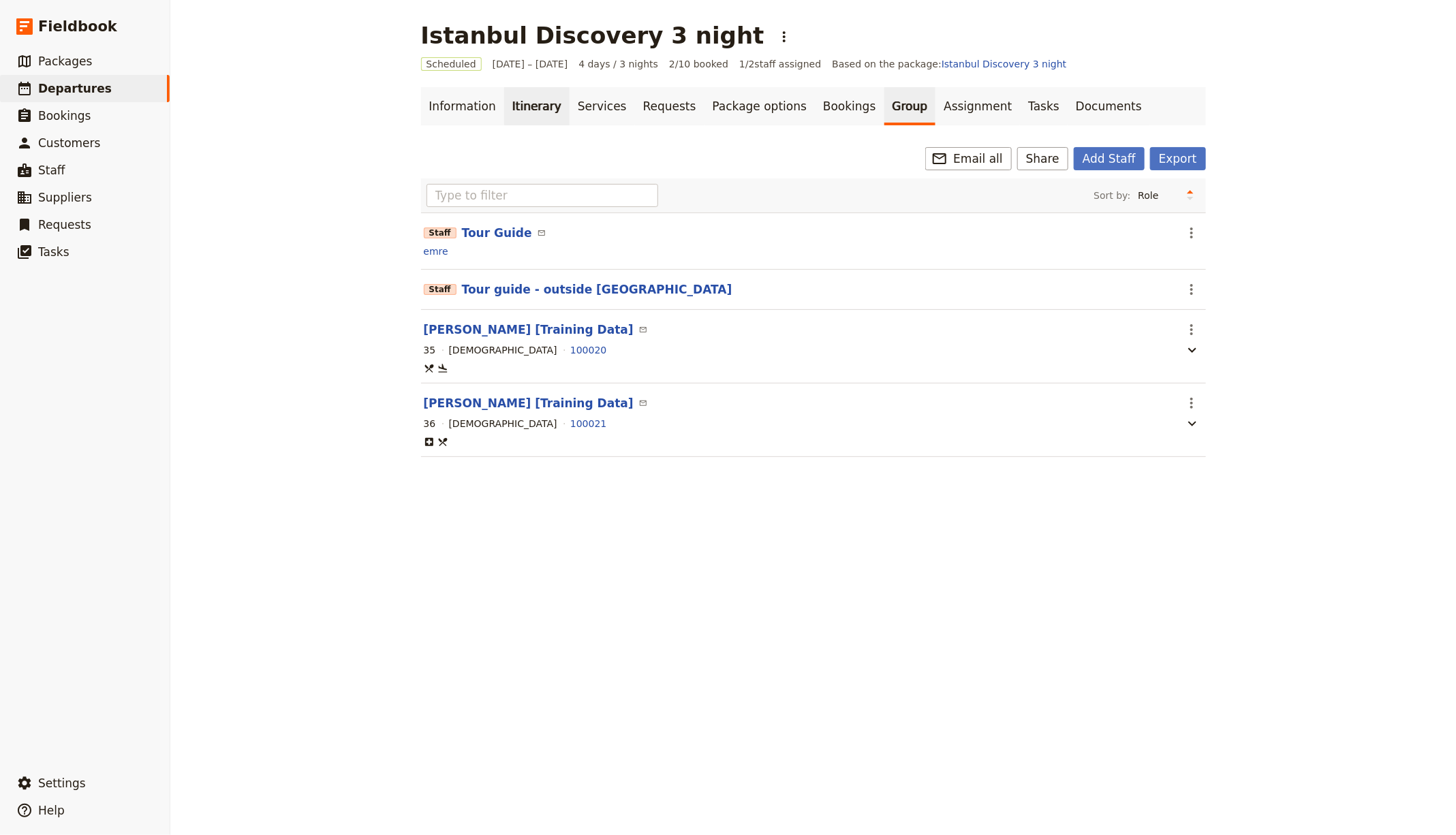
click at [523, 111] on link "Itinerary" at bounding box center [537, 106] width 66 height 38
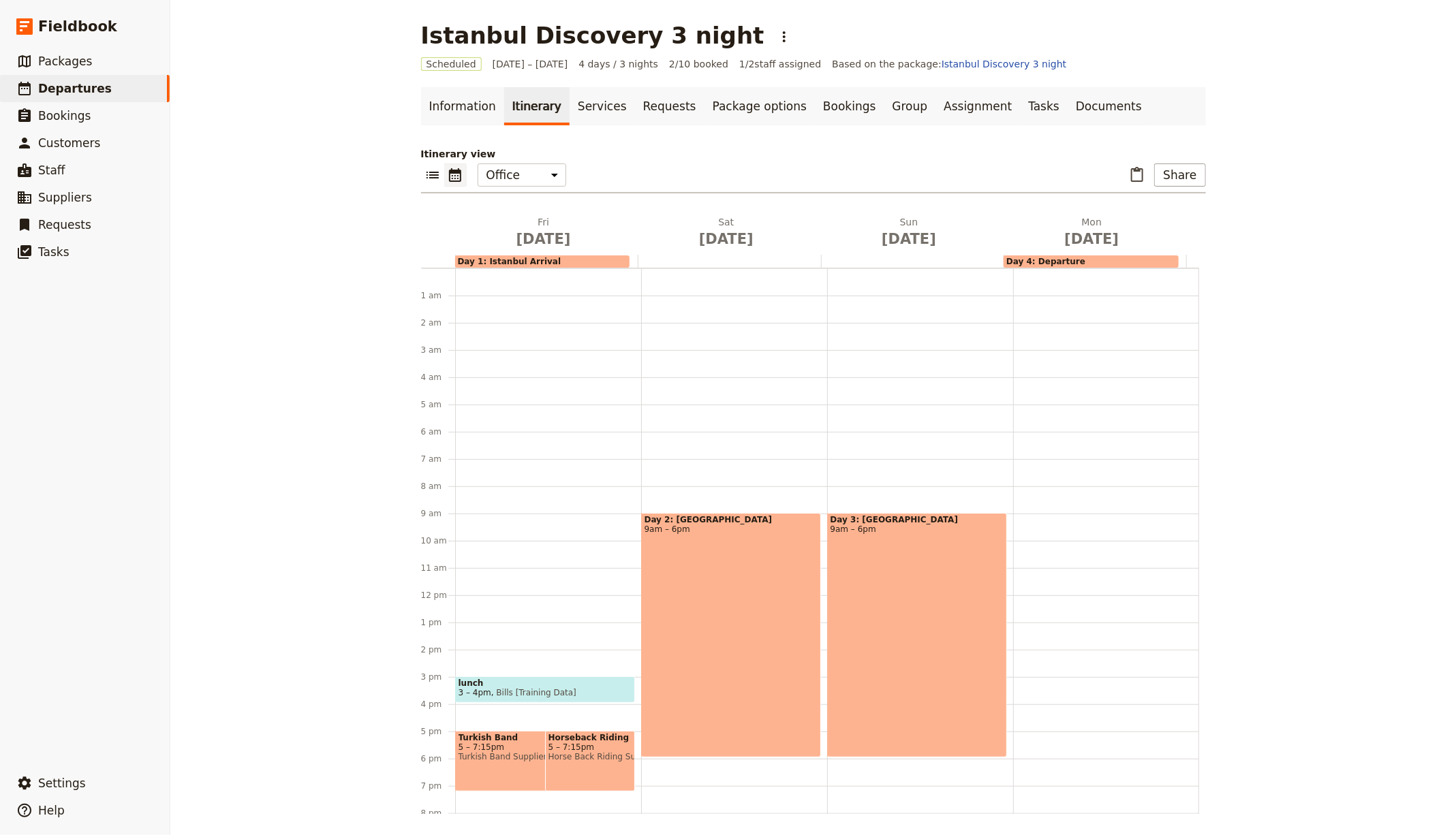
scroll to position [121, 0]
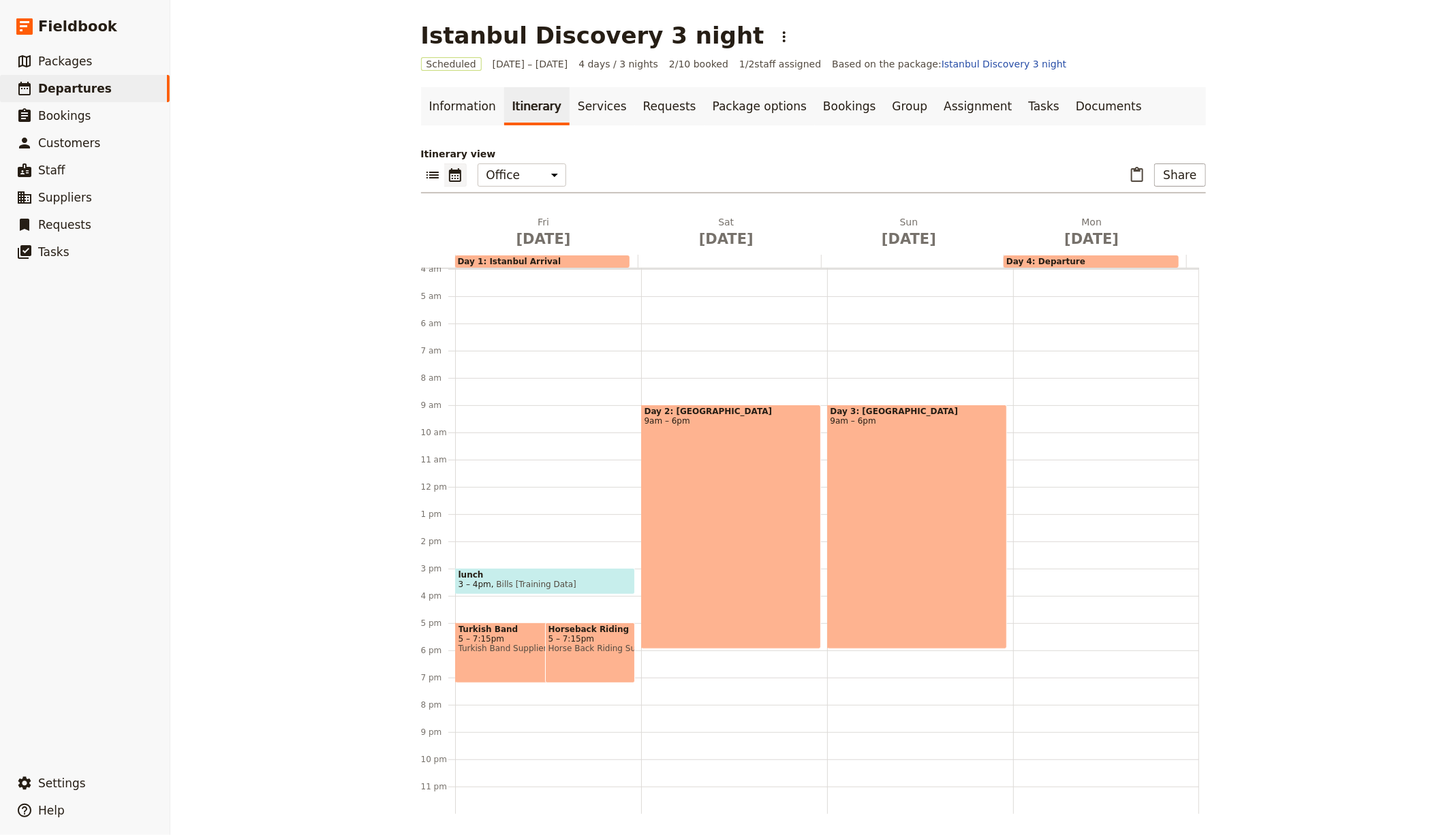
click at [536, 341] on div "lunch 3 – 4pm Bills [Training Data] Turkish Band 5 – 7:15pm Turkish Band Suppli…" at bounding box center [547, 487] width 186 height 654
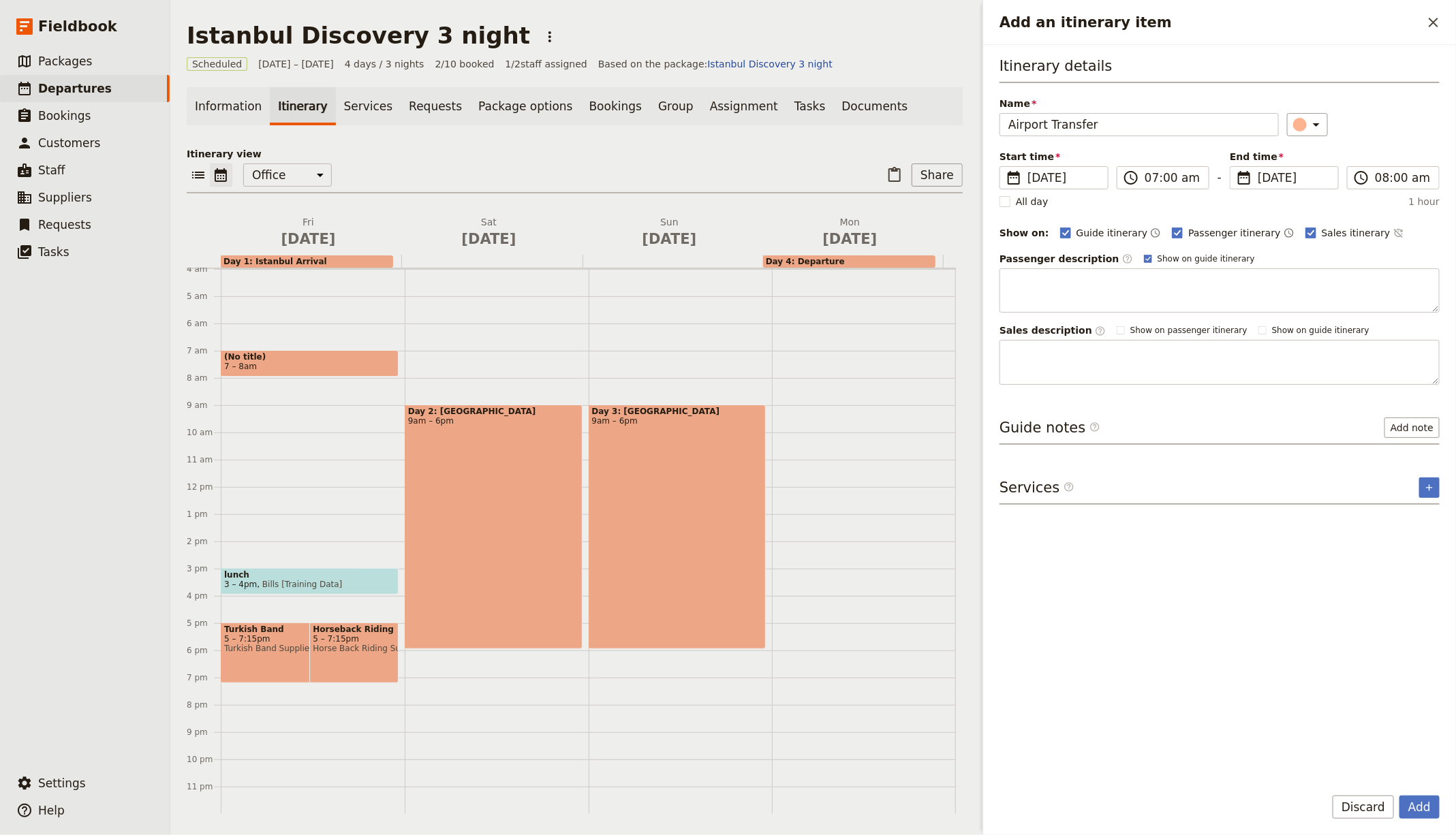
type input "Airport Transfer"
click at [1290, 655] on div "Itinerary details Name Airport Transfer ​ Start time ​ 12 Sep 2025 12/09/2025 2…" at bounding box center [1220, 415] width 440 height 718
click at [1197, 567] on div "Itinerary details Name Airport Transfer ​ Start time ​ 12 Sep 2025 12/09/2025 2…" at bounding box center [1220, 415] width 440 height 718
click at [334, 325] on div "(No title) 7 – 8am lunch 3 – 4pm Bills [Training Data] Turkish Band 5 – 7:15pm …" at bounding box center [312, 487] width 184 height 654
